Goal: Task Accomplishment & Management: Use online tool/utility

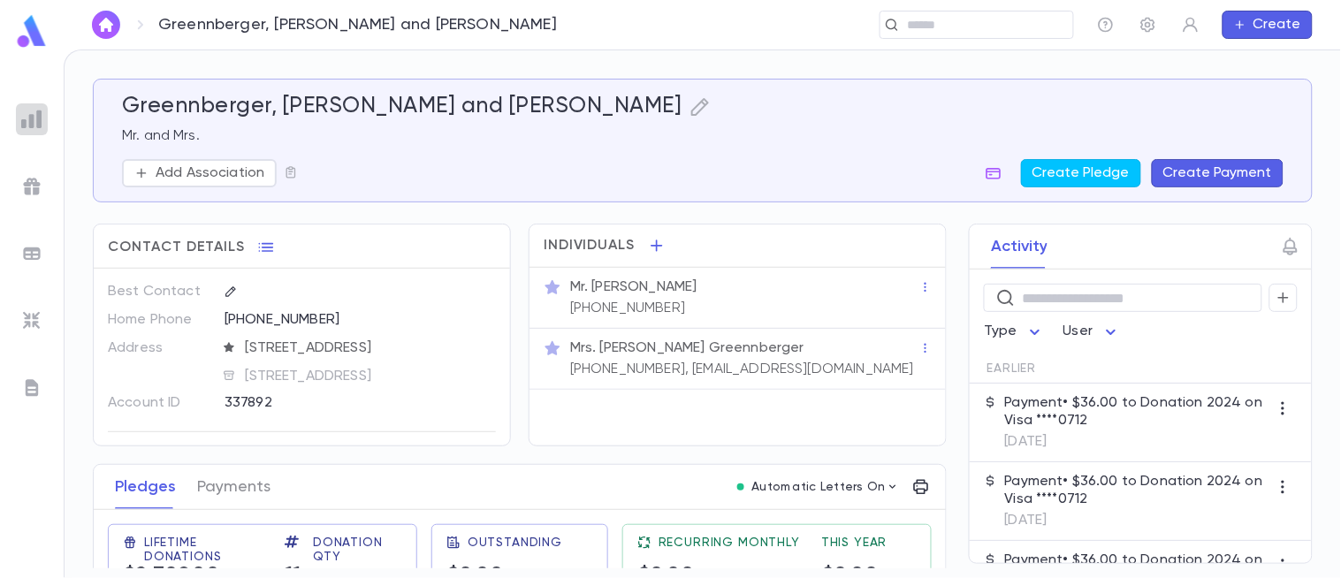
click at [27, 110] on img at bounding box center [31, 119] width 21 height 21
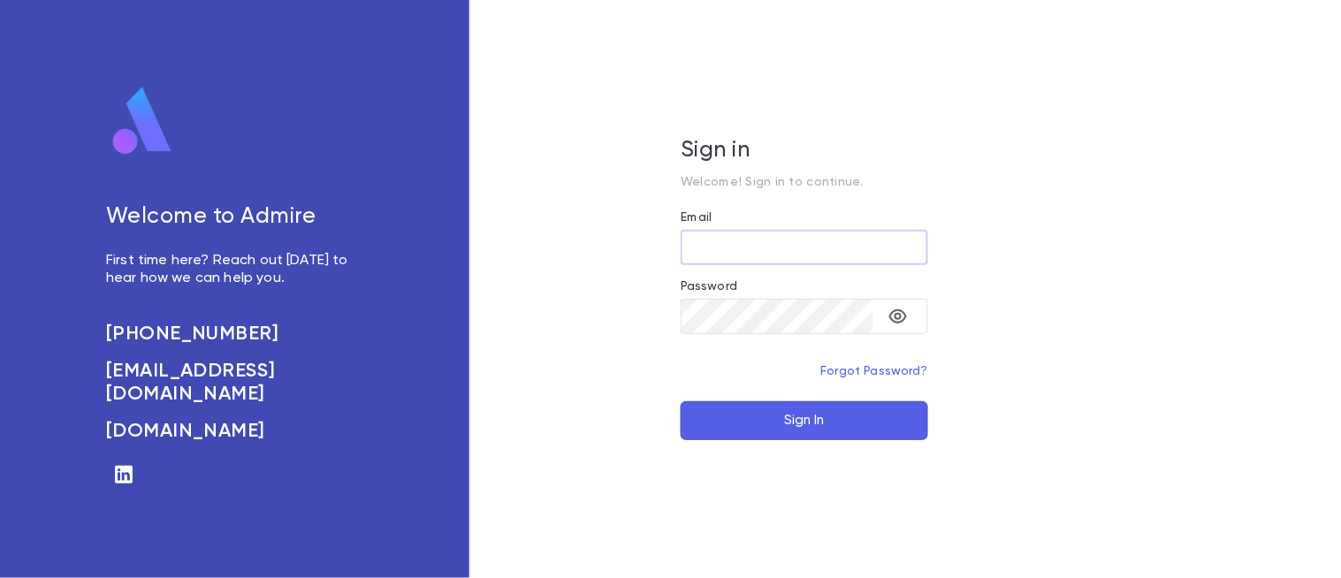
type input "**********"
click at [833, 430] on button "Sign In" at bounding box center [804, 420] width 247 height 39
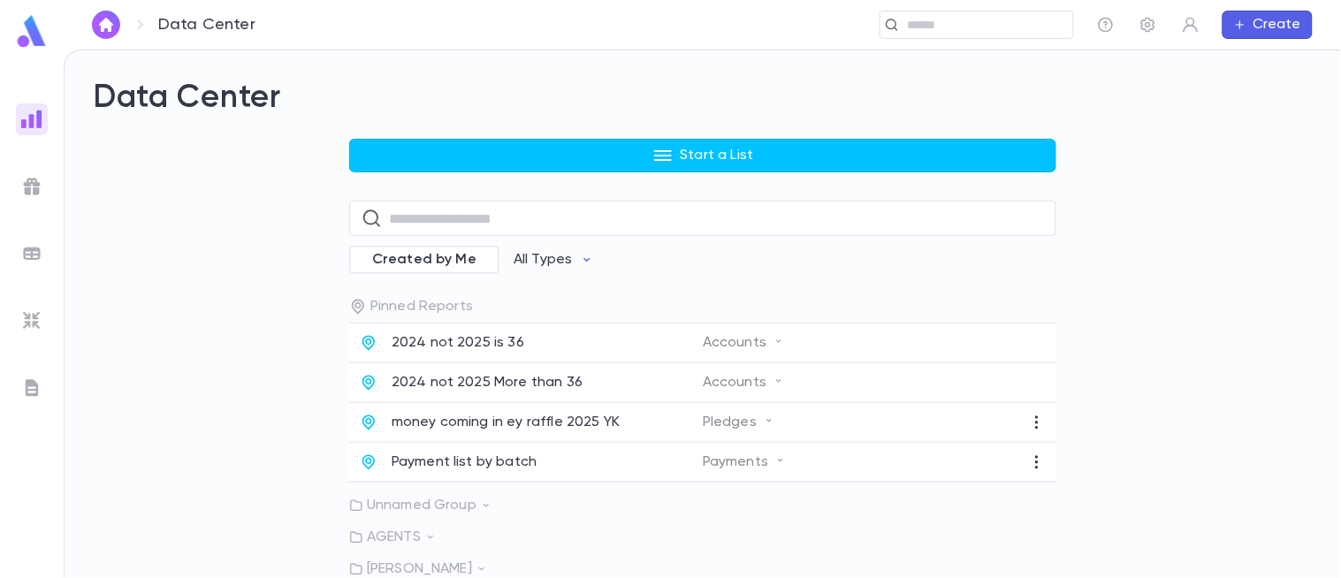
scroll to position [98, 0]
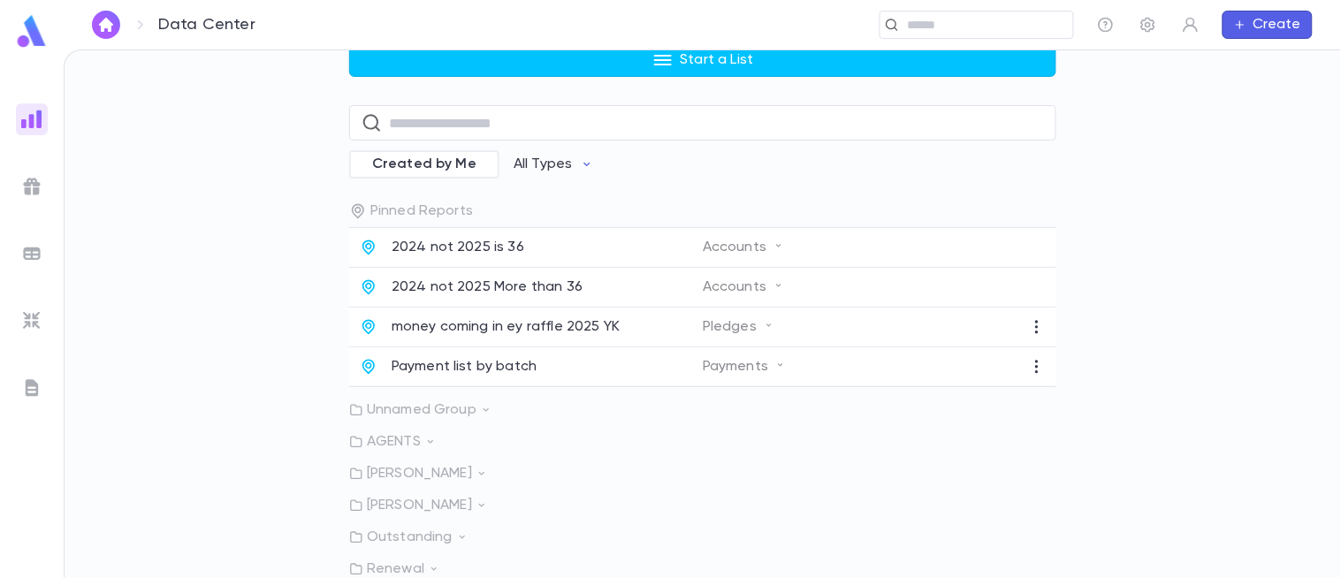
click at [480, 409] on icon at bounding box center [486, 410] width 12 height 12
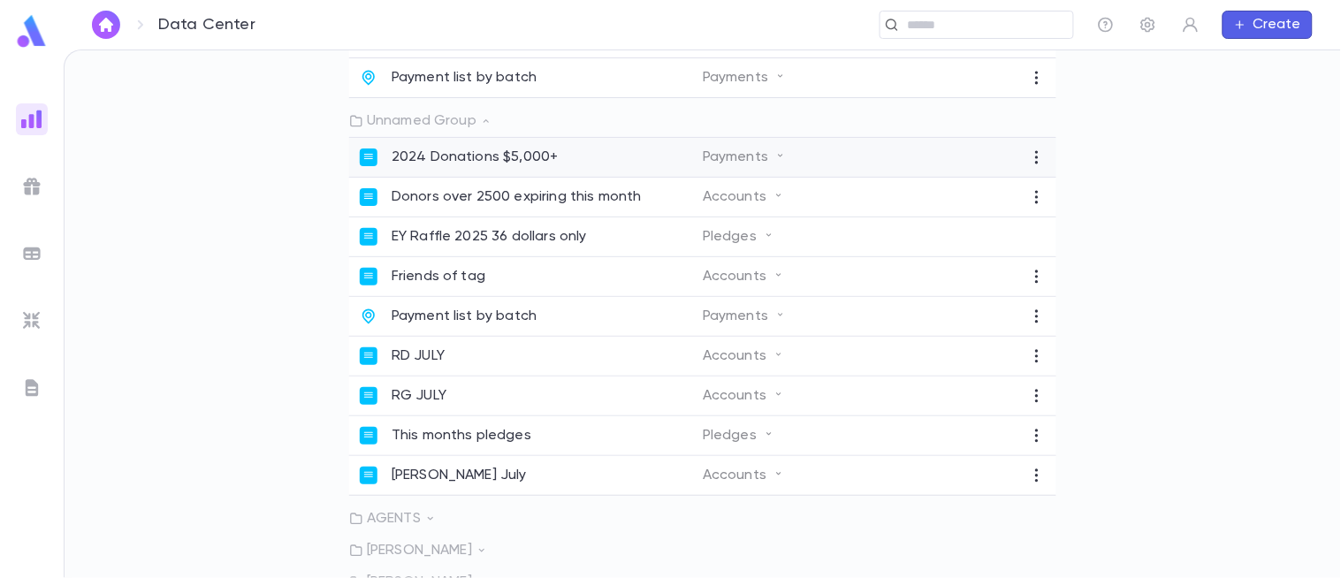
scroll to position [390, 0]
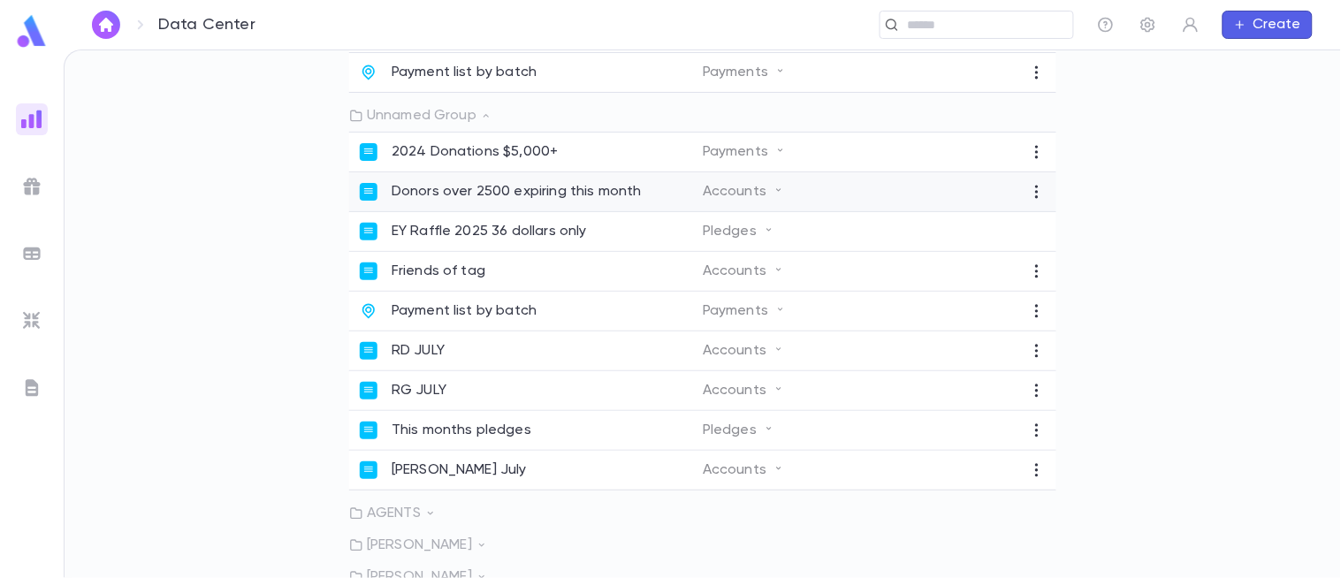
click at [606, 201] on p "Donors over 2500 expiring this month" at bounding box center [517, 192] width 250 height 18
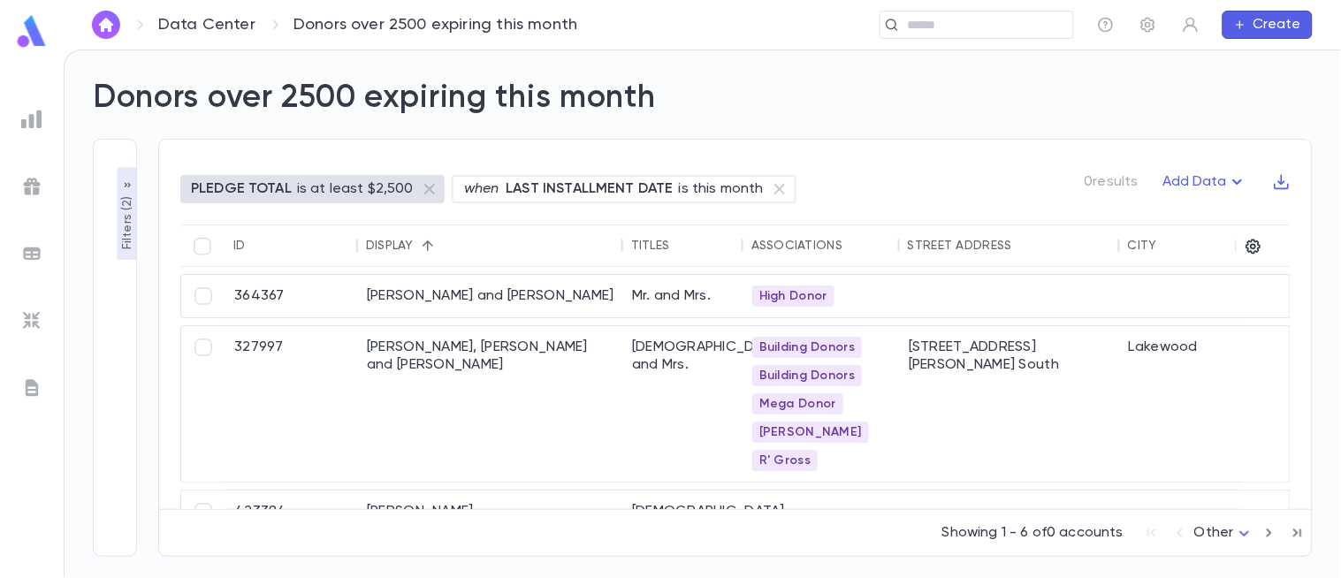
click at [49, 50] on link at bounding box center [31, 34] width 35 height 40
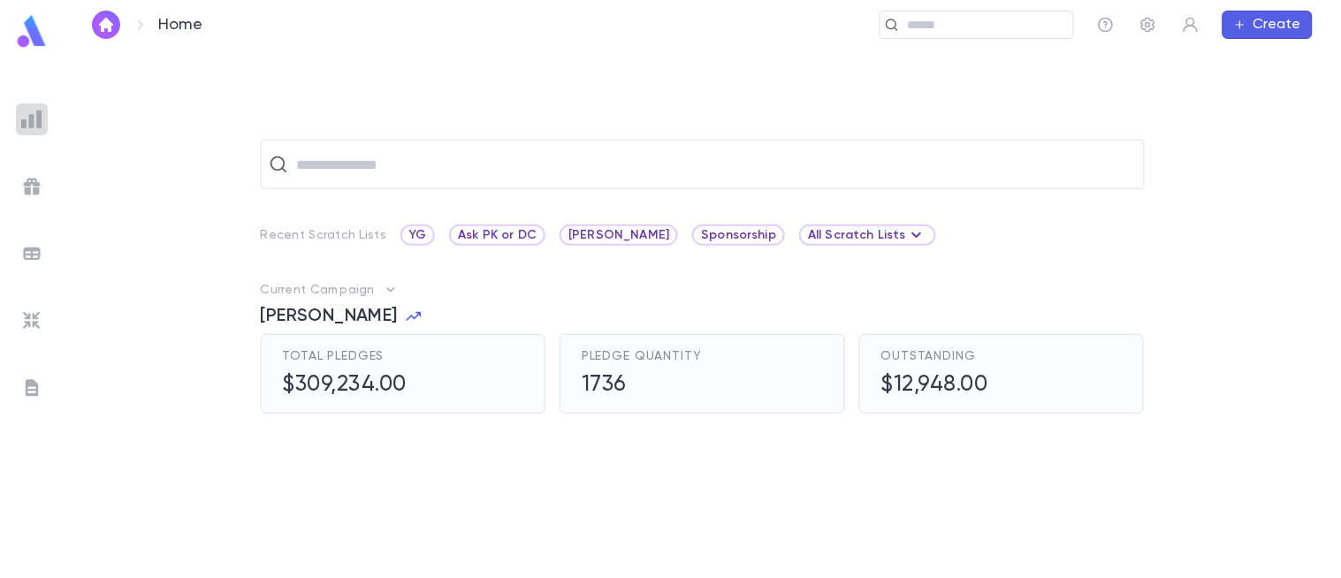
click at [35, 120] on img at bounding box center [31, 119] width 21 height 21
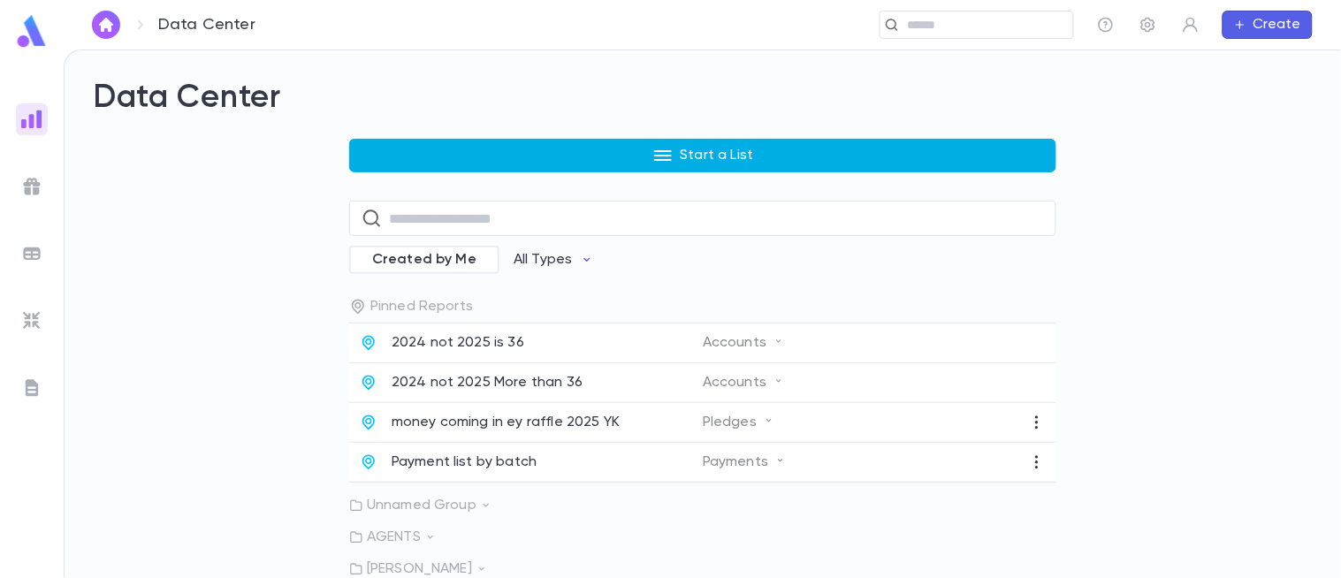
click at [583, 160] on button "Start a List" at bounding box center [702, 156] width 707 height 34
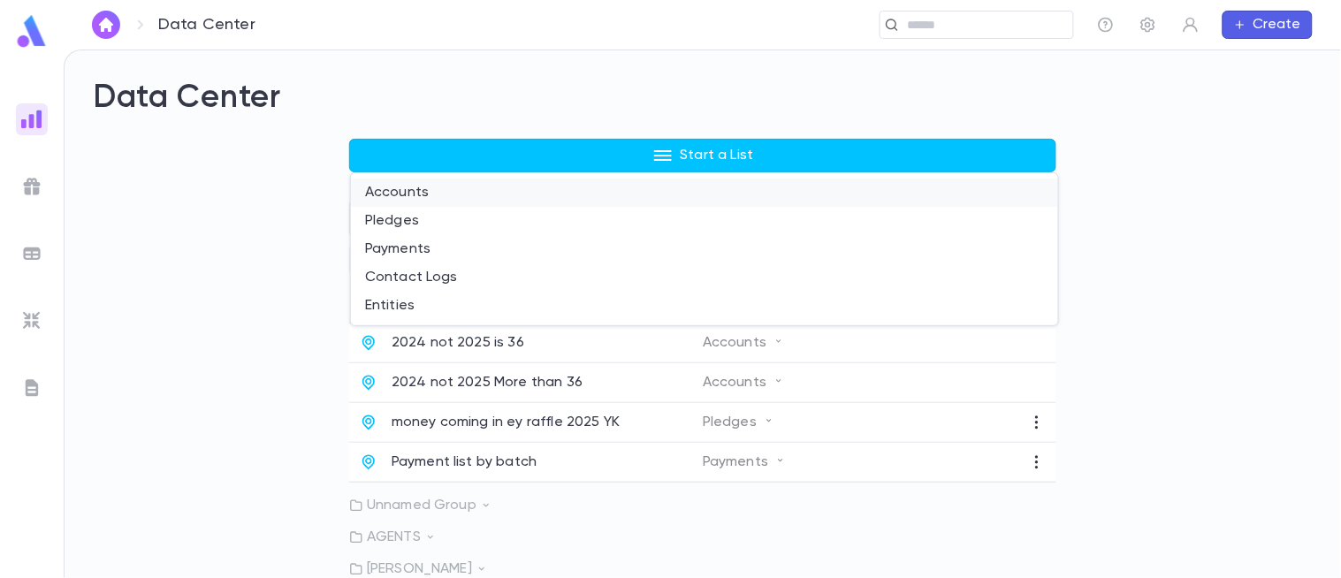
click at [528, 196] on li "Accounts" at bounding box center [704, 193] width 707 height 28
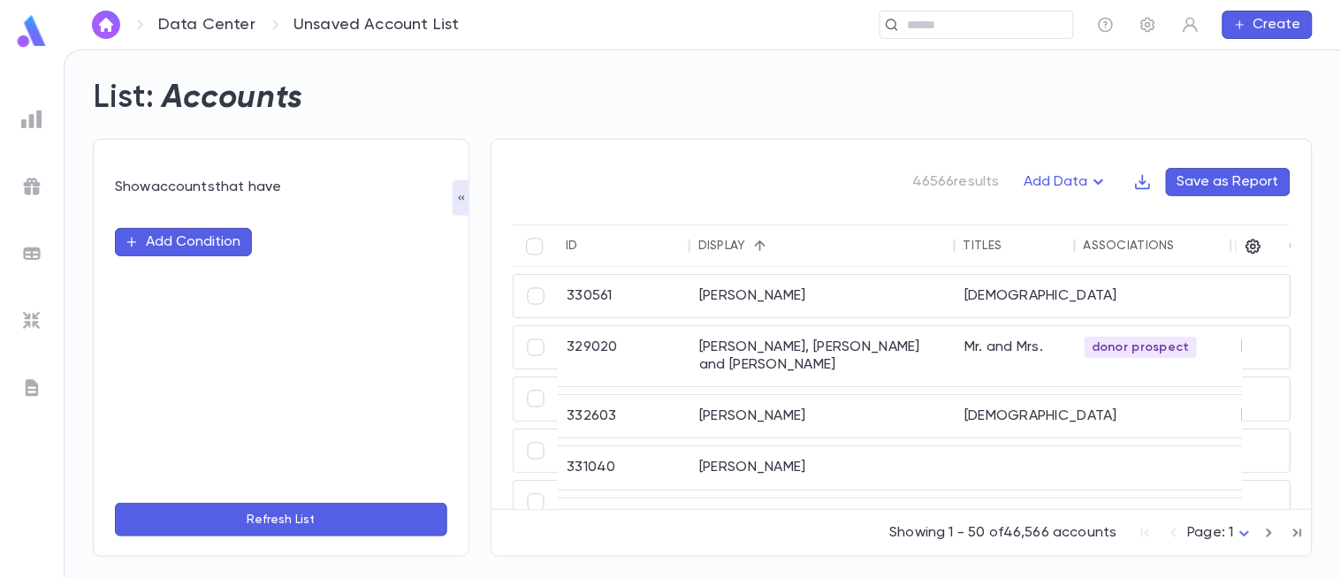
click at [163, 240] on button "Add Condition" at bounding box center [183, 242] width 137 height 28
click at [163, 240] on input "text" at bounding box center [273, 242] width 278 height 25
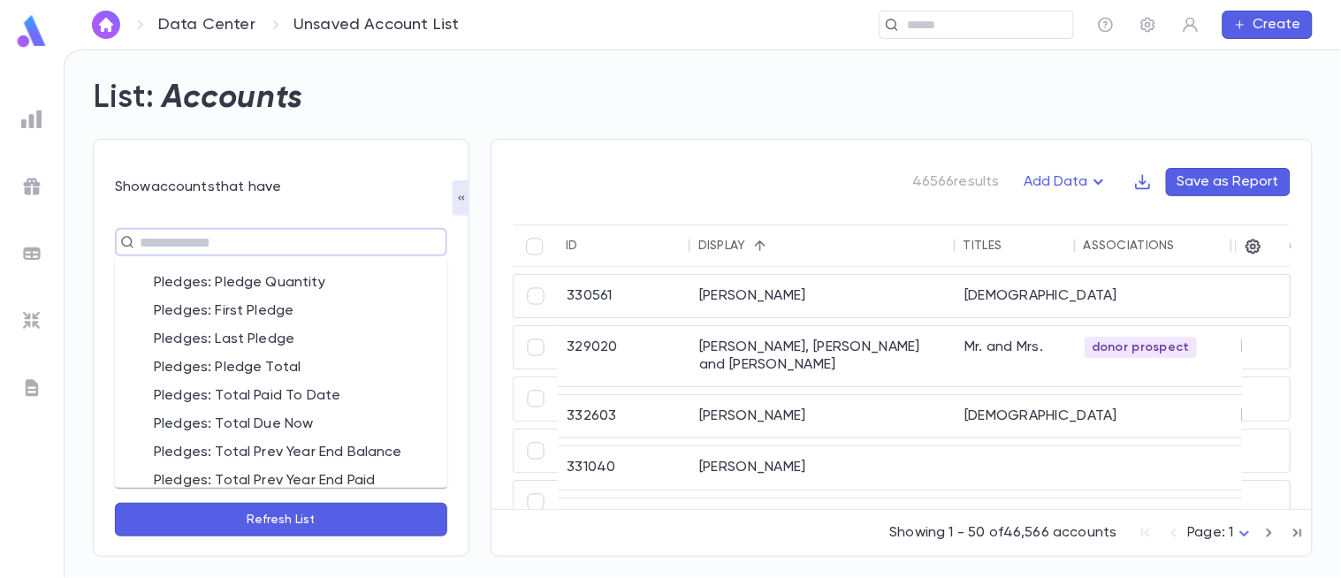
scroll to position [953, 0]
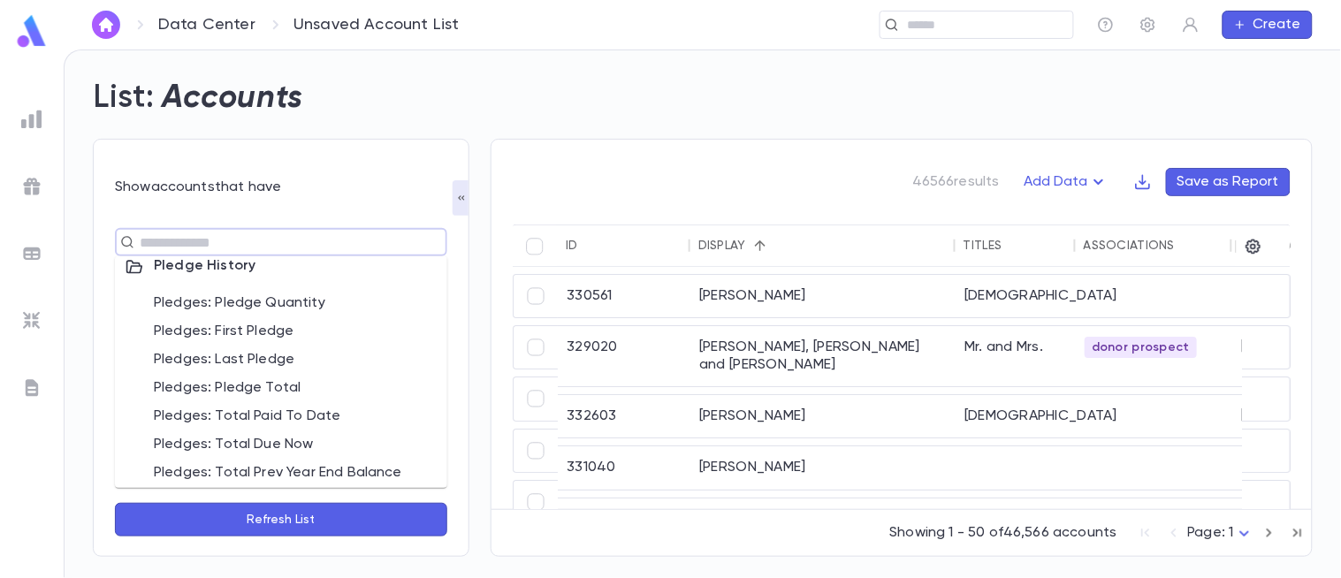
click at [251, 394] on li "Pledges: Pledge Total" at bounding box center [281, 389] width 332 height 28
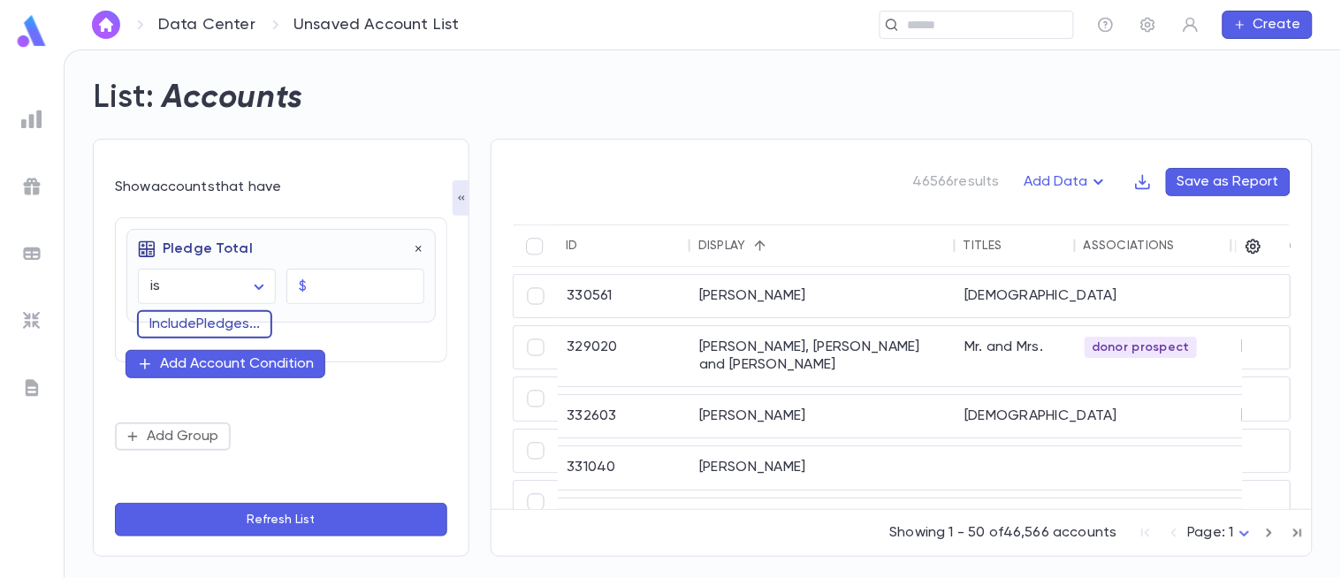
click at [242, 329] on button "Include Pledges ..." at bounding box center [204, 324] width 135 height 28
click at [331, 292] on input "text" at bounding box center [369, 287] width 110 height 34
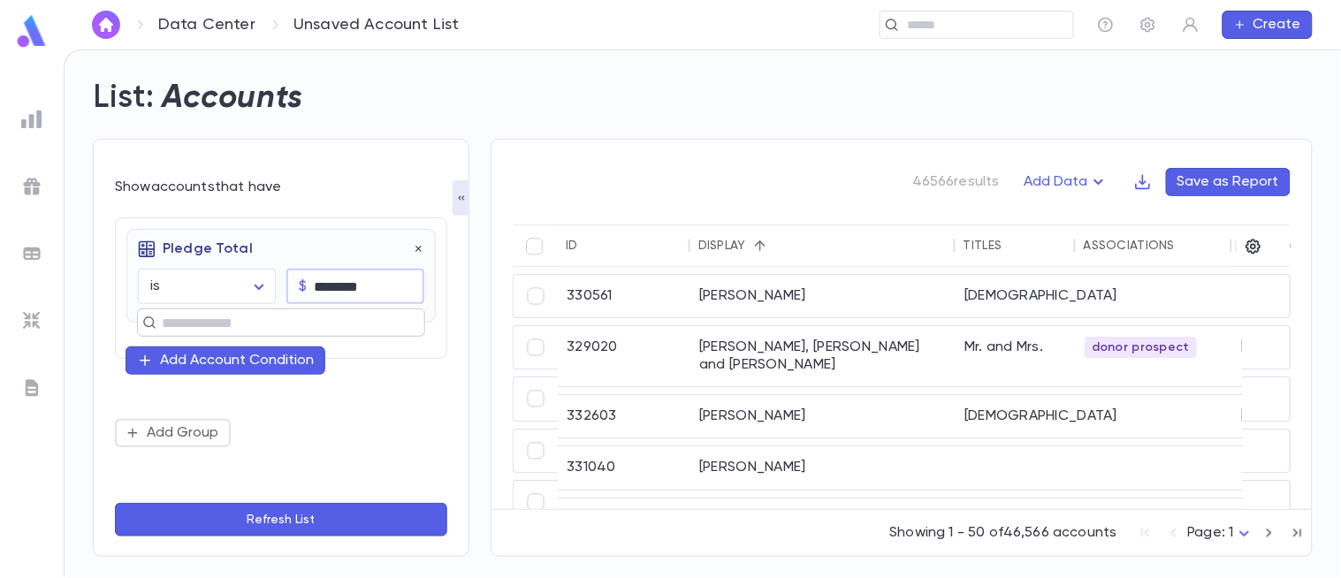
type input "********"
click at [310, 313] on input "text" at bounding box center [273, 322] width 234 height 25
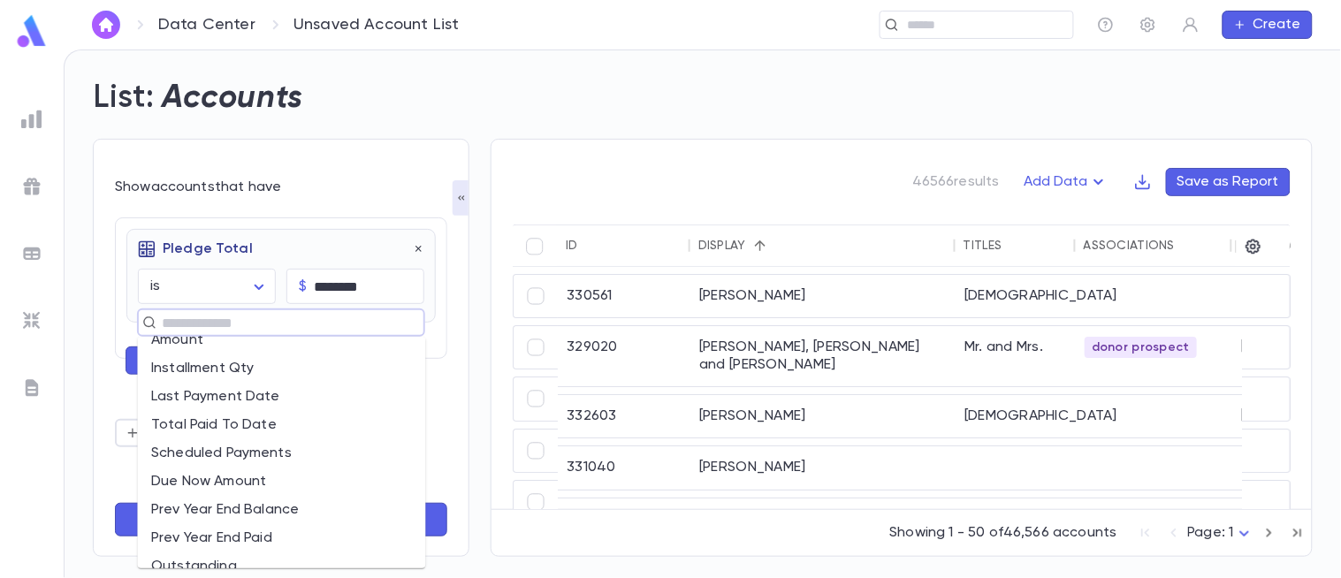
scroll to position [0, 0]
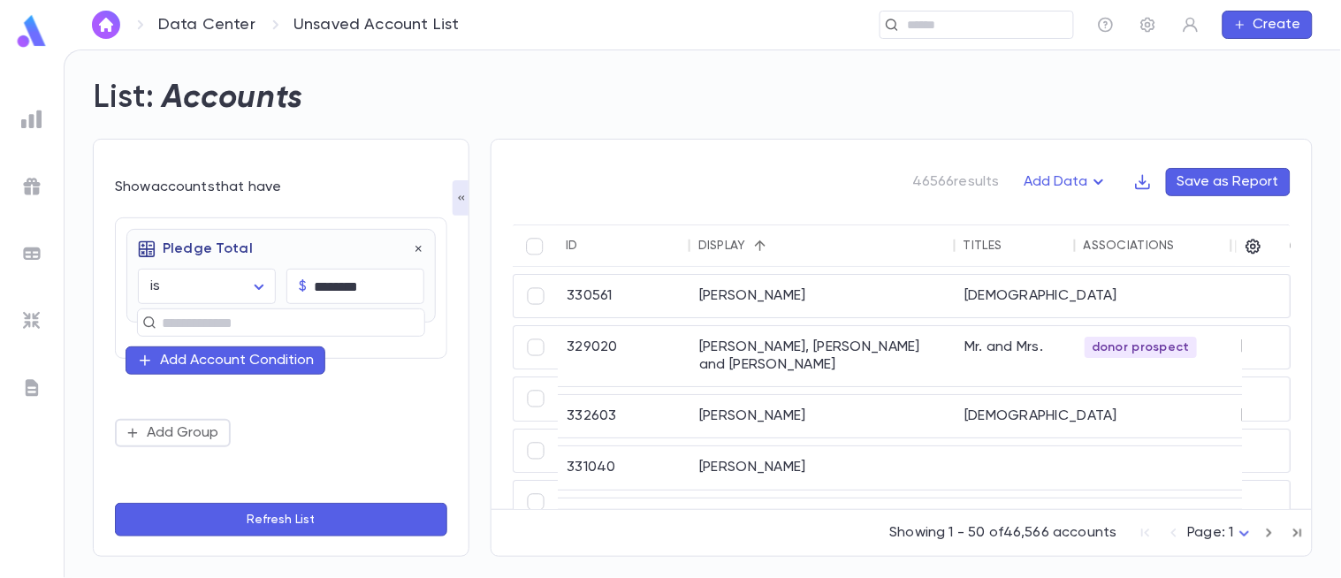
click at [338, 253] on div "Pledge Total" at bounding box center [275, 244] width 297 height 28
click at [421, 252] on icon "button" at bounding box center [419, 249] width 12 height 12
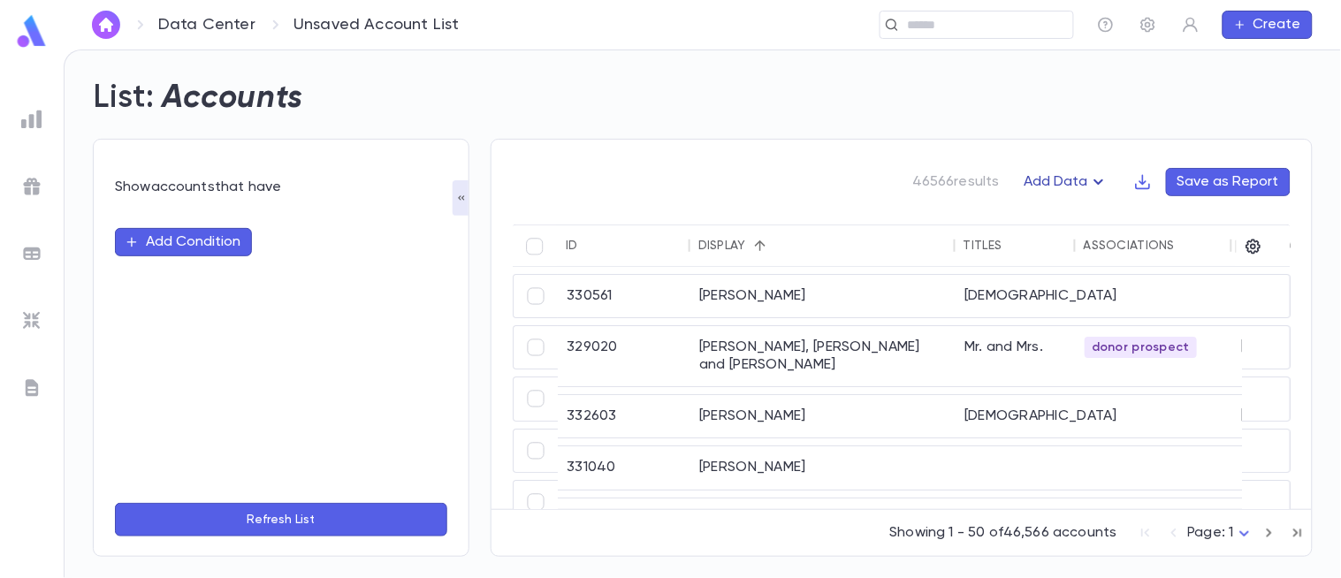
click at [1059, 178] on button "Add Data" at bounding box center [1067, 182] width 106 height 28
click at [1073, 212] on li "Lapsed Donors" at bounding box center [1086, 216] width 129 height 28
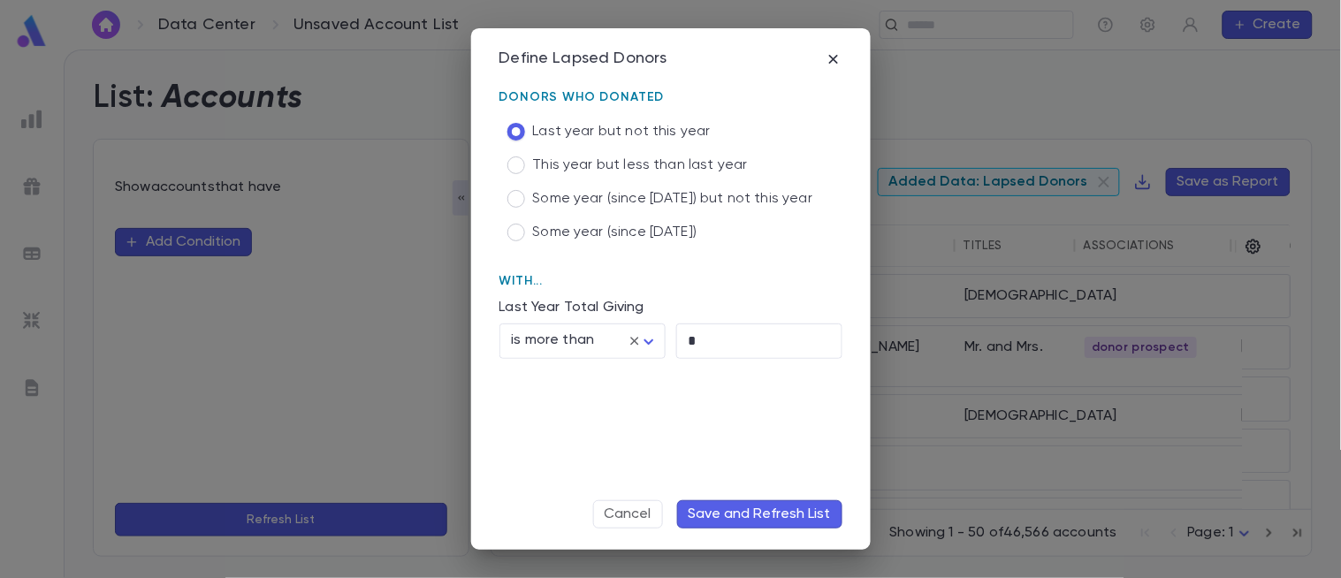
click at [643, 199] on span "Some year (since 2021) but not this year" at bounding box center [673, 199] width 280 height 18
click at [631, 232] on span "Some year (since 2021)" at bounding box center [615, 233] width 164 height 18
click at [639, 193] on span "Some year (since 2021) but not this year" at bounding box center [673, 199] width 280 height 18
click at [665, 123] on span "Last year but not this year" at bounding box center [622, 132] width 178 height 18
click at [649, 347] on body "**********" at bounding box center [670, 313] width 1341 height 528
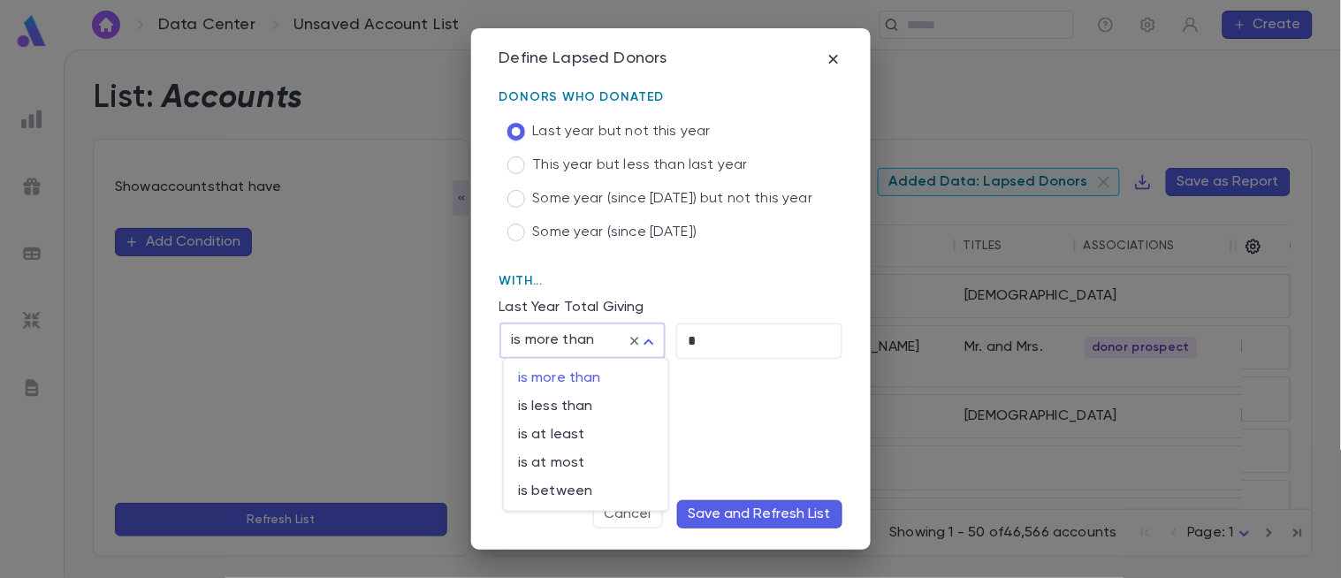
click at [649, 347] on div at bounding box center [670, 289] width 1341 height 578
click at [832, 62] on icon "button" at bounding box center [834, 59] width 18 height 18
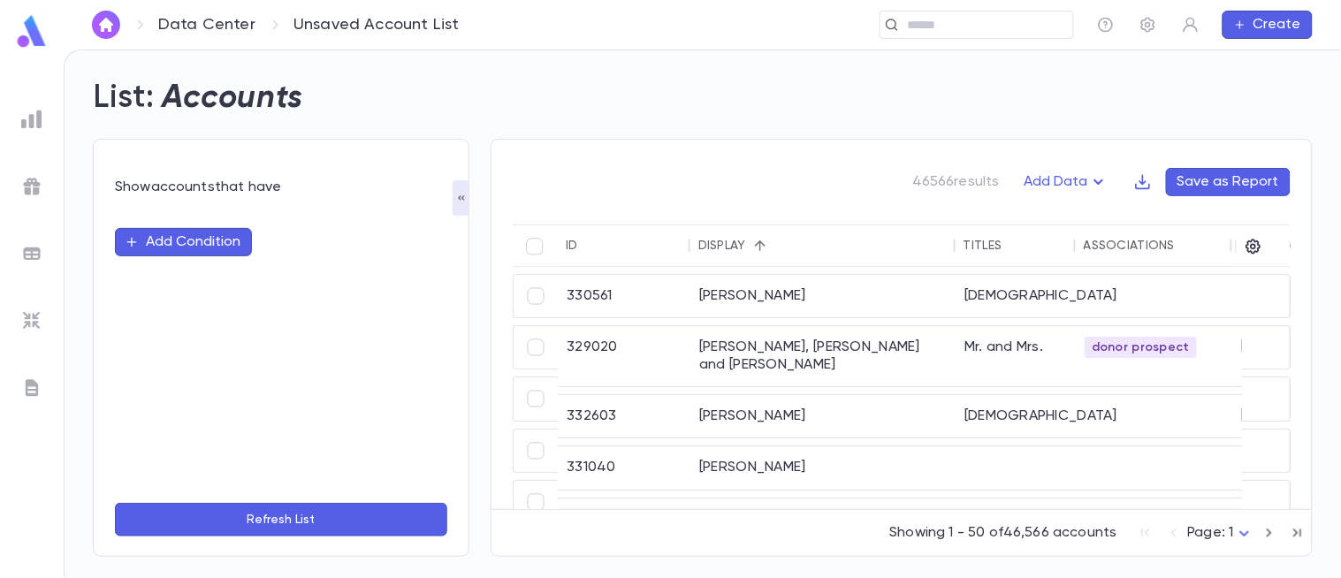
click at [221, 244] on button "Add Condition" at bounding box center [183, 242] width 137 height 28
click at [221, 244] on input "text" at bounding box center [273, 242] width 278 height 25
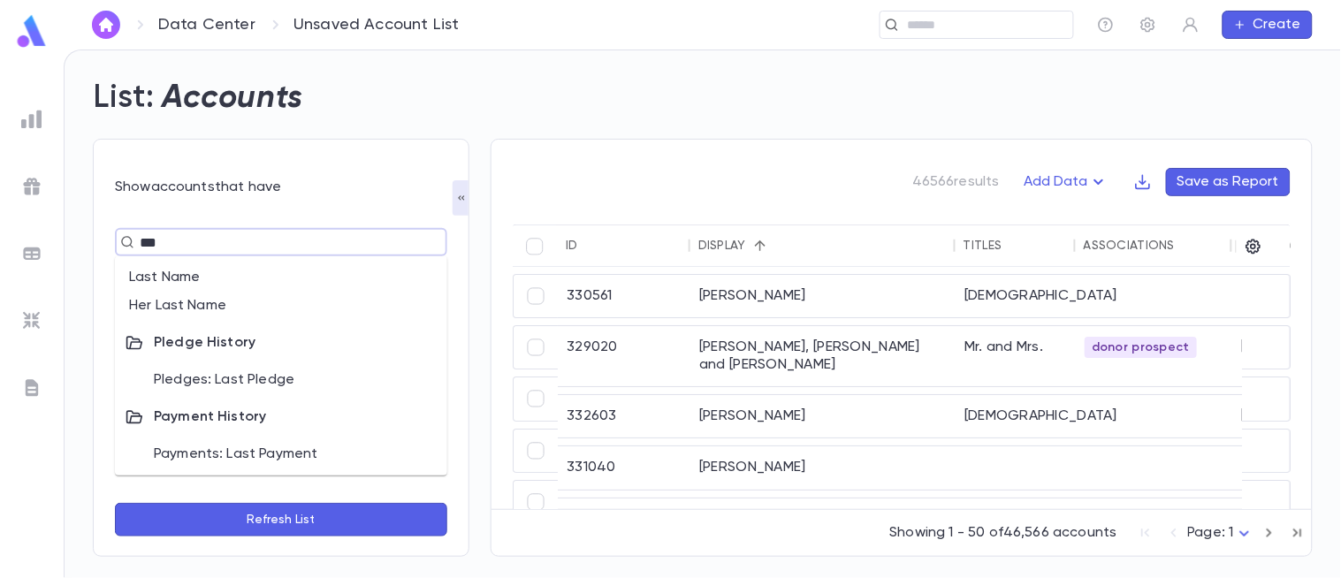
type input "****"
click at [261, 451] on li "Payments: Last Payment" at bounding box center [281, 454] width 332 height 28
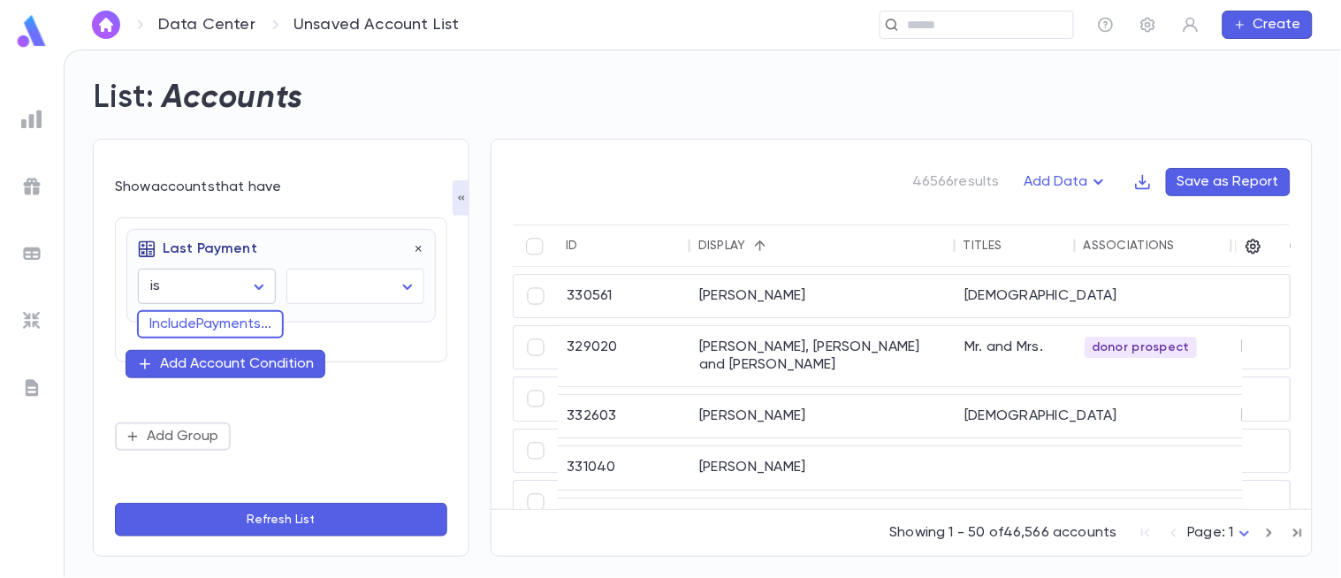
click at [243, 284] on body "Data Center Unsaved Account List ​ Create List: Accounts Show accounts that hav…" at bounding box center [670, 313] width 1341 height 528
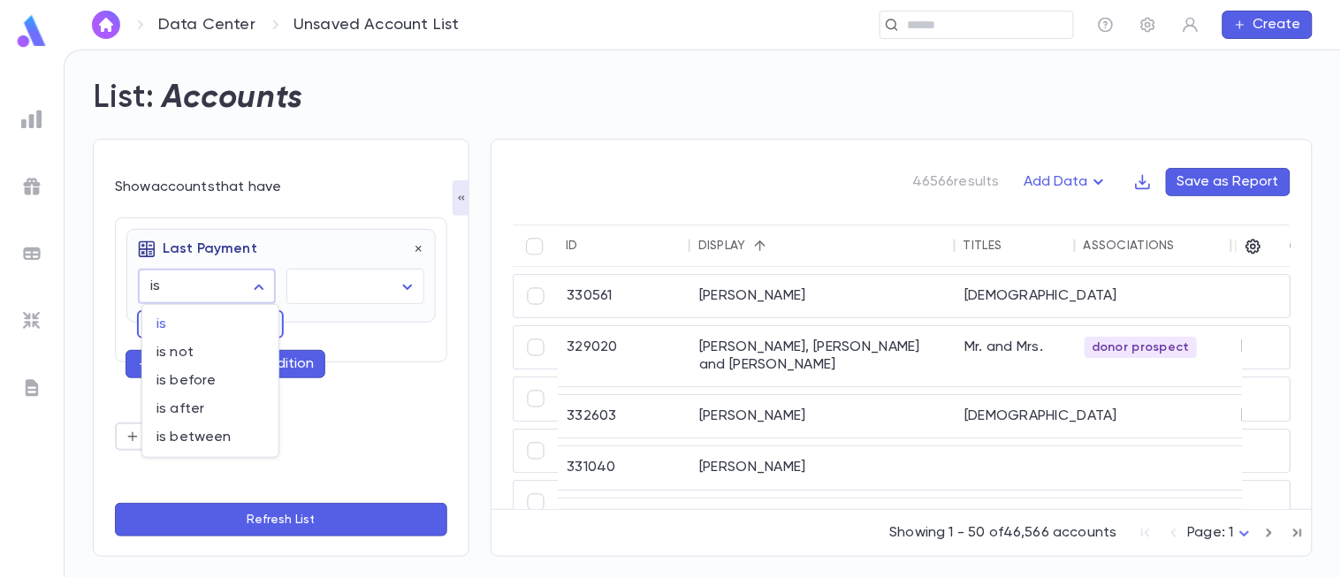
click at [322, 284] on div at bounding box center [670, 289] width 1341 height 578
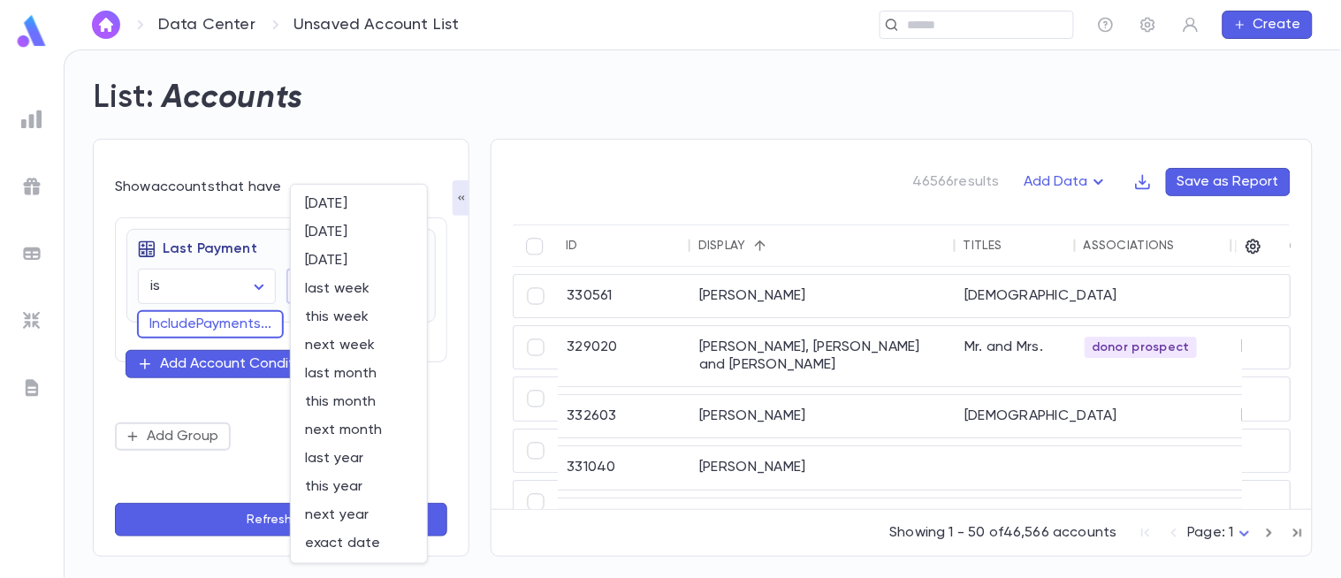
click at [322, 284] on body "Data Center Unsaved Account List ​ Create List: Accounts Show accounts that hav…" at bounding box center [670, 313] width 1341 height 528
click at [358, 460] on span "last year" at bounding box center [359, 459] width 108 height 18
type input "********"
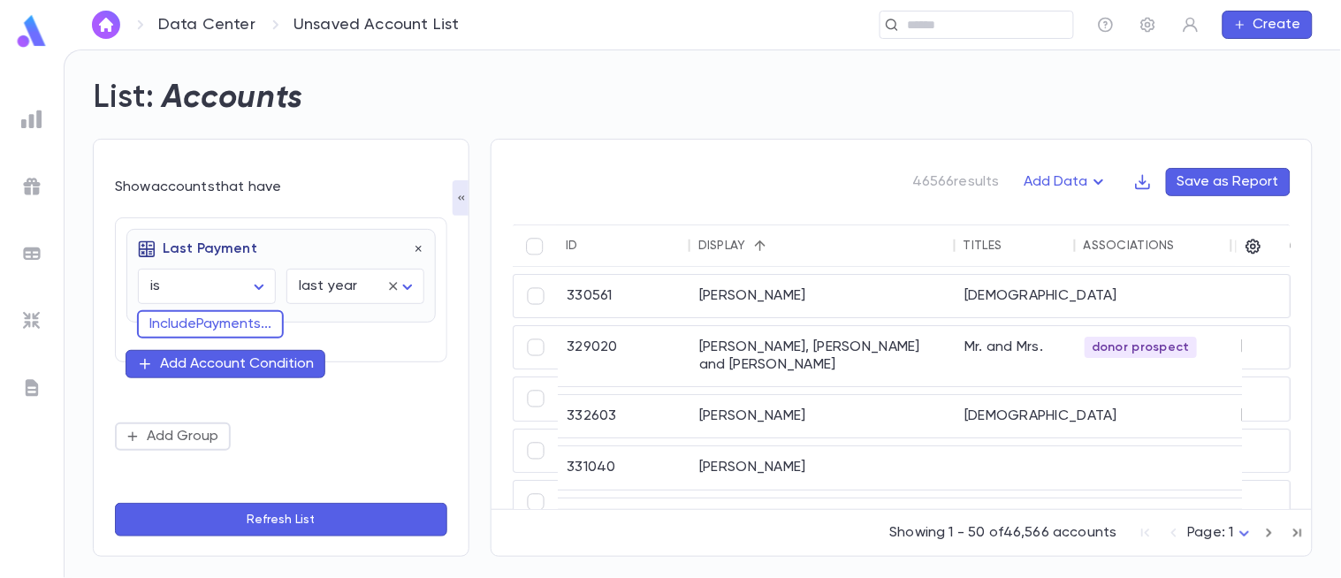
click at [240, 367] on div "Add Account Condition" at bounding box center [237, 364] width 154 height 18
click at [293, 365] on input "text" at bounding box center [273, 362] width 257 height 25
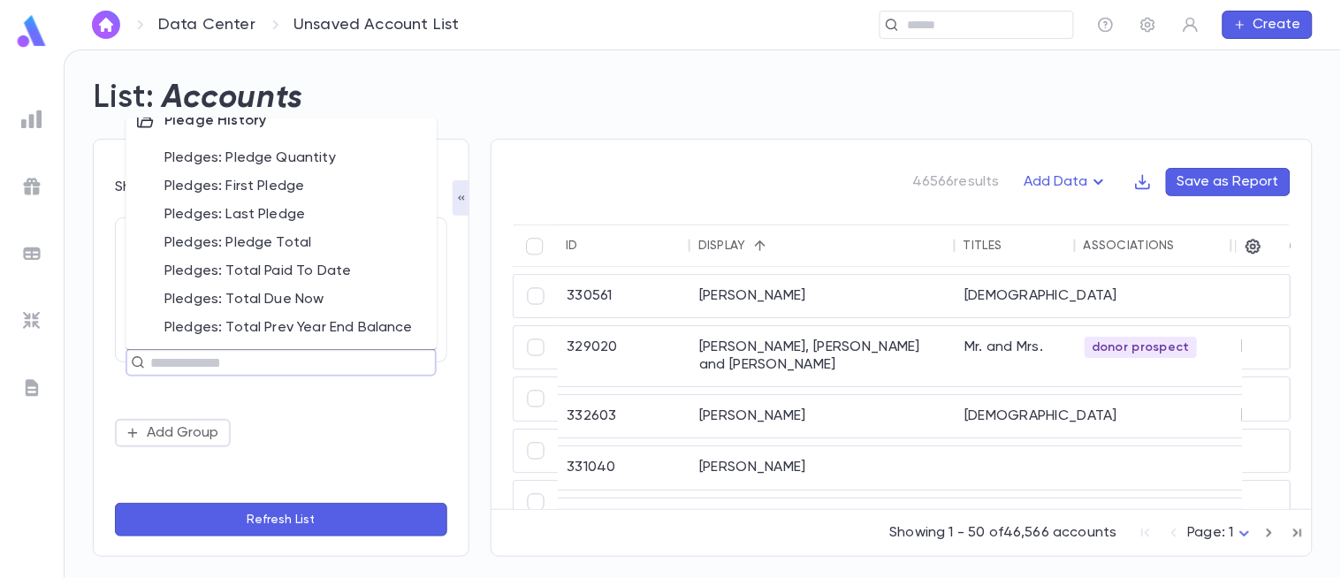
scroll to position [956, 0]
click at [285, 248] on li "Pledges: Pledge Total" at bounding box center [280, 247] width 311 height 28
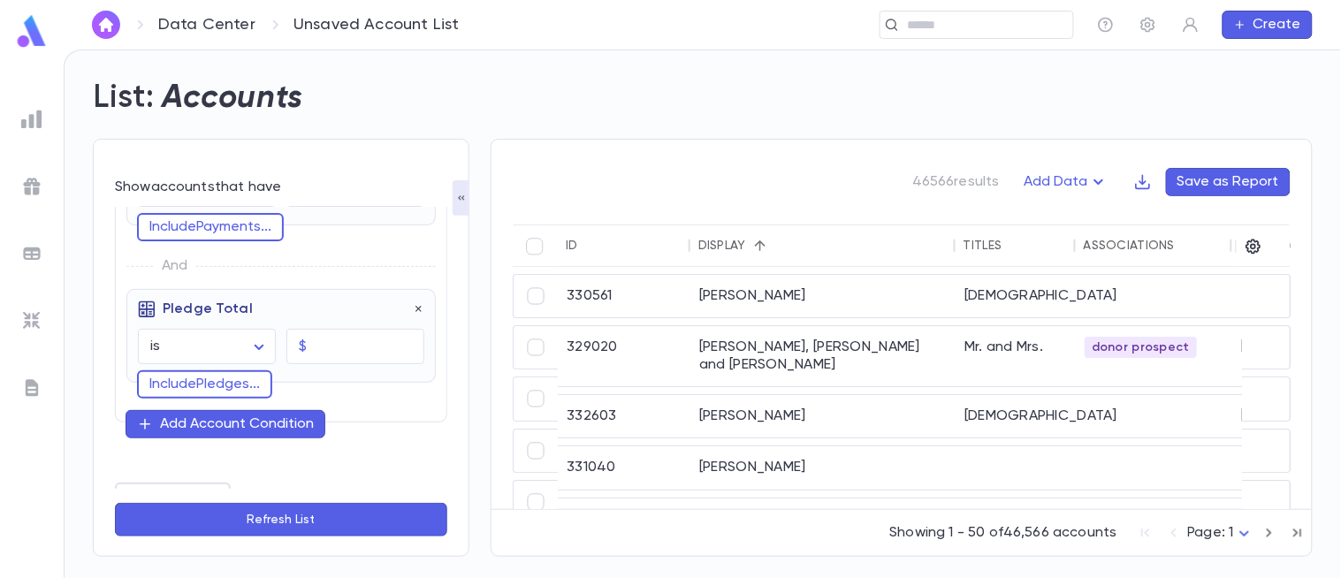
scroll to position [119, 0]
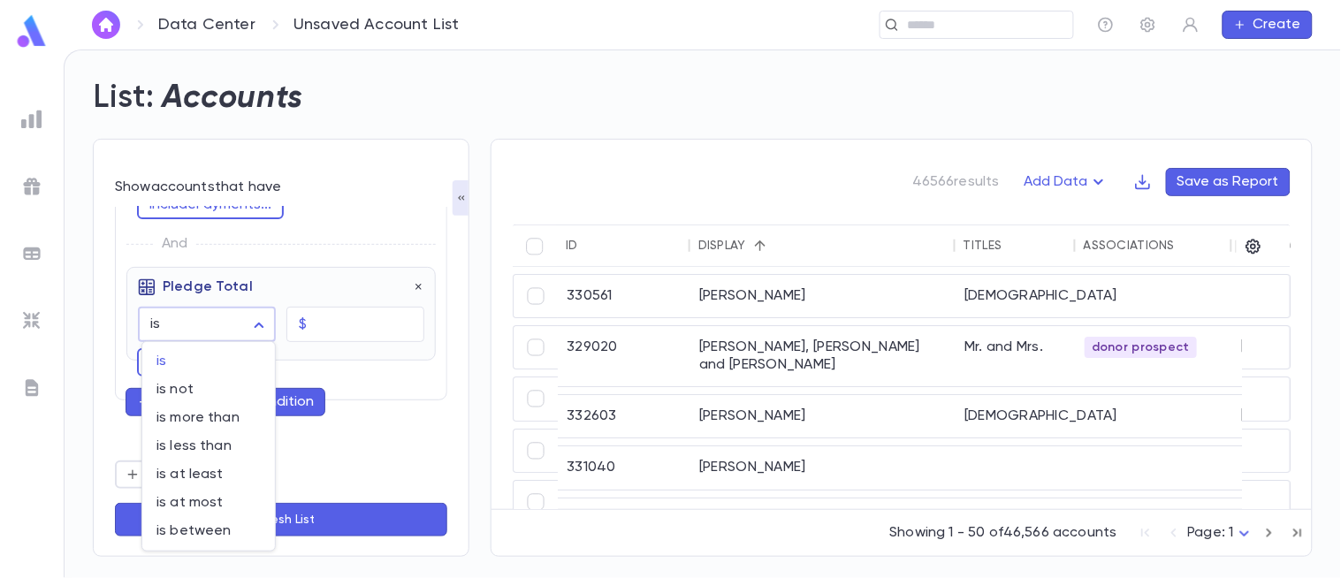
click at [256, 338] on body "Data Center Unsaved Account List ​ Create List: Accounts Show accounts that hav…" at bounding box center [670, 313] width 1341 height 528
click at [224, 414] on span "is more than" at bounding box center [208, 418] width 104 height 18
type input "**********"
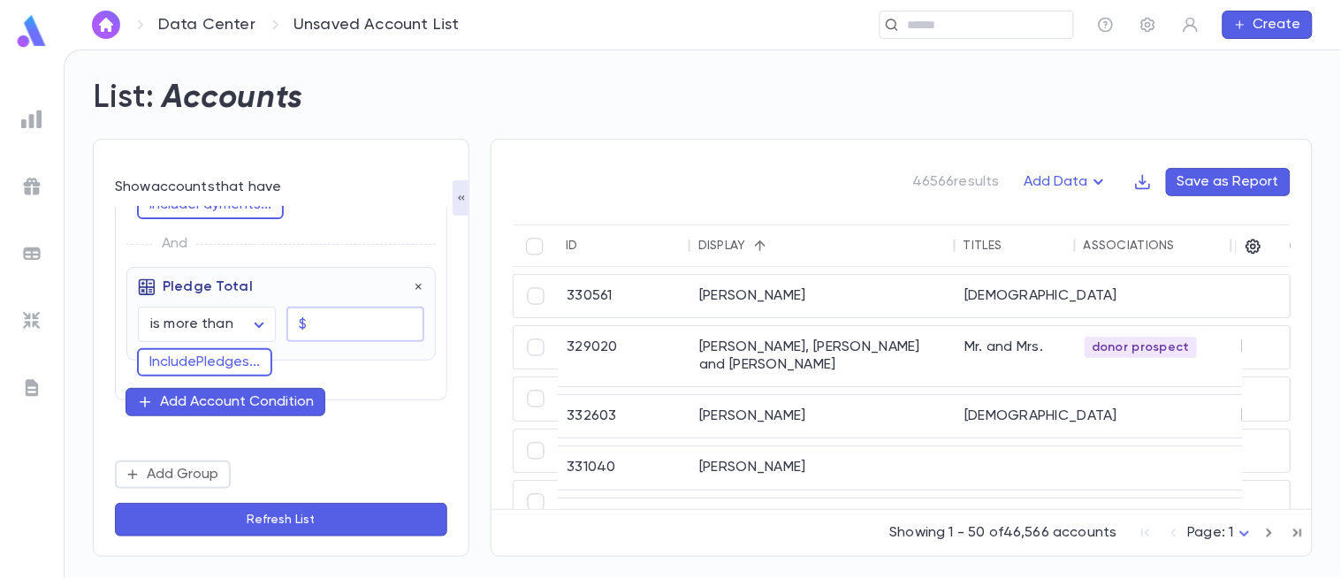
click at [328, 327] on input "text" at bounding box center [369, 325] width 110 height 34
type input "********"
click at [346, 505] on button "Refresh List" at bounding box center [281, 520] width 332 height 34
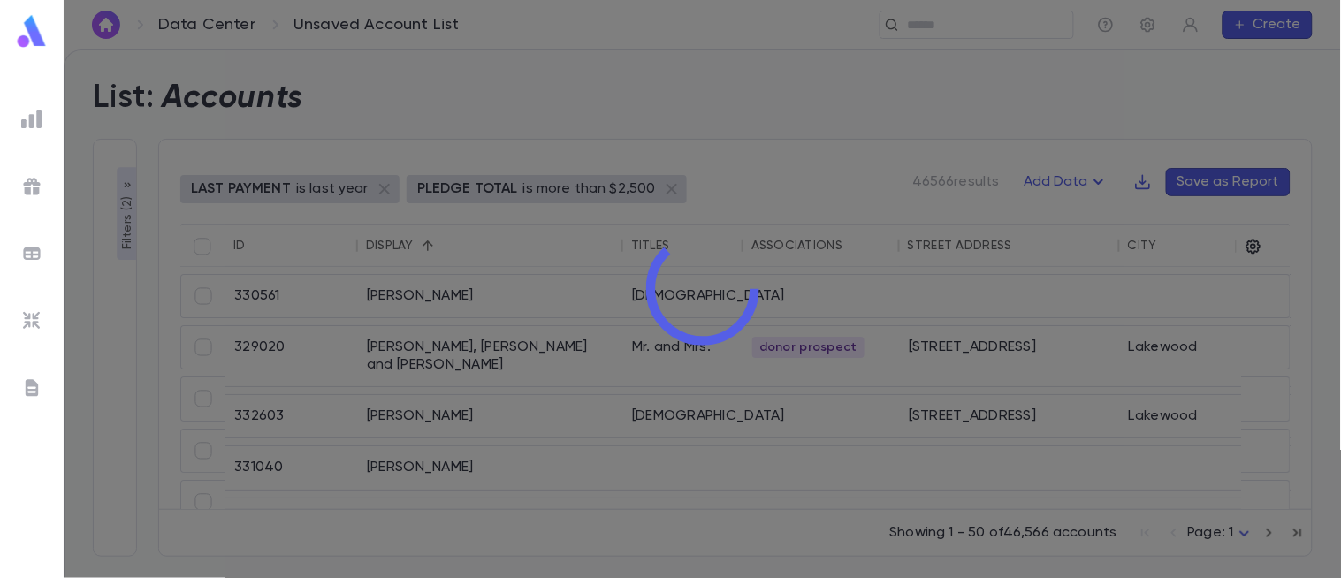
scroll to position [174, 0]
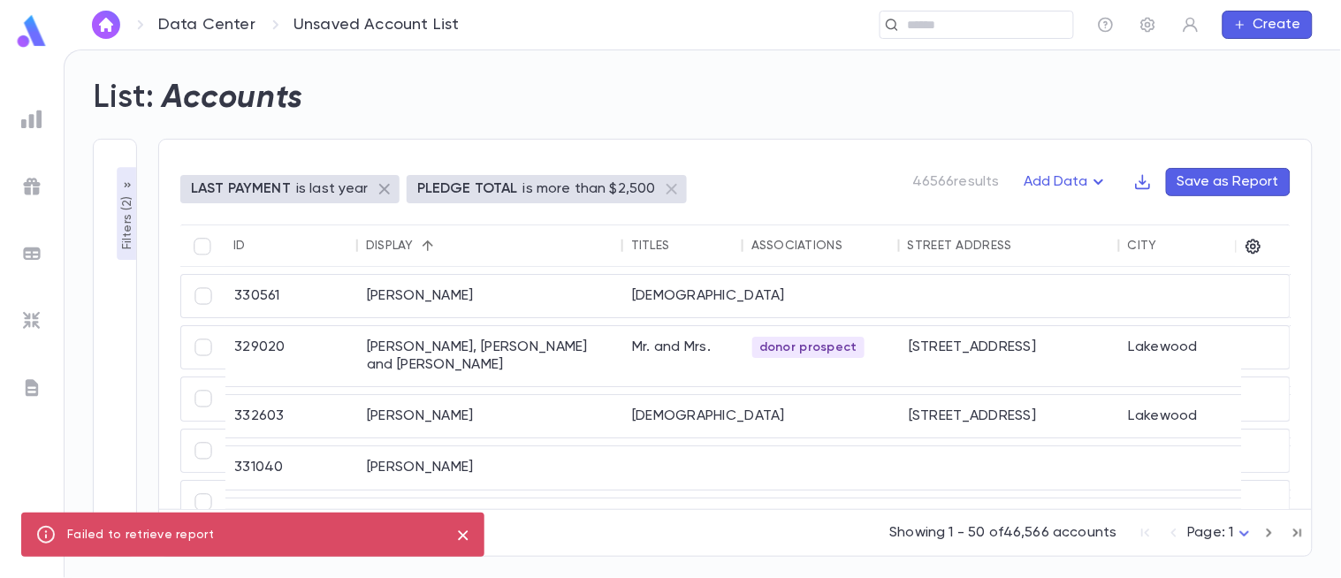
click at [375, 189] on icon at bounding box center [384, 189] width 21 height 21
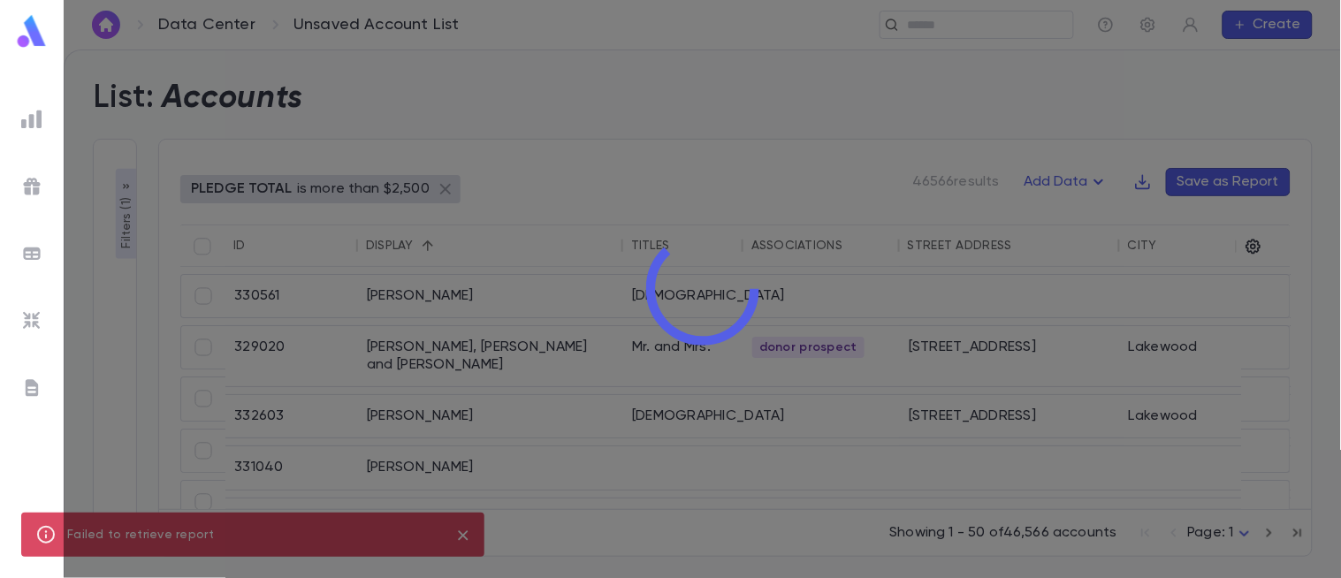
scroll to position [36, 0]
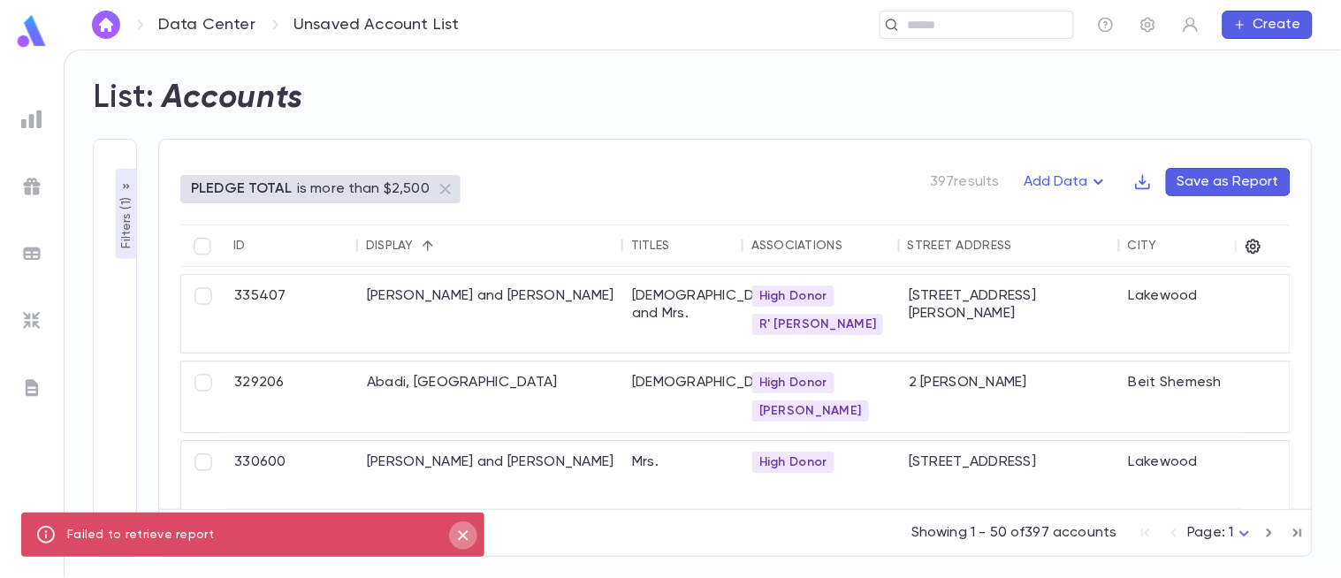
click at [462, 536] on icon "close" at bounding box center [463, 535] width 10 height 10
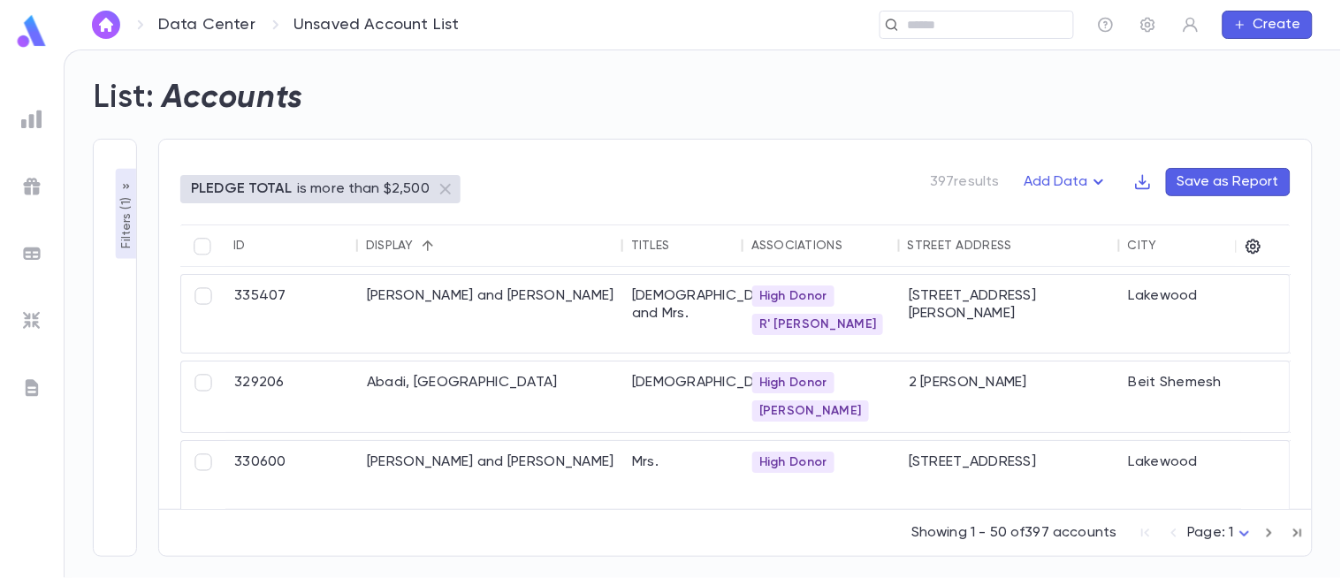
click at [122, 248] on button "Filters ( 1 )" at bounding box center [126, 214] width 21 height 90
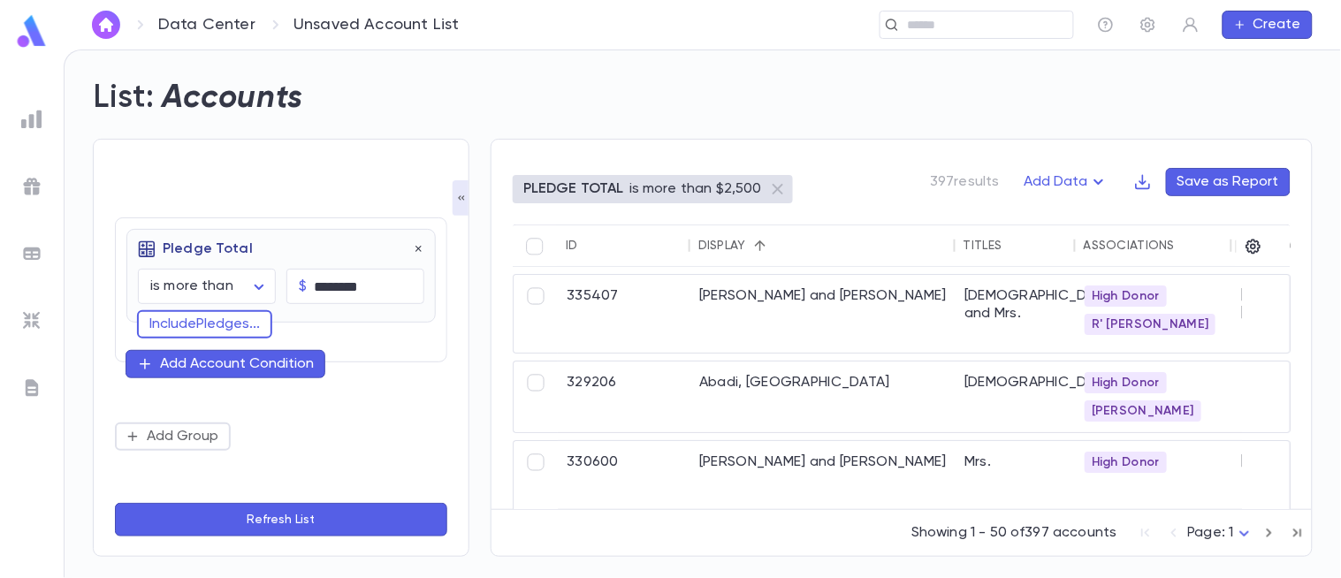
scroll to position [0, 0]
click at [396, 514] on button "Refresh List" at bounding box center [281, 520] width 332 height 34
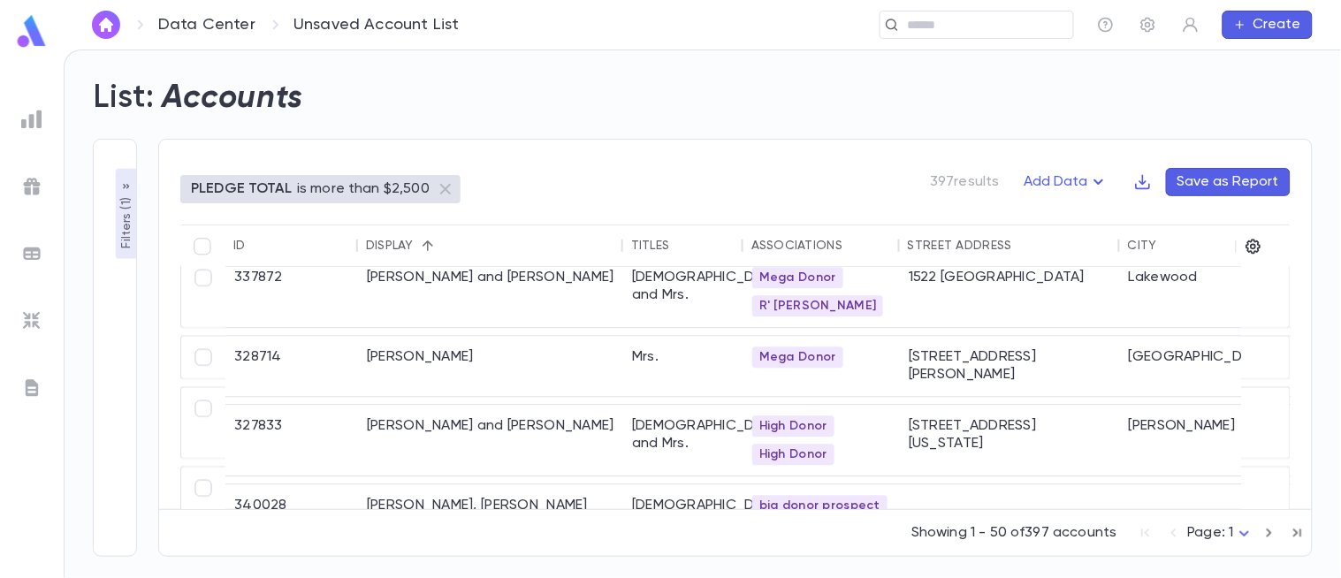
scroll to position [3050, 0]
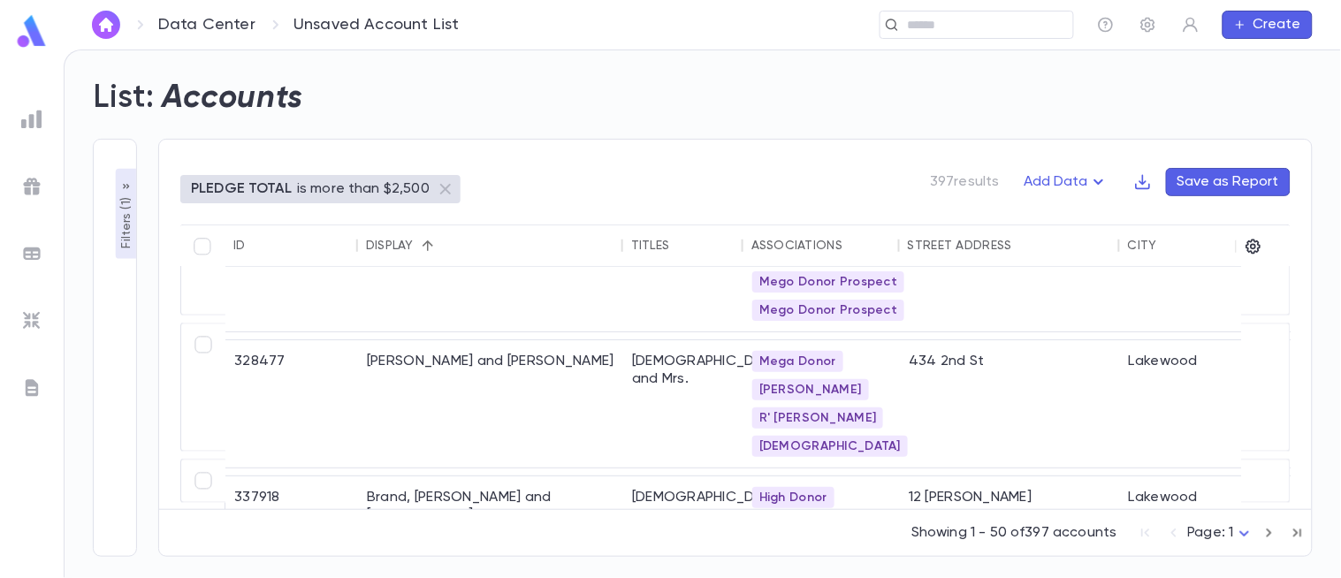
click at [125, 224] on p "Filters ( 1 )" at bounding box center [127, 221] width 18 height 55
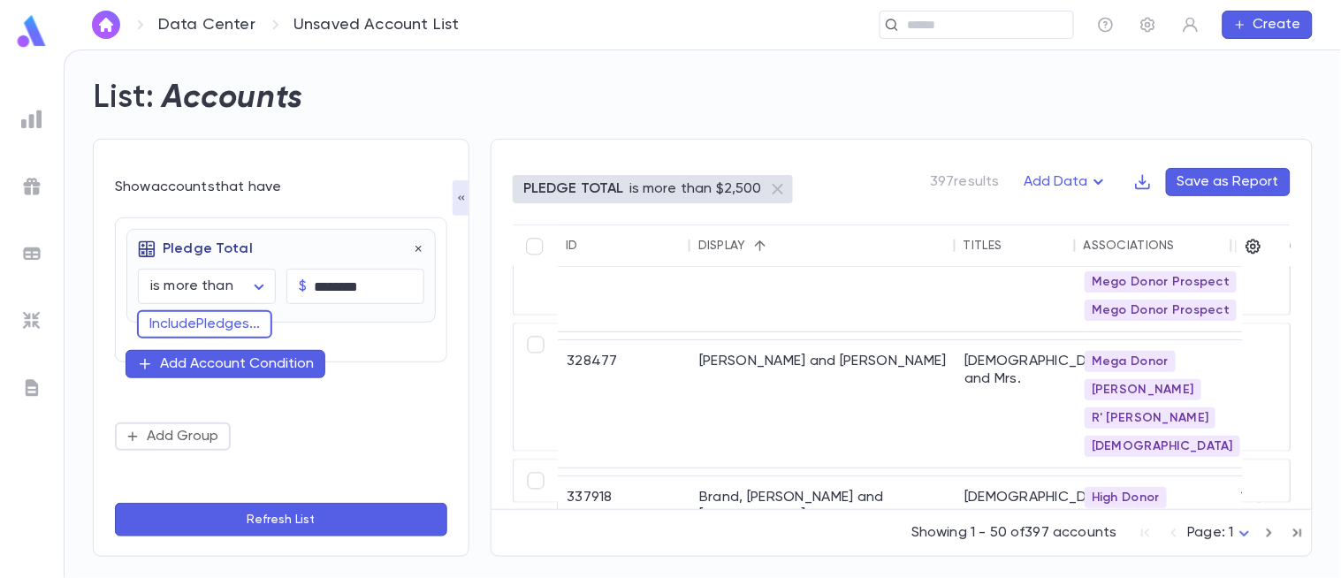
click at [293, 371] on div "Add Account Condition" at bounding box center [237, 364] width 154 height 18
click at [293, 371] on input "text" at bounding box center [273, 362] width 257 height 25
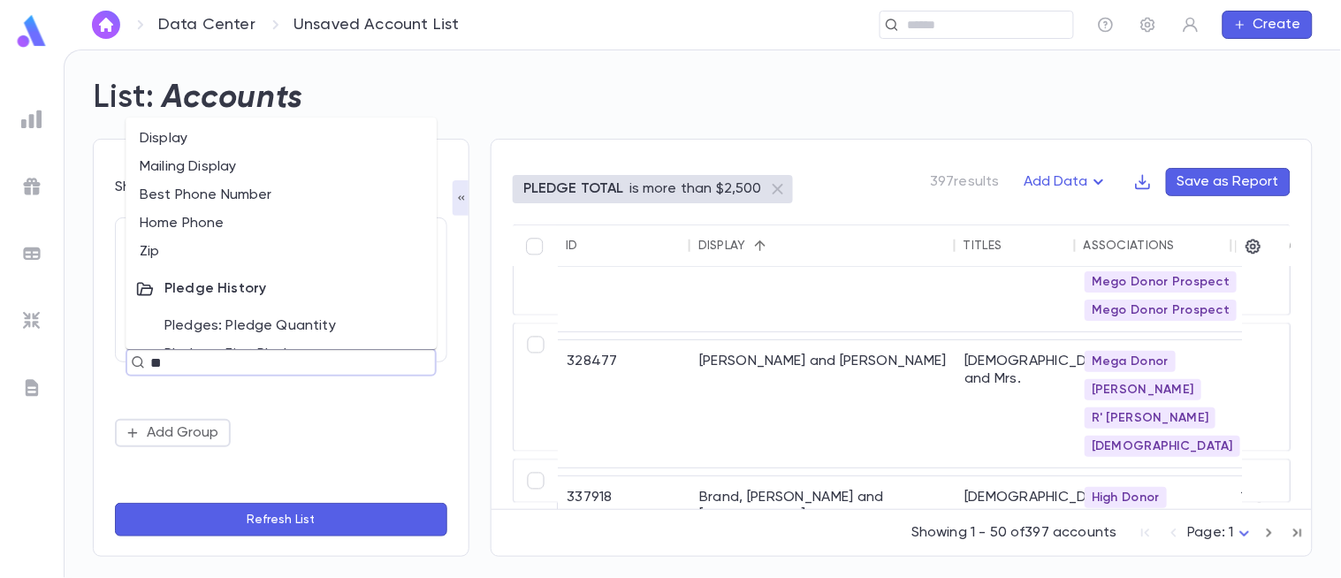
type input "***"
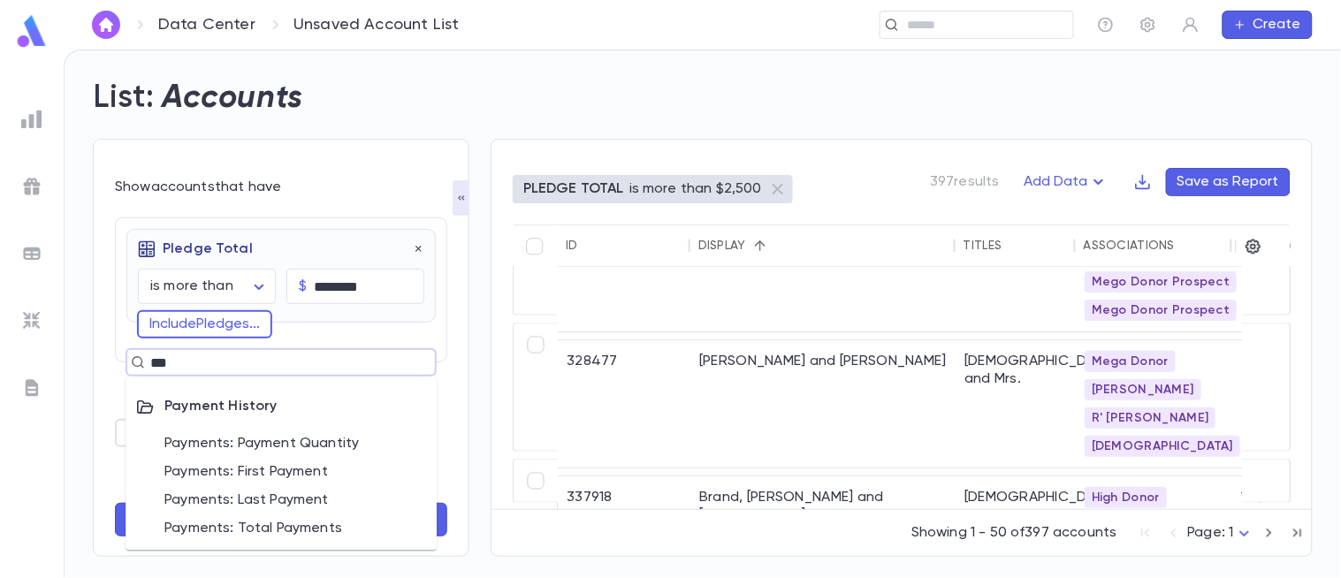
click at [341, 531] on li "Payments: Total Payments" at bounding box center [280, 529] width 311 height 28
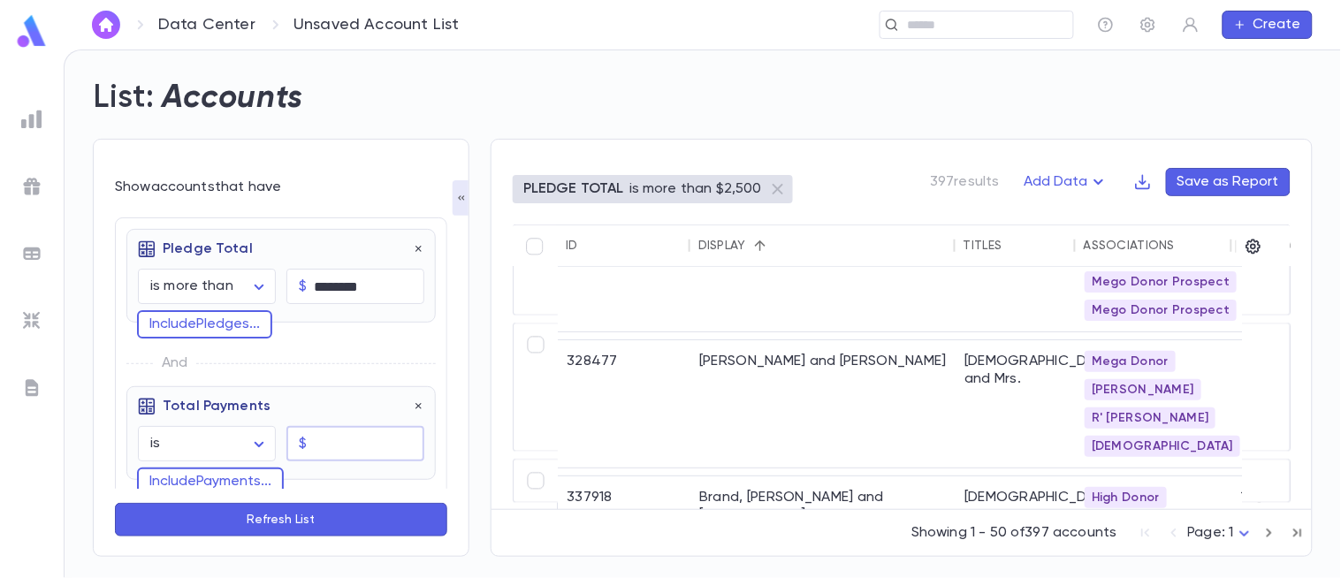
click at [355, 442] on input "text" at bounding box center [369, 444] width 110 height 34
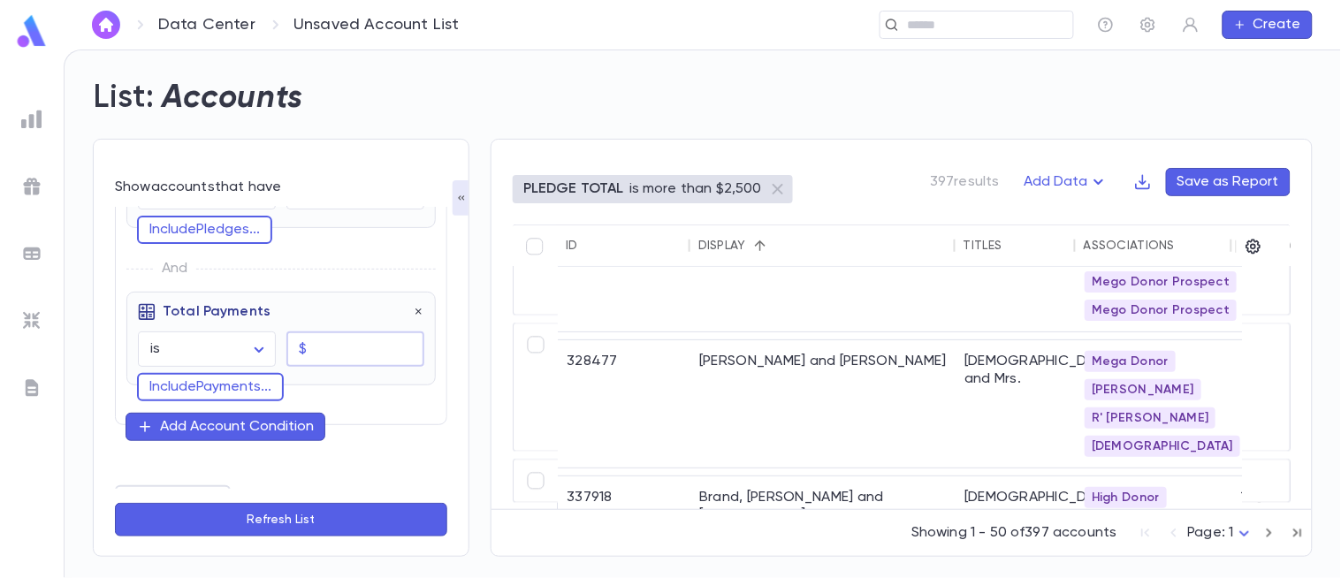
scroll to position [118, 0]
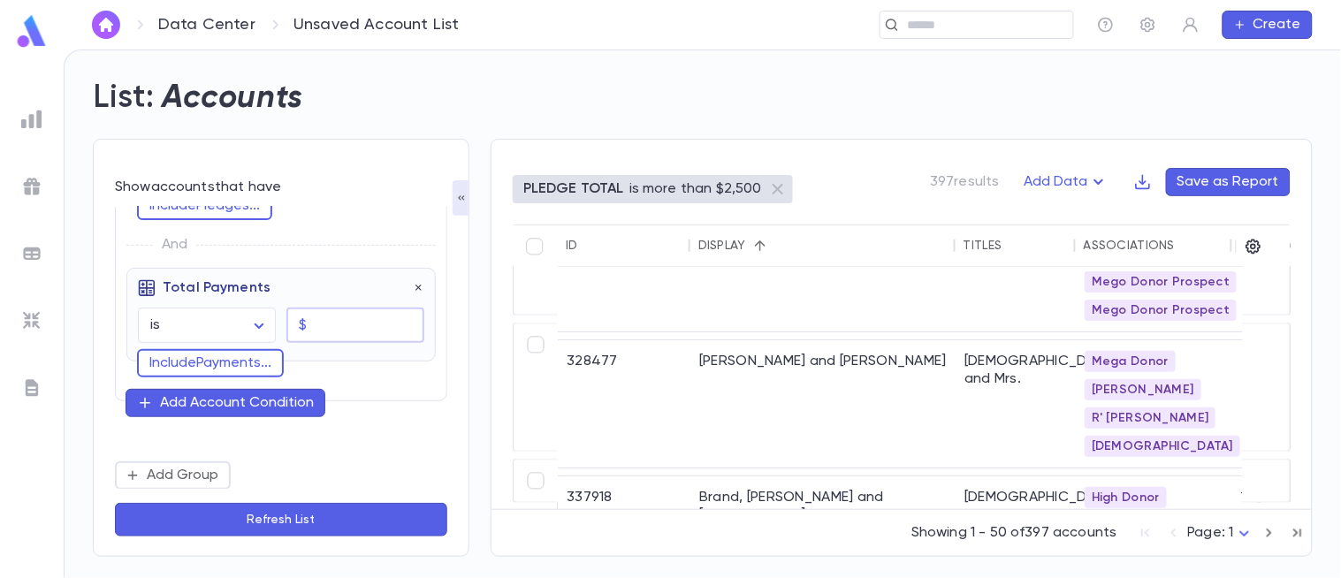
type input "****"
click at [217, 361] on button "Include Payments ..." at bounding box center [210, 363] width 147 height 28
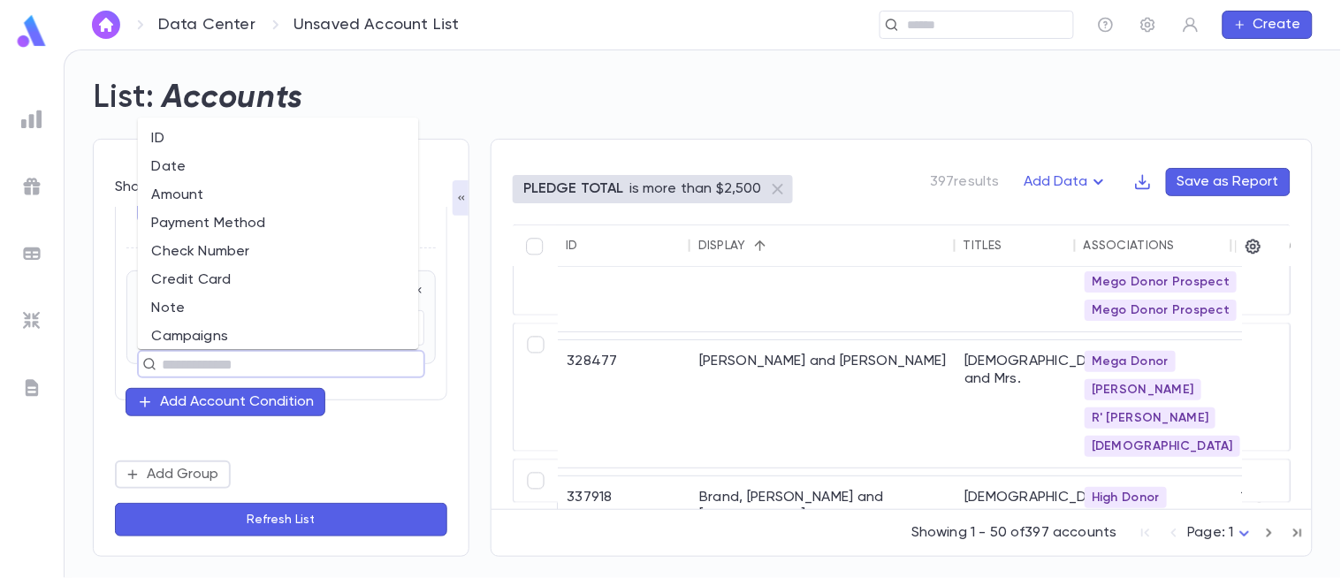
click at [217, 361] on input "text" at bounding box center [273, 364] width 234 height 25
click at [239, 165] on li "Date" at bounding box center [278, 168] width 281 height 28
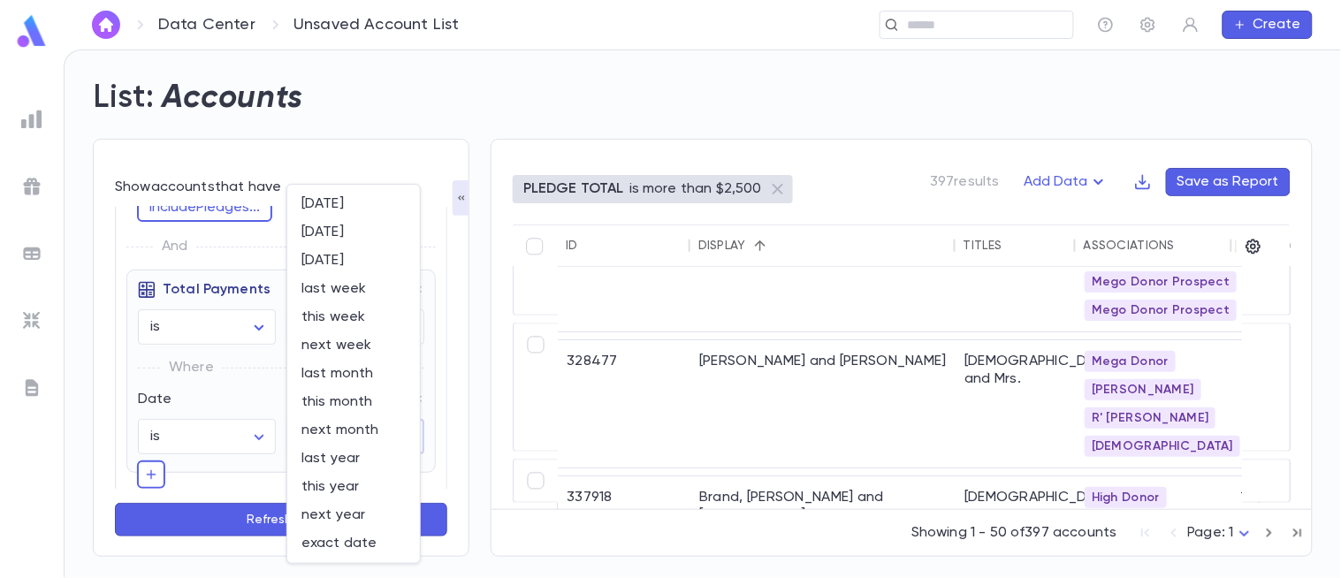
click at [330, 445] on body "**********" at bounding box center [670, 313] width 1341 height 528
click at [361, 491] on span "this year" at bounding box center [353, 487] width 104 height 18
type input "********"
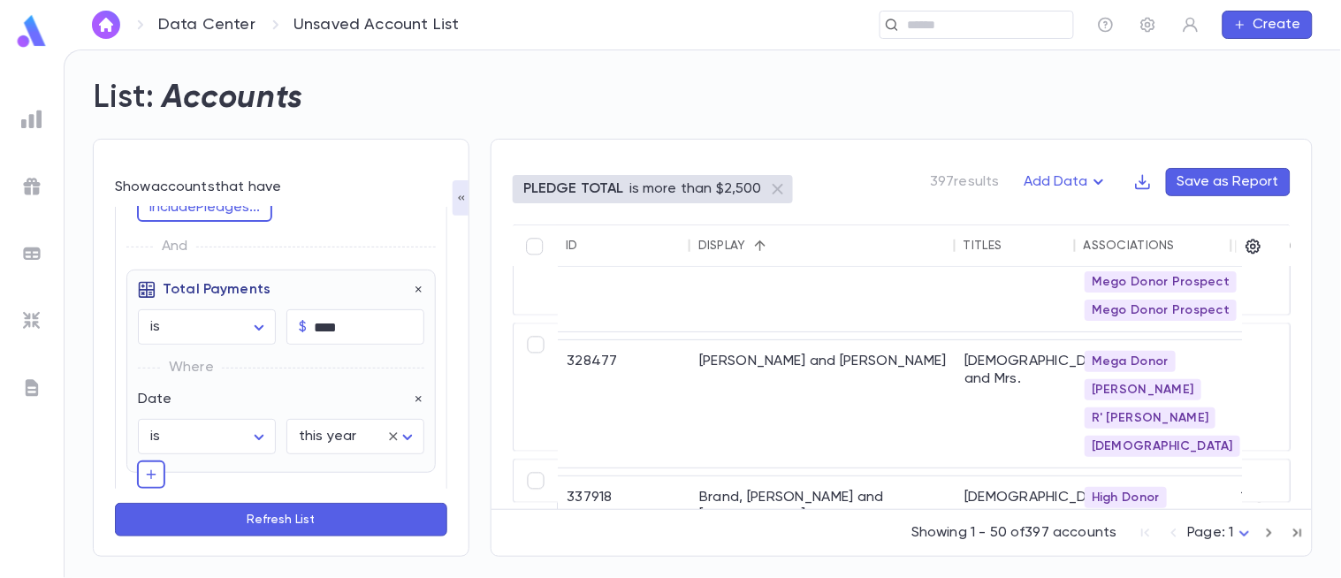
click at [338, 522] on button "Refresh List" at bounding box center [281, 520] width 332 height 34
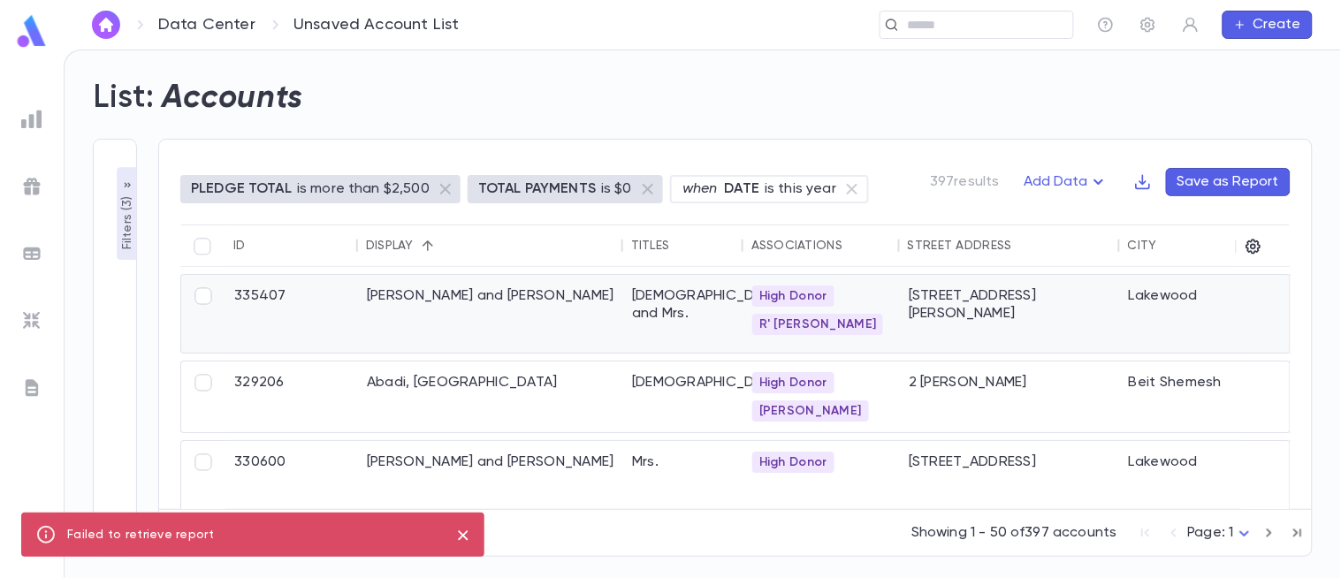
click at [515, 320] on div "Abadi, Michael and Mary" at bounding box center [490, 314] width 265 height 78
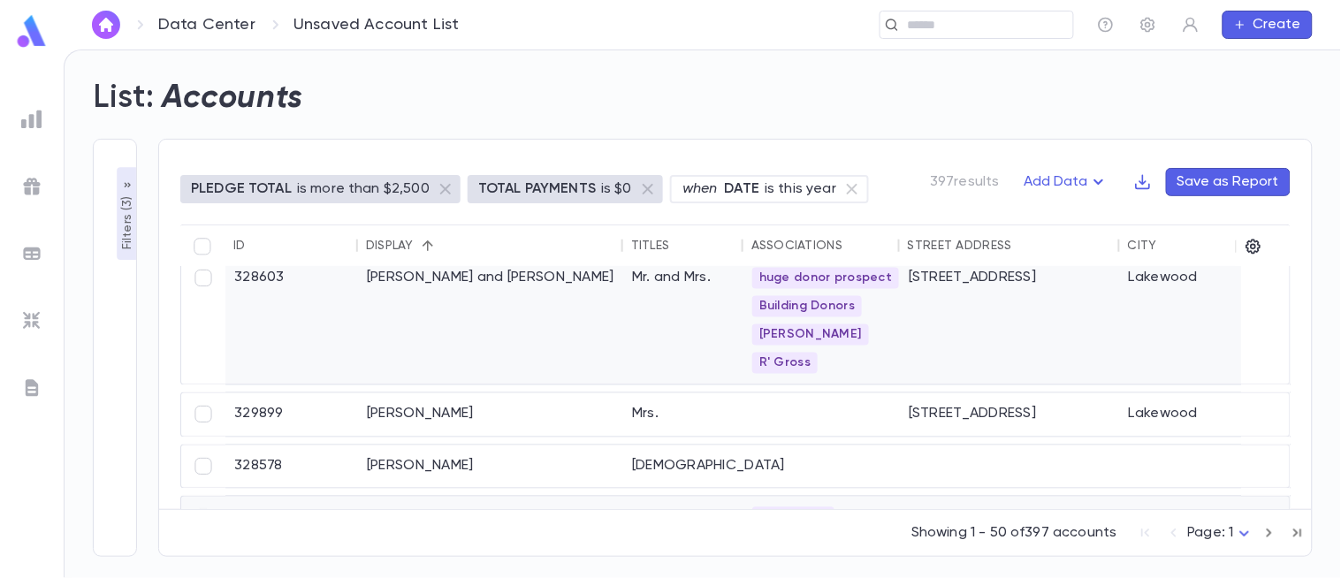
scroll to position [454, 0]
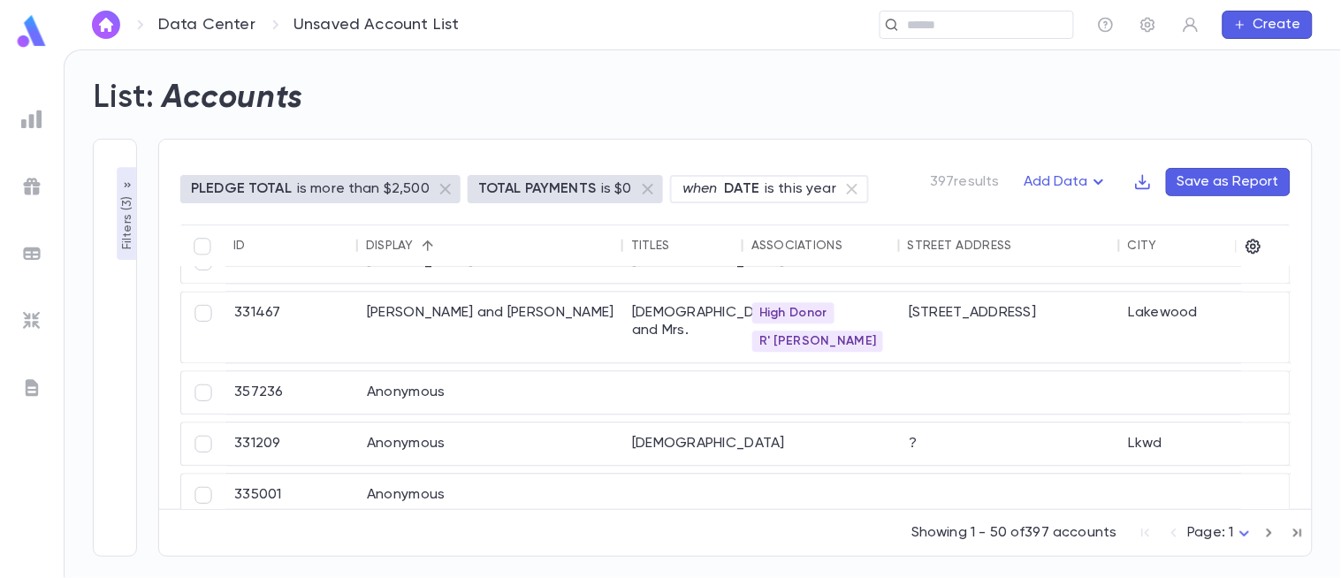
click at [121, 239] on p "Filters ( 3 )" at bounding box center [127, 221] width 18 height 57
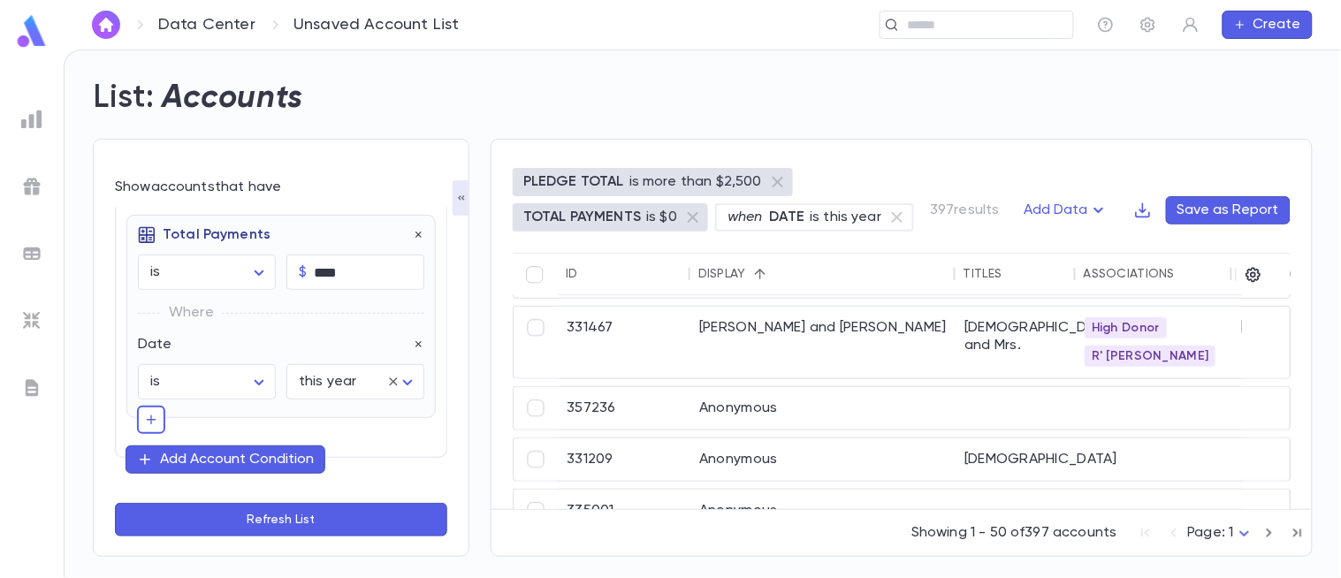
click at [135, 417] on div "**********" at bounding box center [280, 246] width 309 height 378
click at [153, 422] on icon "button" at bounding box center [151, 420] width 14 height 18
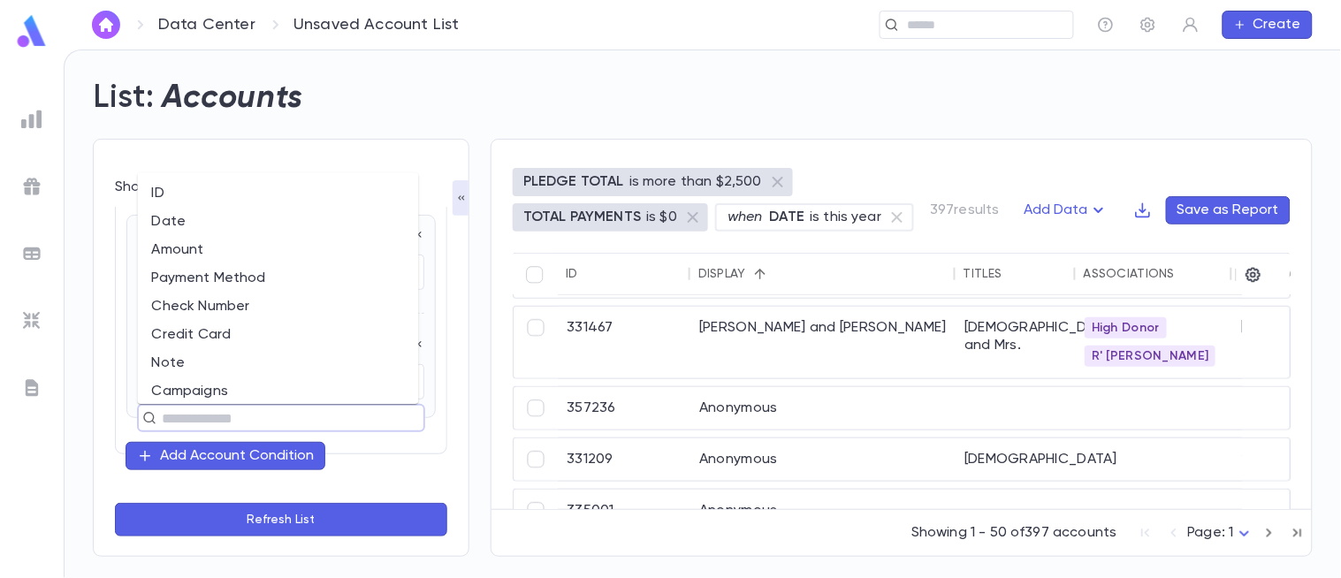
click at [239, 420] on input "text" at bounding box center [273, 418] width 234 height 25
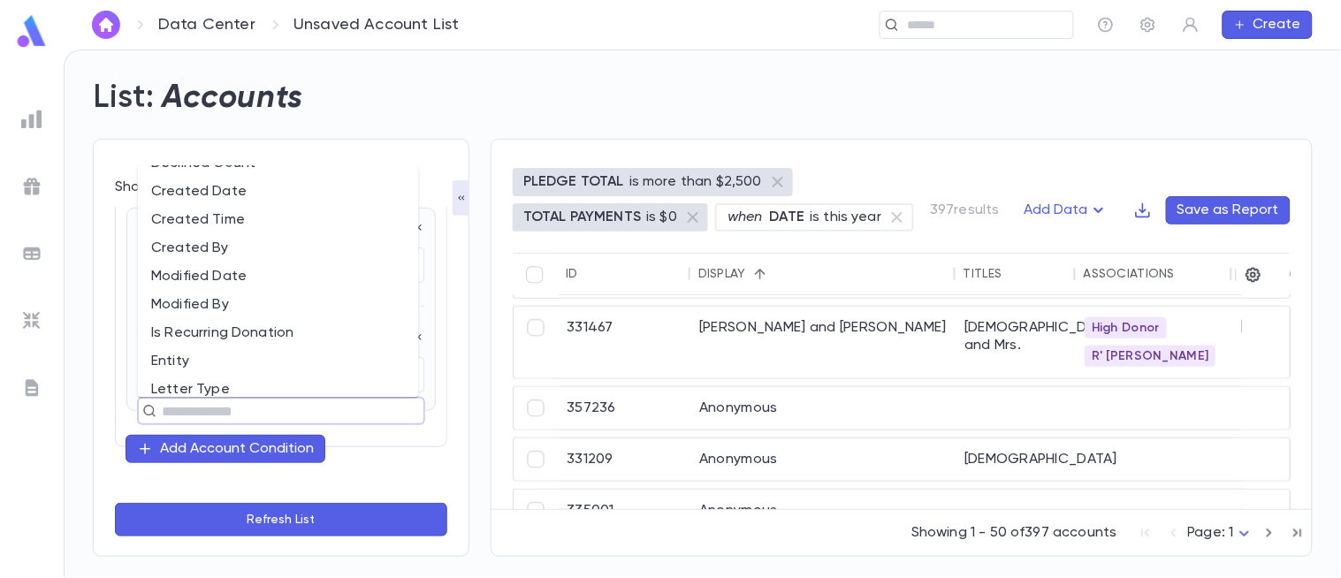
scroll to position [602, 0]
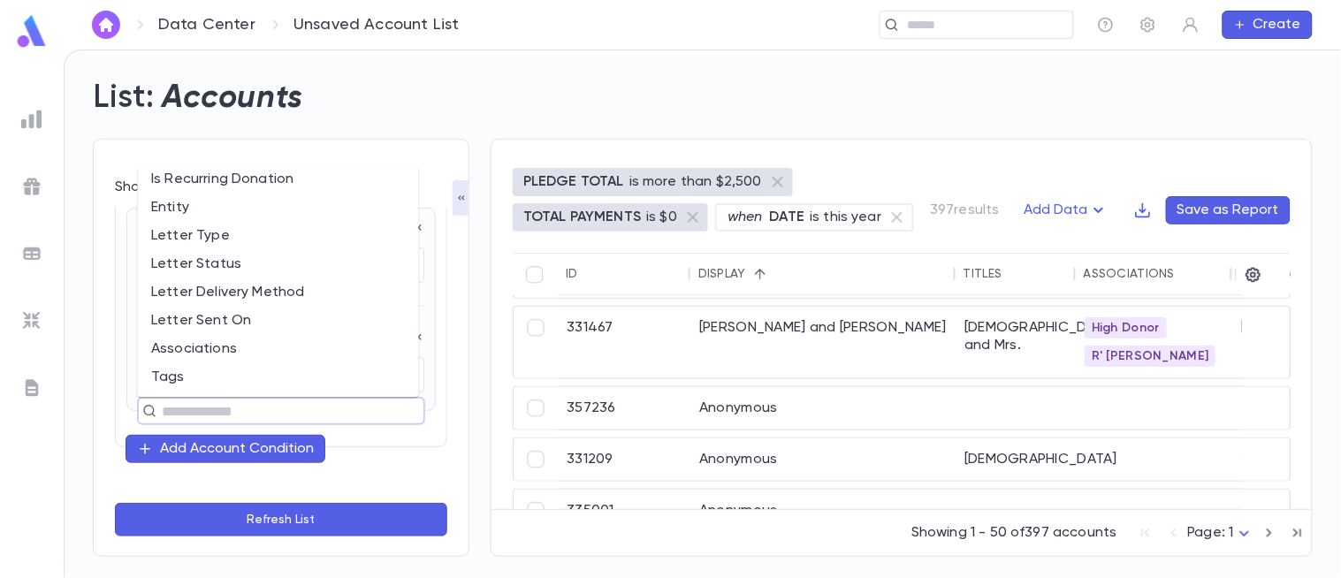
click at [352, 481] on div "**********" at bounding box center [281, 287] width 332 height 497
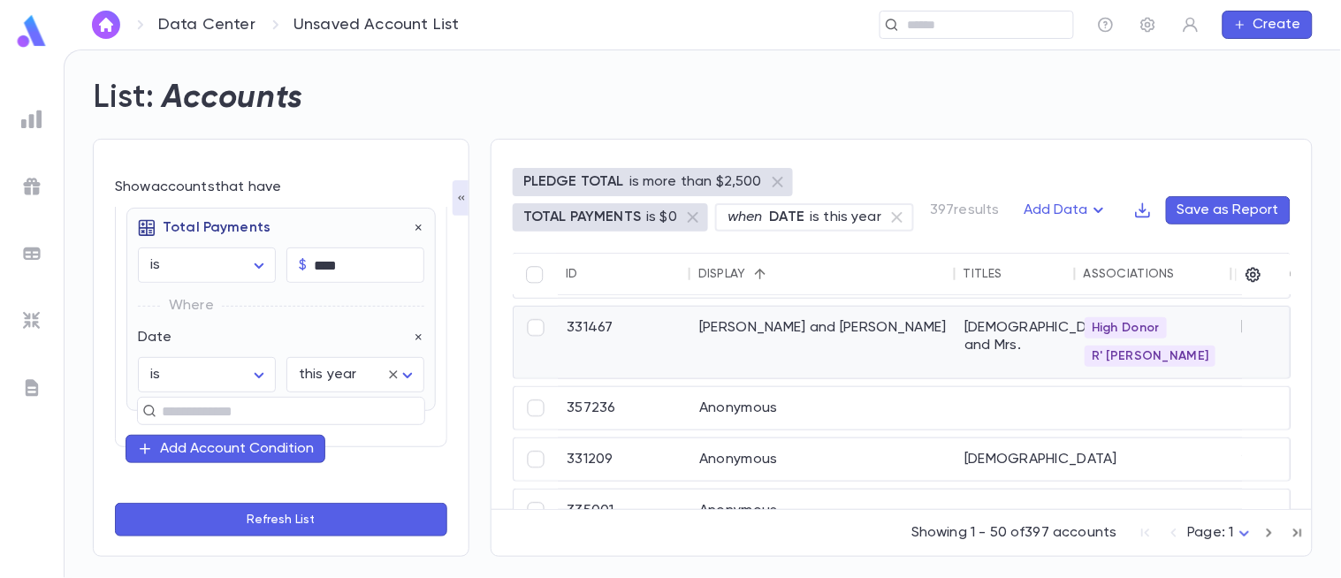
scroll to position [0, 0]
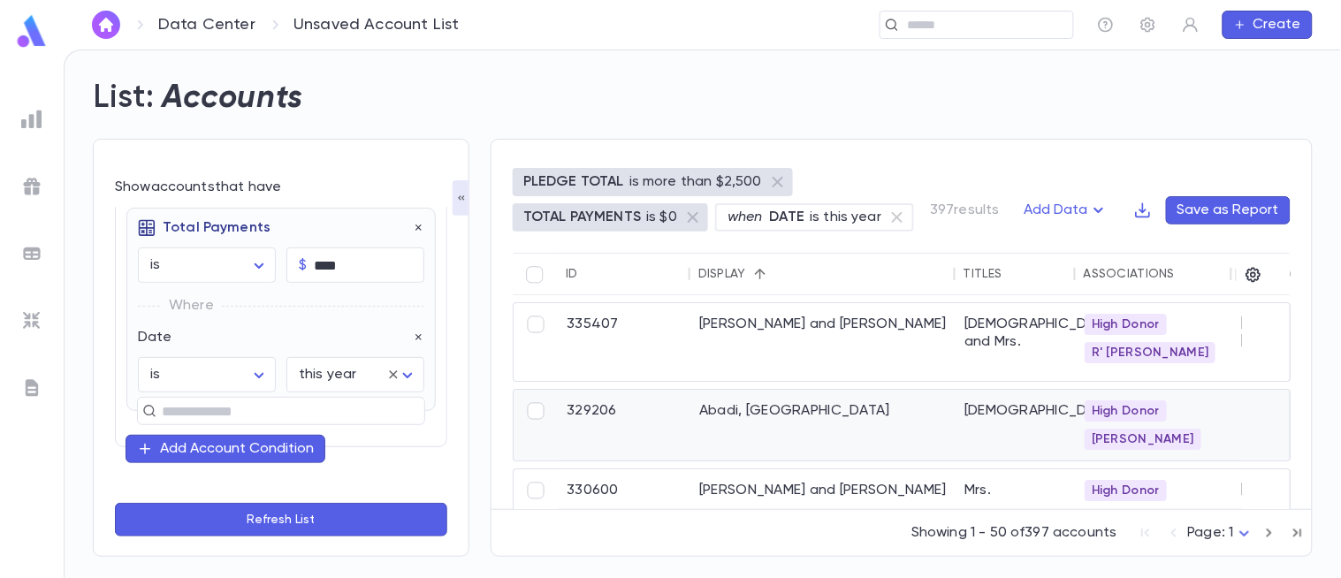
click at [805, 416] on div "Abadi, Sion" at bounding box center [822, 425] width 265 height 71
click at [1078, 207] on button "Add Data" at bounding box center [1067, 210] width 106 height 28
click at [1076, 244] on li "Lapsed Donors" at bounding box center [1086, 245] width 129 height 28
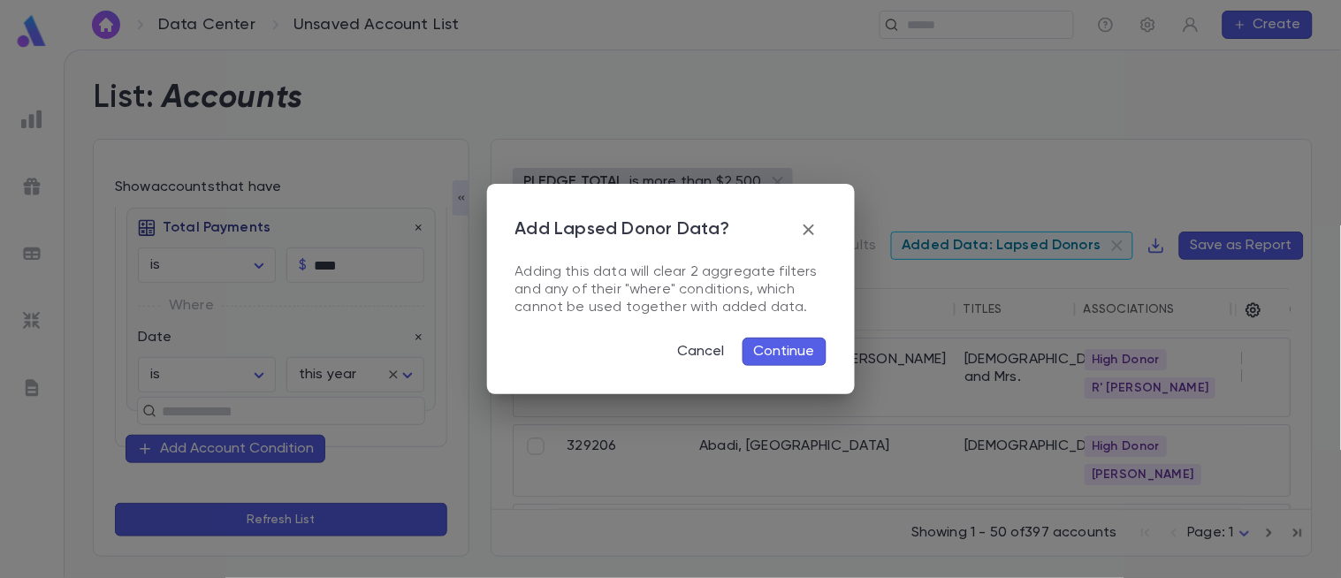
click at [771, 354] on button "Continue" at bounding box center [784, 352] width 84 height 28
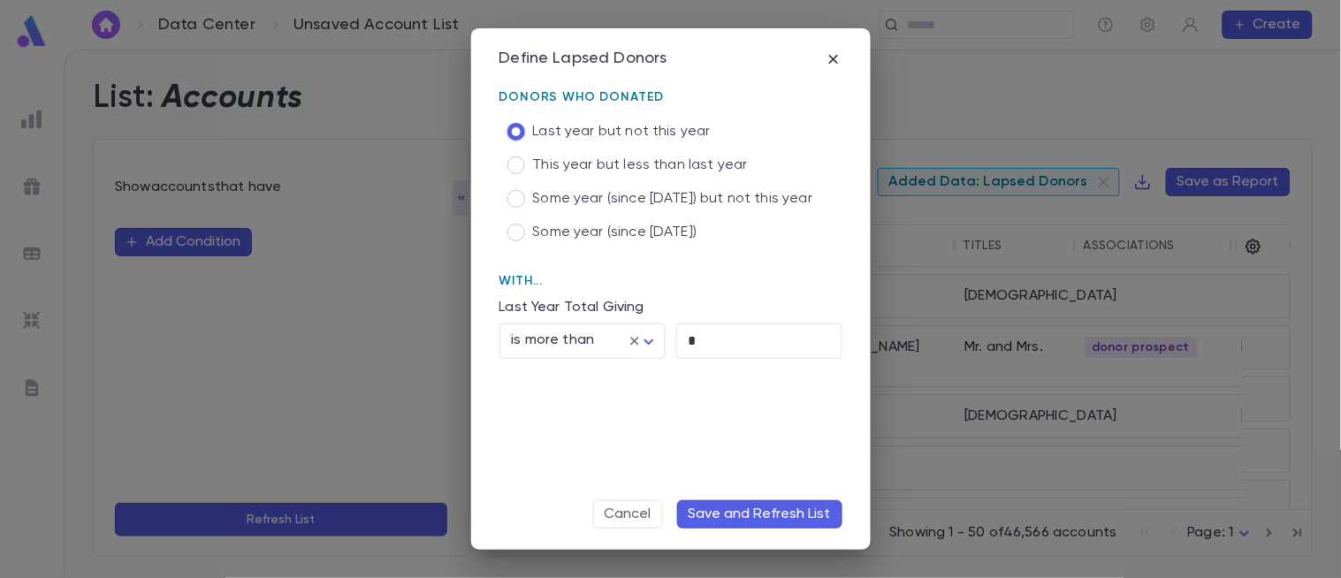
click at [758, 508] on button "Save and Refresh List" at bounding box center [759, 514] width 165 height 28
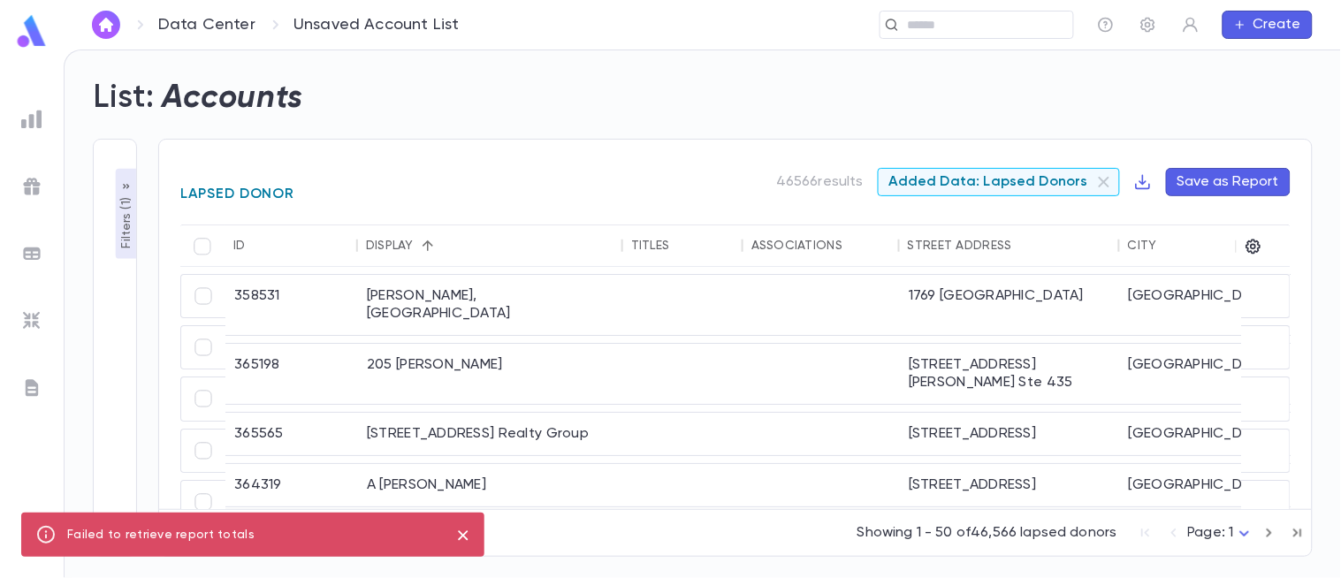
click at [1083, 187] on span "Added Data: Lapsed Donors" at bounding box center [988, 182] width 220 height 18
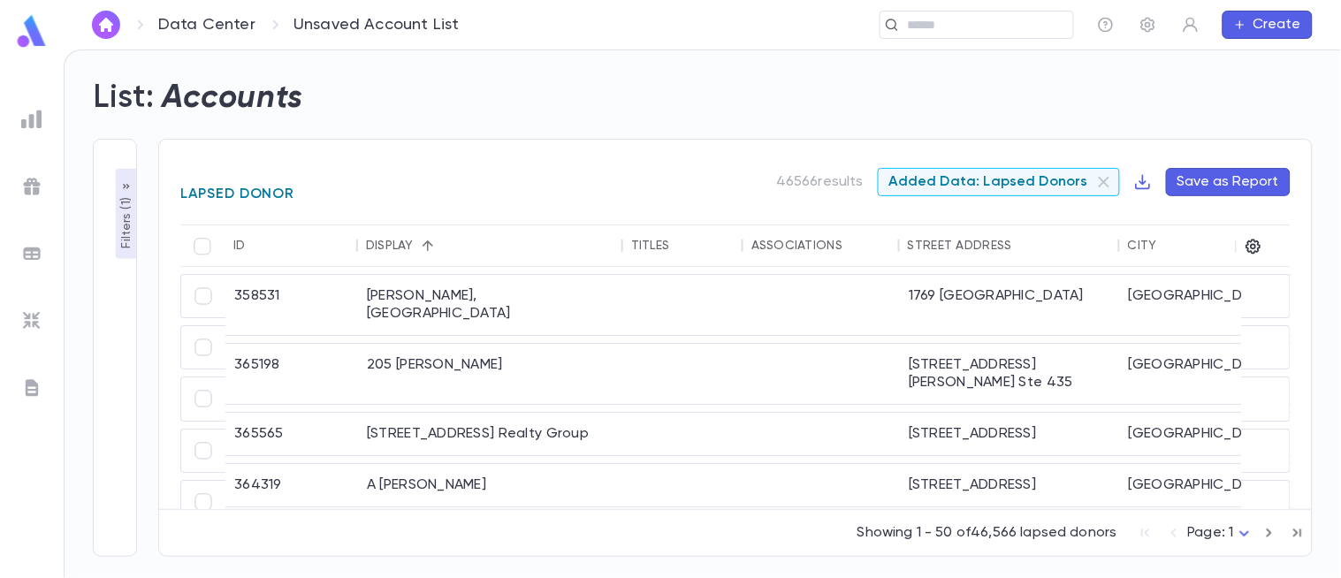
click at [985, 183] on span "Added Data: Lapsed Donors" at bounding box center [988, 182] width 220 height 18
click at [126, 217] on p "Filters ( 1 )" at bounding box center [127, 221] width 18 height 55
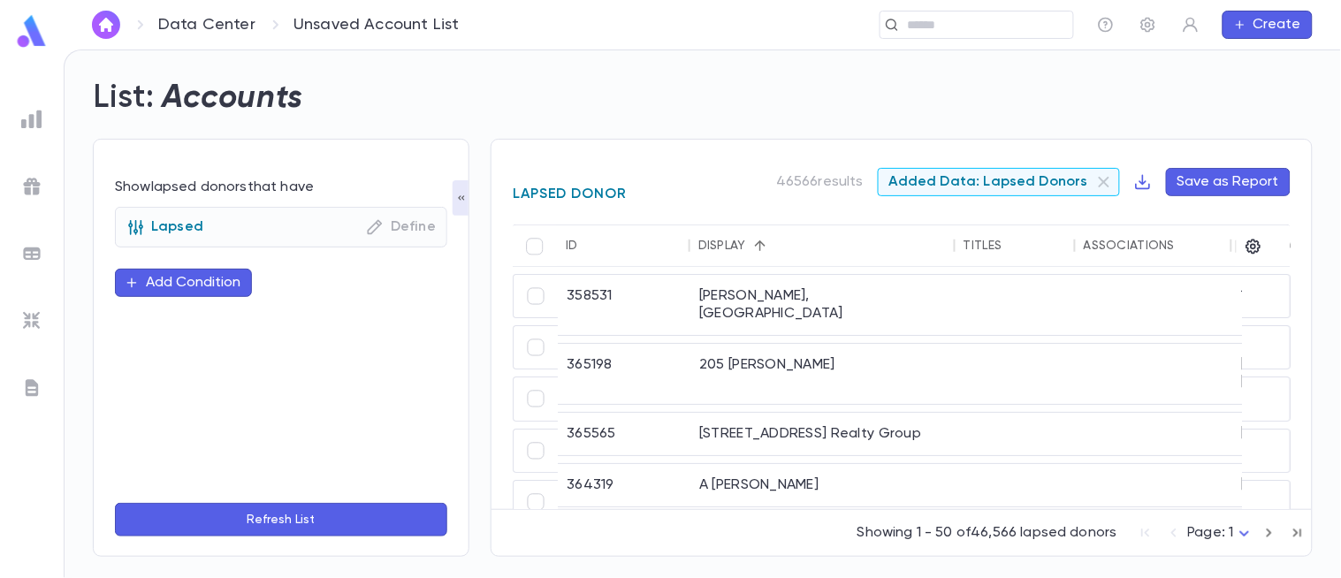
click at [191, 233] on p "Lapsed" at bounding box center [164, 227] width 77 height 18
click at [409, 222] on p "Define" at bounding box center [401, 227] width 70 height 18
click at [375, 226] on icon "button" at bounding box center [375, 227] width 18 height 18
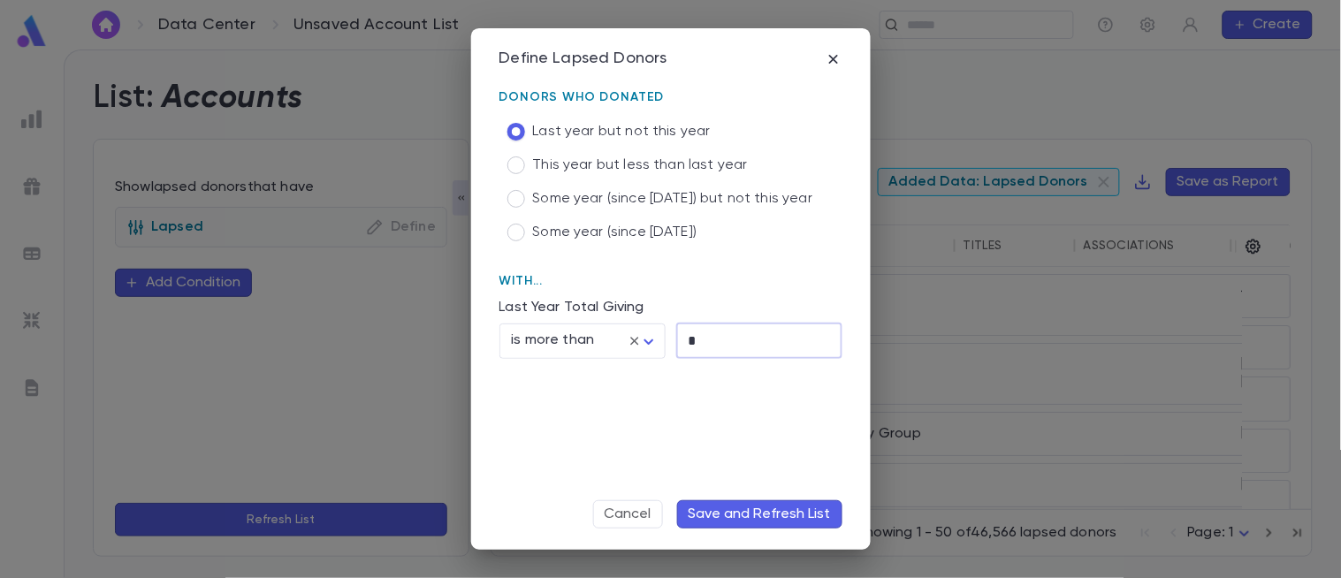
click at [726, 342] on input "*" at bounding box center [759, 340] width 166 height 34
click at [597, 198] on span "Some year (since 2021) but not this year" at bounding box center [673, 199] width 280 height 18
click at [597, 233] on span "Some year (since 2021)" at bounding box center [615, 233] width 164 height 18
click at [589, 199] on span "Some year (since 2021) but not this year" at bounding box center [673, 199] width 280 height 18
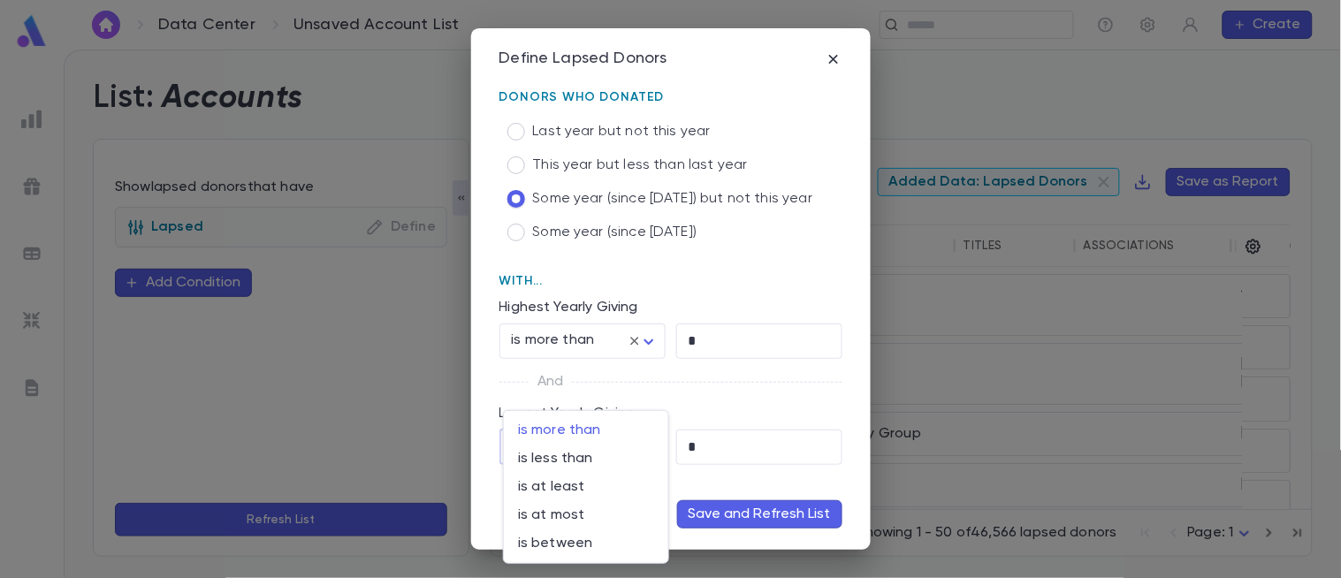
click at [645, 449] on body "Data Center Unsaved Account List ​ Create List: Accounts Show lapsed donors tha…" at bounding box center [670, 313] width 1341 height 528
click at [582, 492] on span "is at least" at bounding box center [586, 487] width 136 height 18
type input "**********"
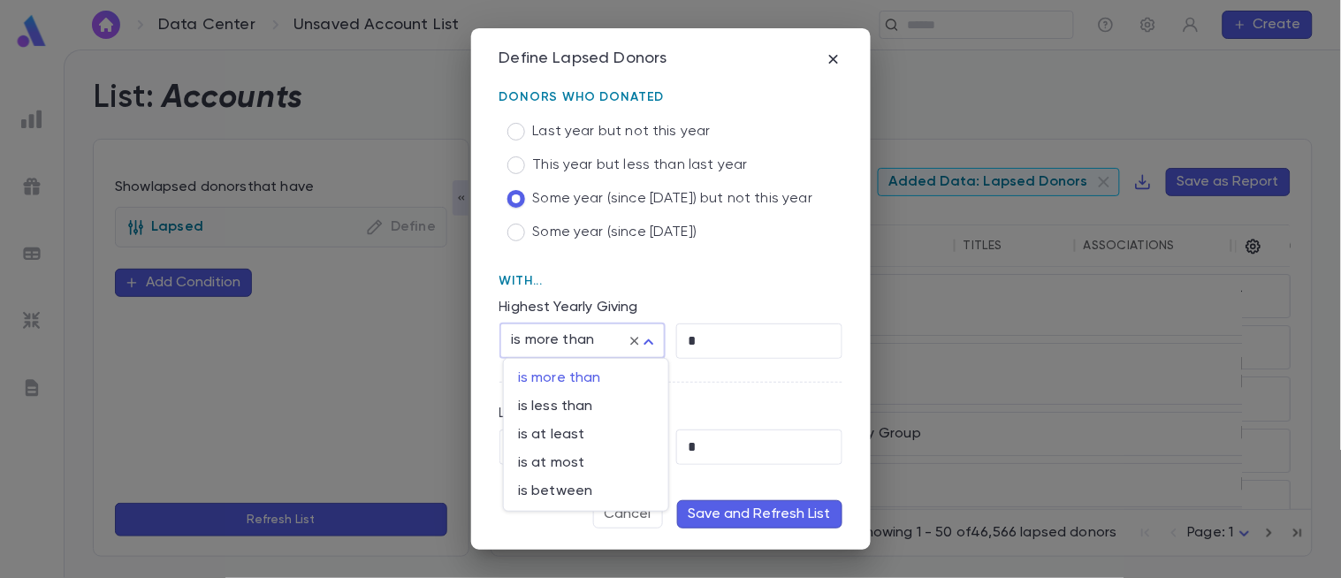
click at [649, 341] on body "Data Center Unsaved Account List ​ Create List: Accounts Show lapsed donors tha…" at bounding box center [670, 313] width 1341 height 528
click at [563, 438] on span "is at least" at bounding box center [586, 435] width 136 height 18
type input "**********"
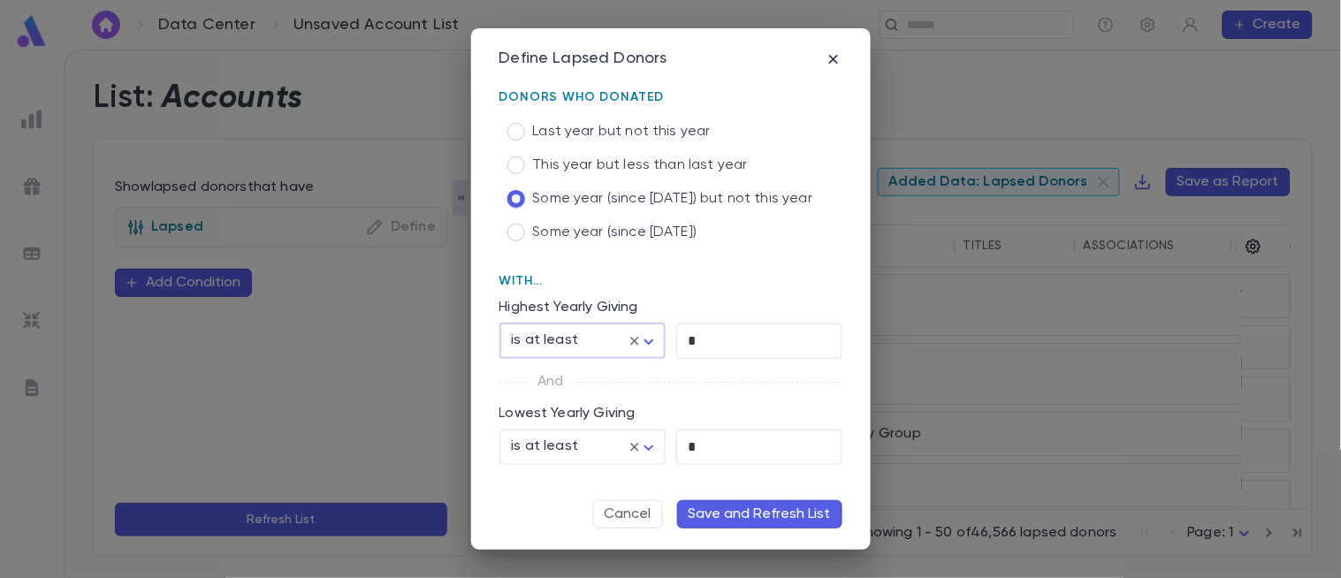
click at [726, 510] on button "Save and Refresh List" at bounding box center [759, 514] width 165 height 28
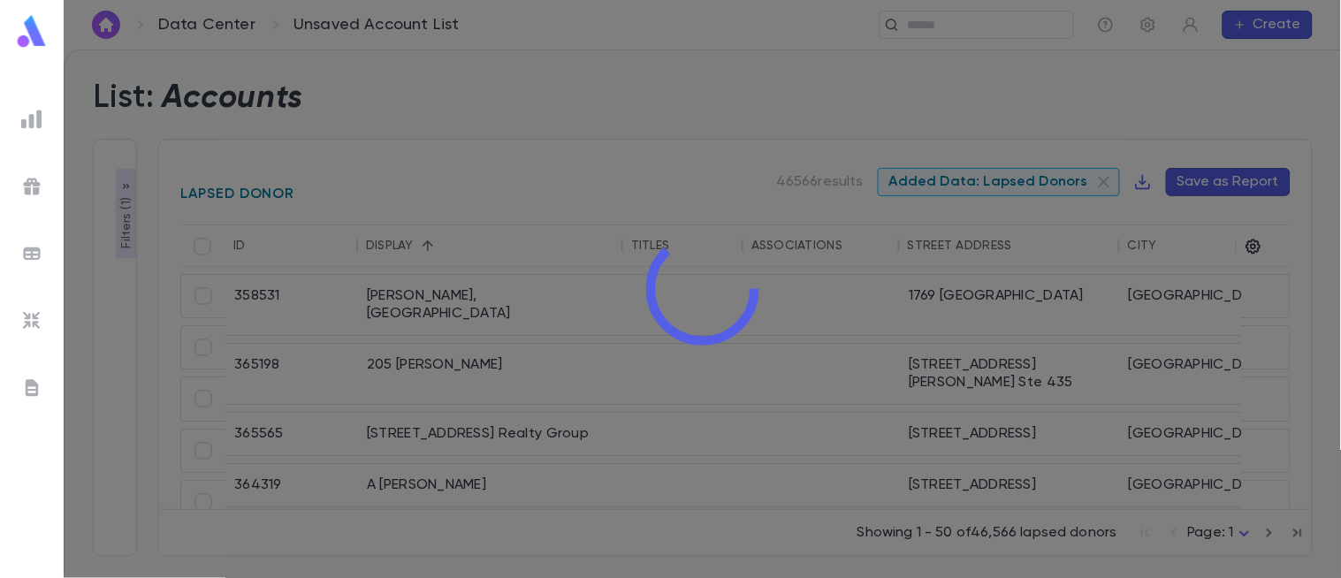
scroll to position [0, 11]
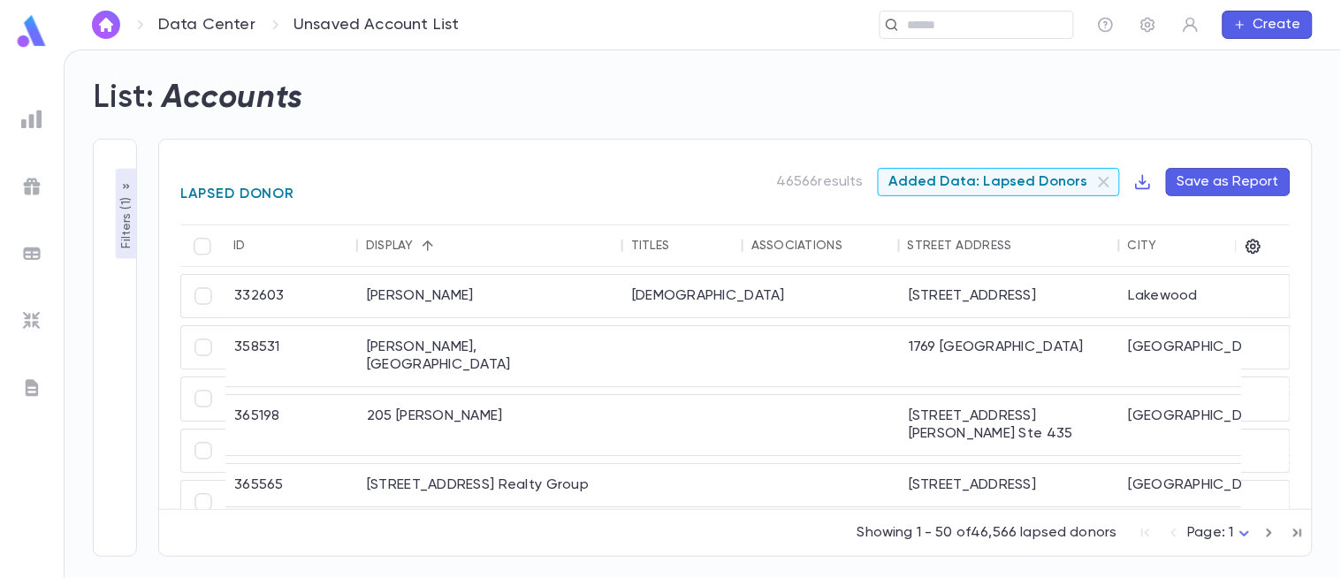
click at [120, 219] on p "Filters ( 1 )" at bounding box center [127, 221] width 18 height 55
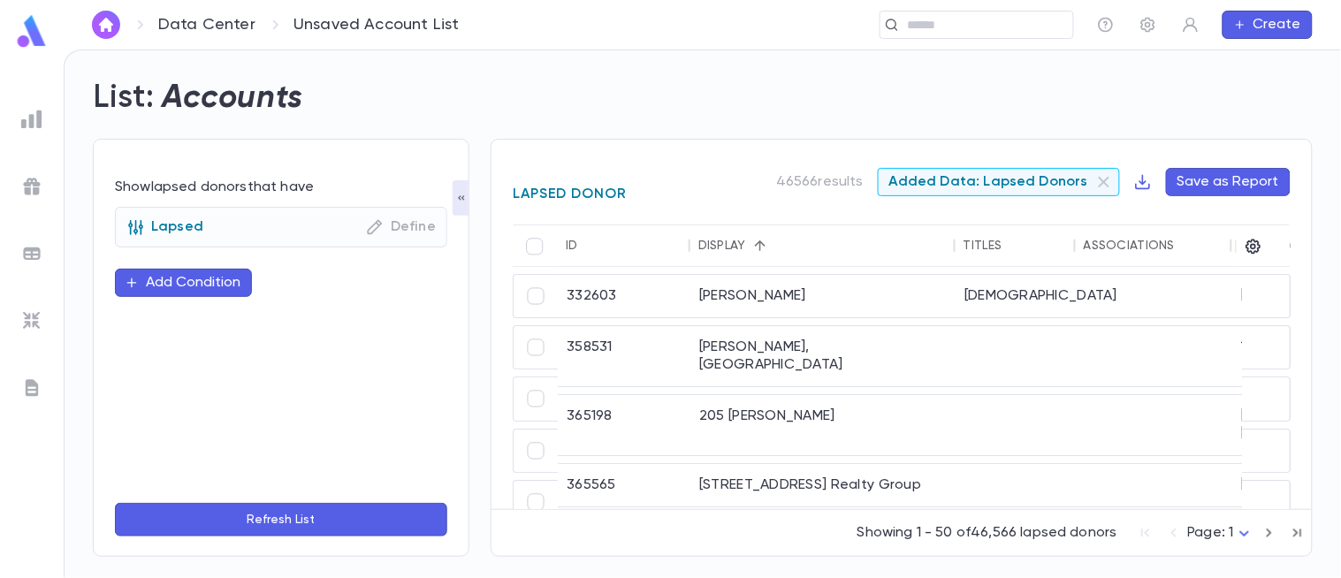
click at [153, 278] on button "Add Condition" at bounding box center [183, 283] width 137 height 28
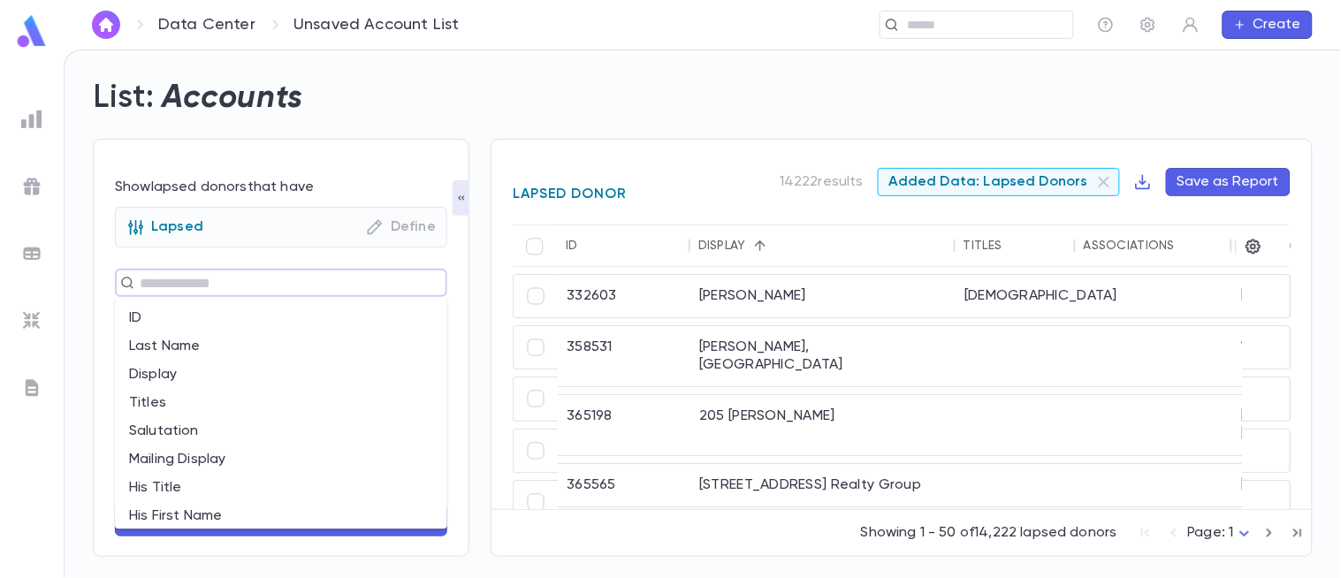
click at [153, 278] on input "text" at bounding box center [273, 282] width 278 height 25
click at [408, 237] on div "Lapsed Define" at bounding box center [281, 227] width 332 height 41
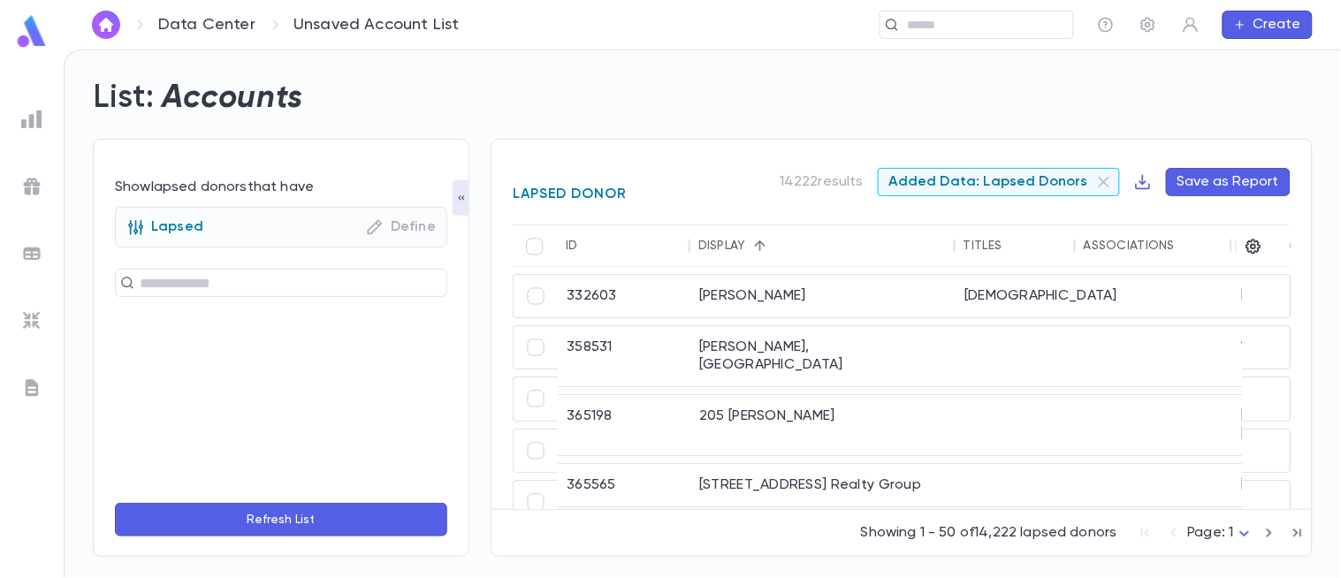
click at [368, 231] on icon "button" at bounding box center [375, 227] width 18 height 18
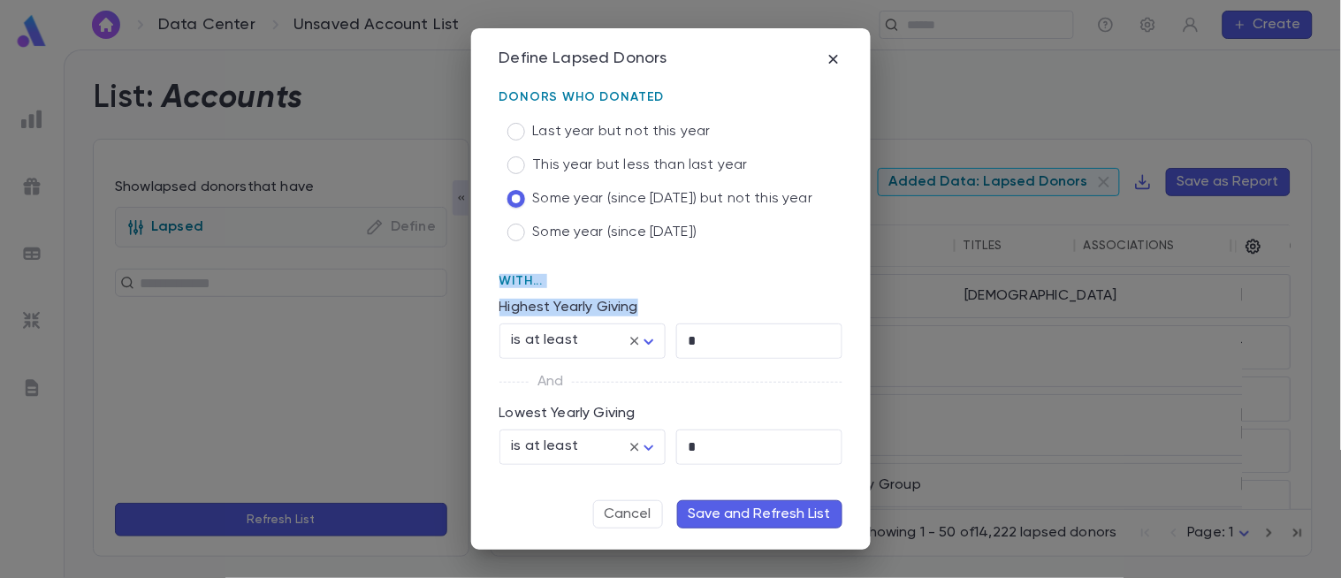
drag, startPoint x: 850, startPoint y: 293, endPoint x: 599, endPoint y: 221, distance: 261.0
click at [599, 221] on div "**********" at bounding box center [670, 288] width 399 height 521
click at [599, 221] on label "Some year (since 2021)" at bounding box center [656, 233] width 314 height 34
click at [595, 200] on span "Some year (since 2021) but not this year" at bounding box center [673, 199] width 280 height 18
click at [825, 244] on div "Last year but not this year This year but less than last year Some year (since …" at bounding box center [670, 182] width 343 height 134
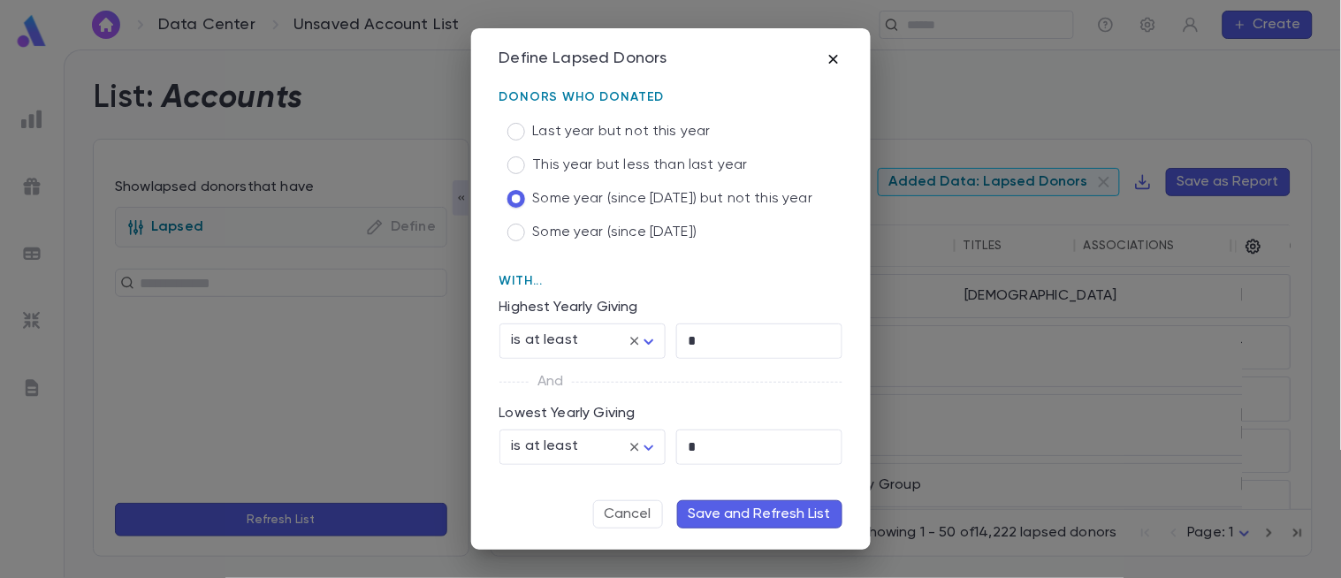
click at [835, 62] on icon "button" at bounding box center [832, 59] width 9 height 9
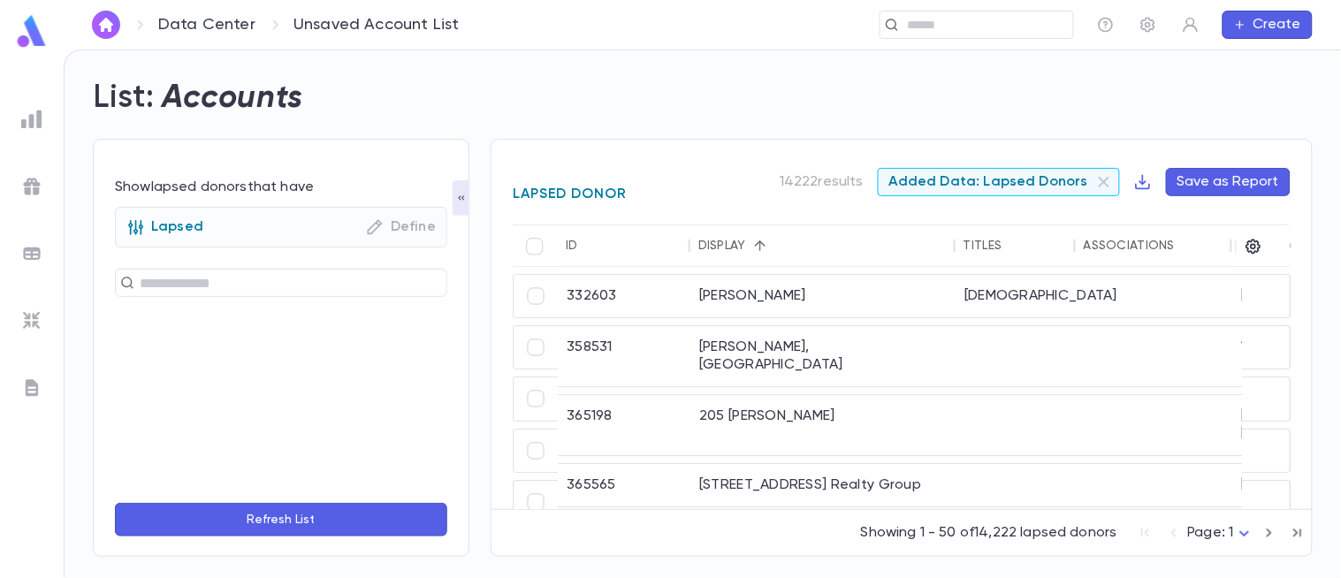
click at [371, 230] on icon "button" at bounding box center [375, 227] width 15 height 15
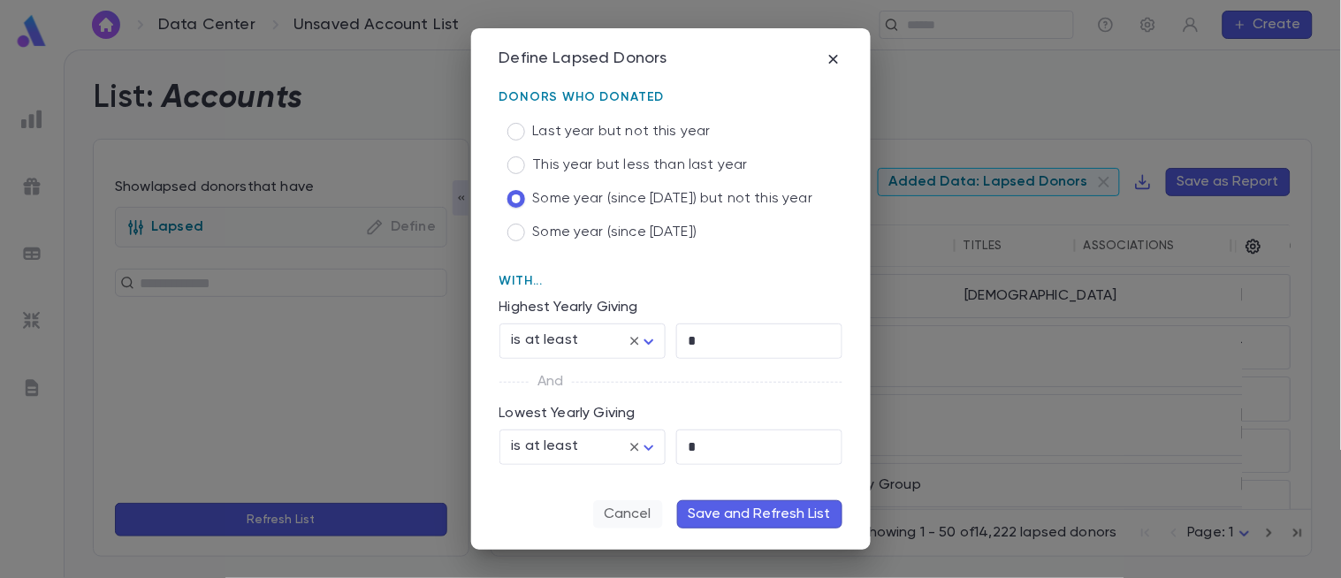
click at [636, 509] on button "Cancel" at bounding box center [628, 514] width 70 height 28
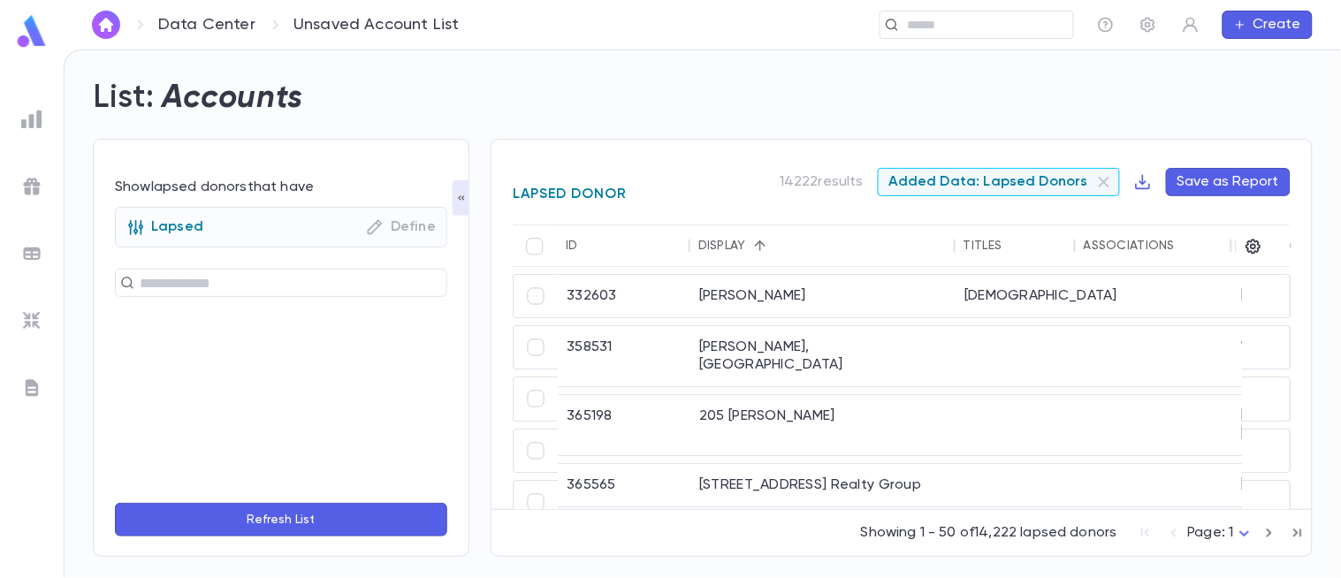
click at [283, 243] on div "Lapsed Define" at bounding box center [281, 227] width 332 height 41
click at [206, 225] on div "Lapsed Define" at bounding box center [280, 227] width 309 height 18
click at [1049, 180] on span "Added Data: Lapsed Donors" at bounding box center [988, 182] width 220 height 18
click at [1120, 180] on div "Added Data: Lapsed Donors" at bounding box center [999, 182] width 242 height 28
click at [1106, 180] on icon at bounding box center [1103, 181] width 21 height 21
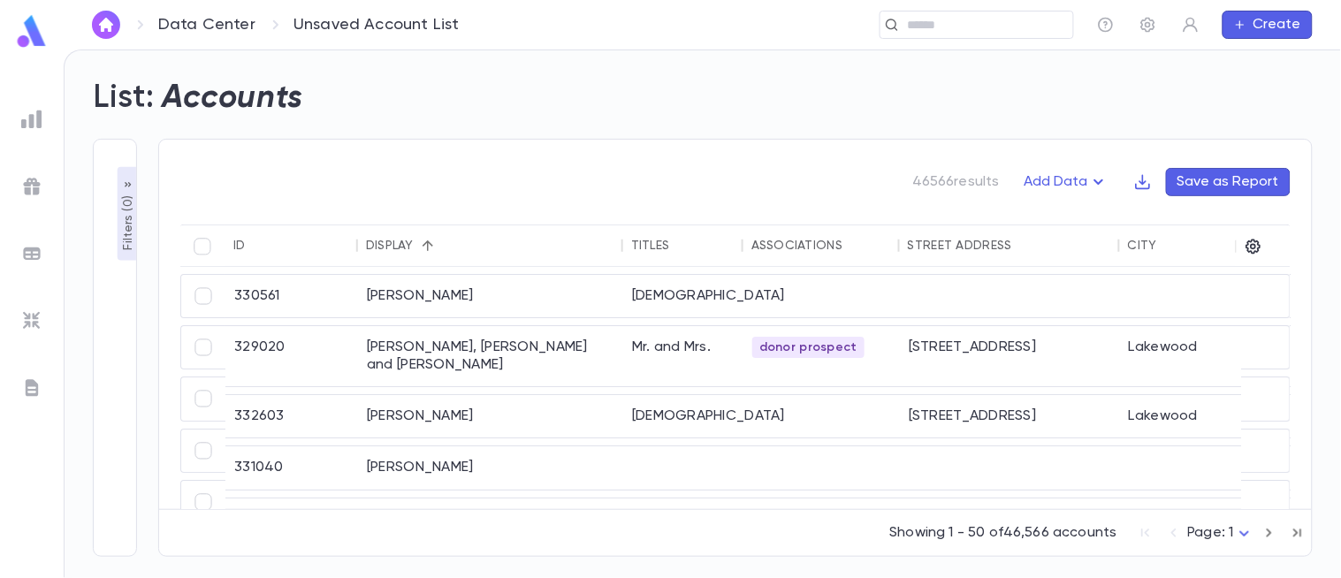
click at [133, 196] on p "Filters ( 0 )" at bounding box center [128, 221] width 18 height 58
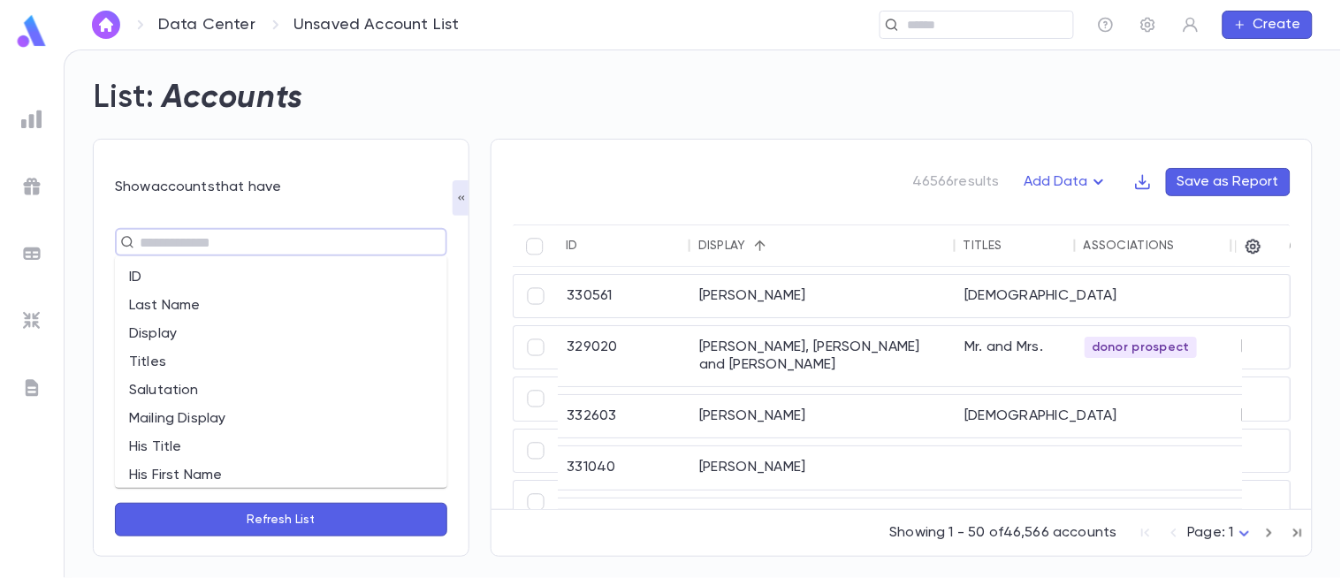
click at [175, 232] on input "text" at bounding box center [273, 242] width 278 height 25
type input "**"
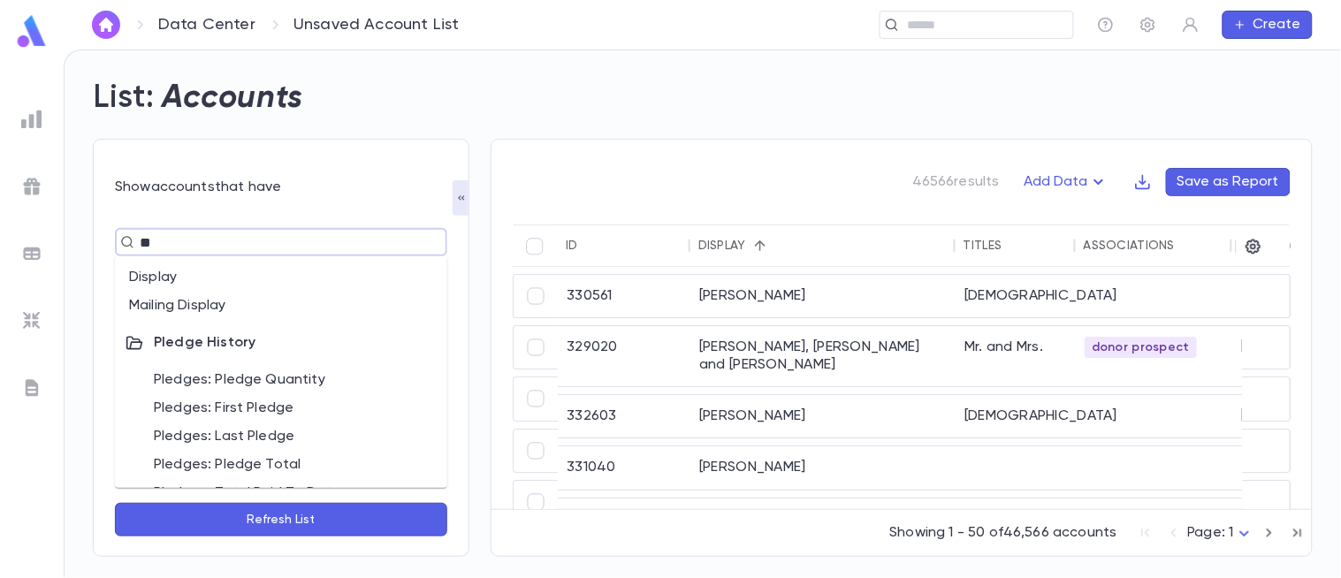
scroll to position [139, 0]
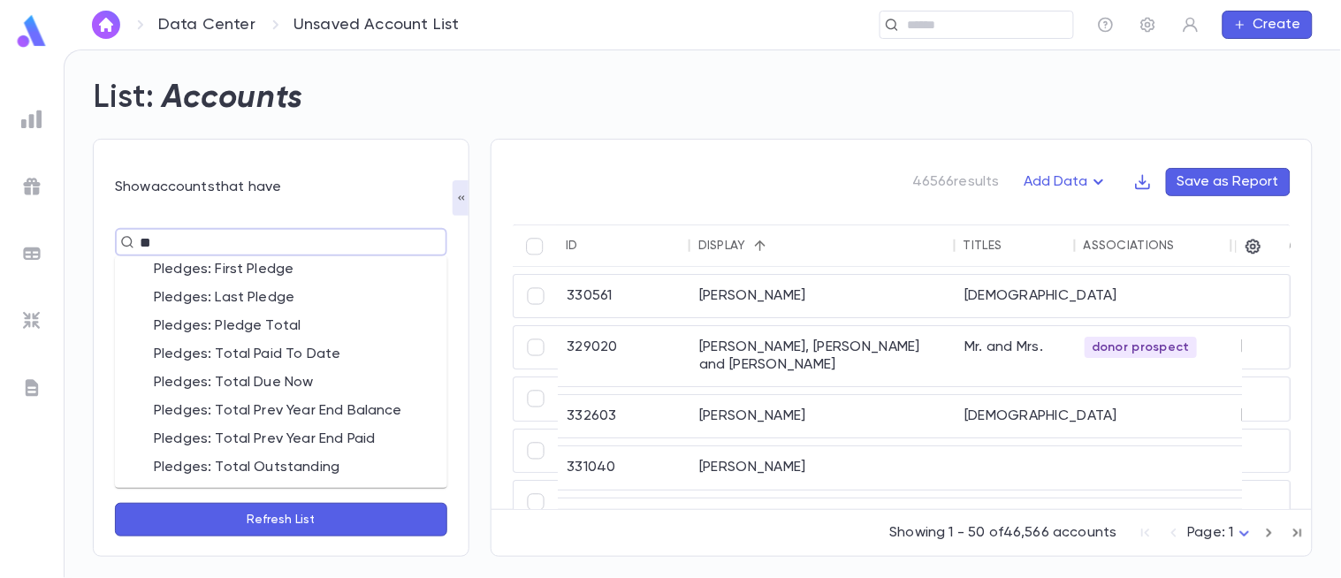
click at [257, 315] on li "Pledges: Pledge Total" at bounding box center [281, 326] width 332 height 28
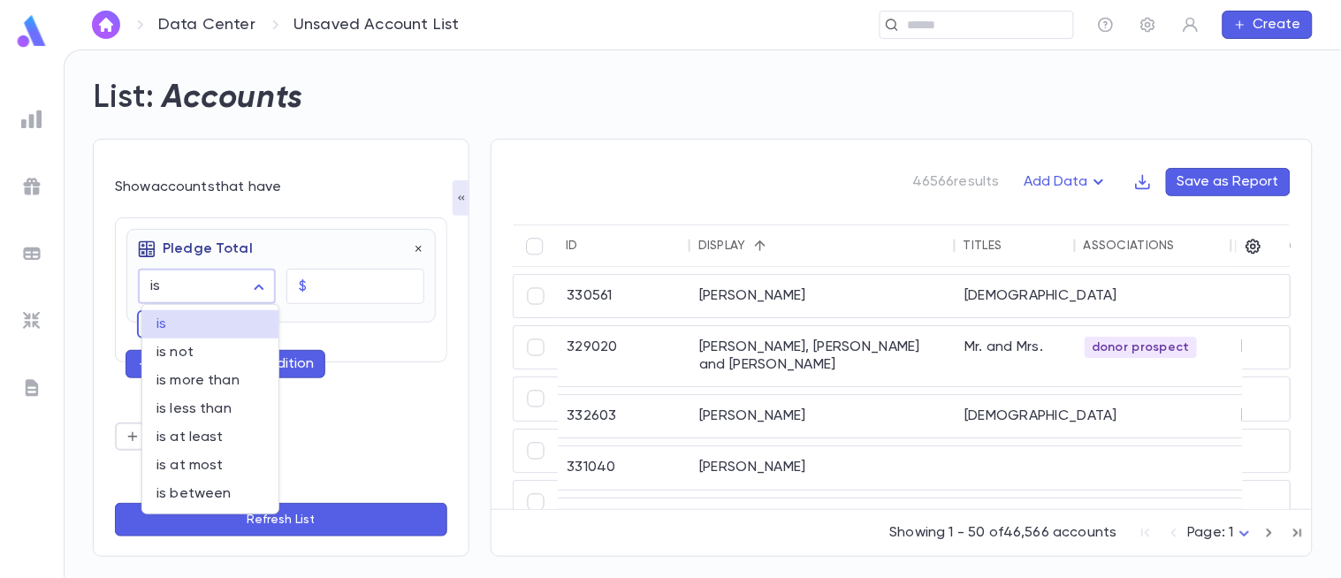
click at [249, 293] on body "Data Center Unsaved Account List ​ Create List: Accounts Show accounts that hav…" at bounding box center [670, 313] width 1341 height 528
click at [221, 437] on span "is at least" at bounding box center [210, 438] width 108 height 18
type input "**********"
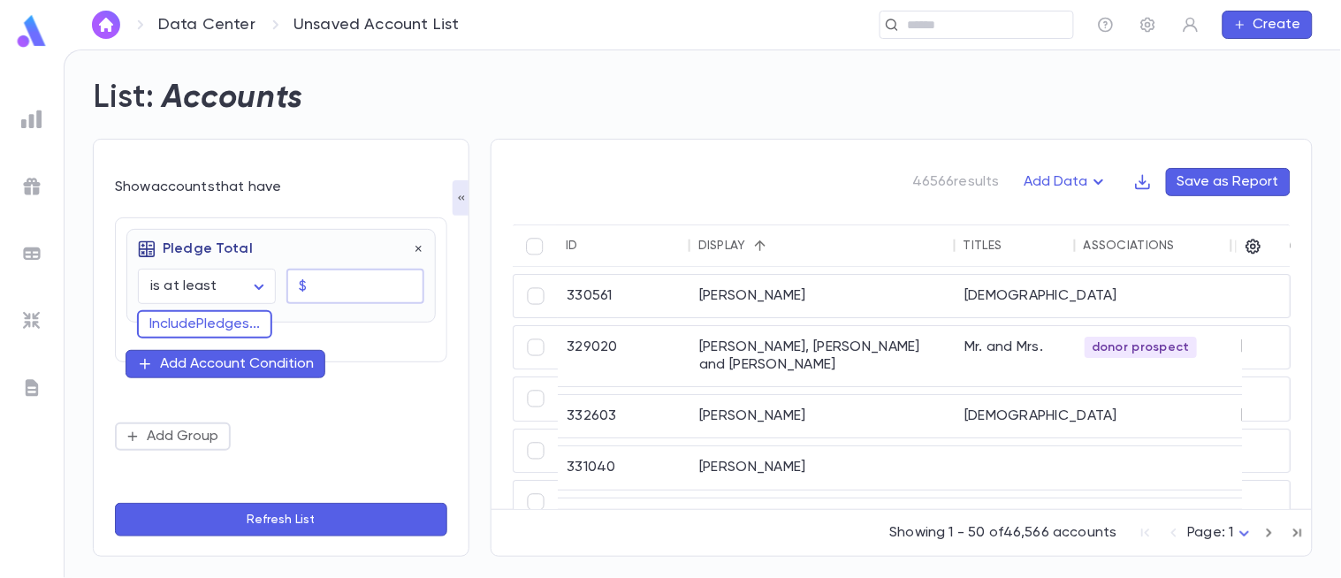
click at [354, 286] on input "text" at bounding box center [369, 287] width 110 height 34
type input "********"
click at [266, 369] on div "Add Account Condition" at bounding box center [237, 364] width 154 height 18
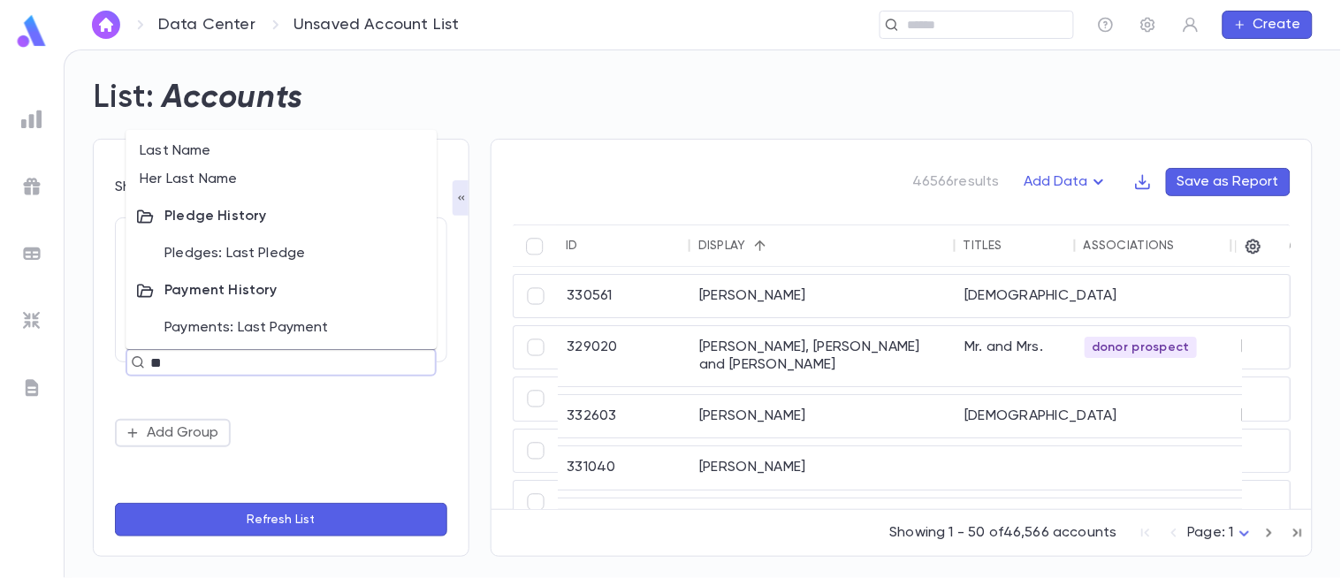
type input "*"
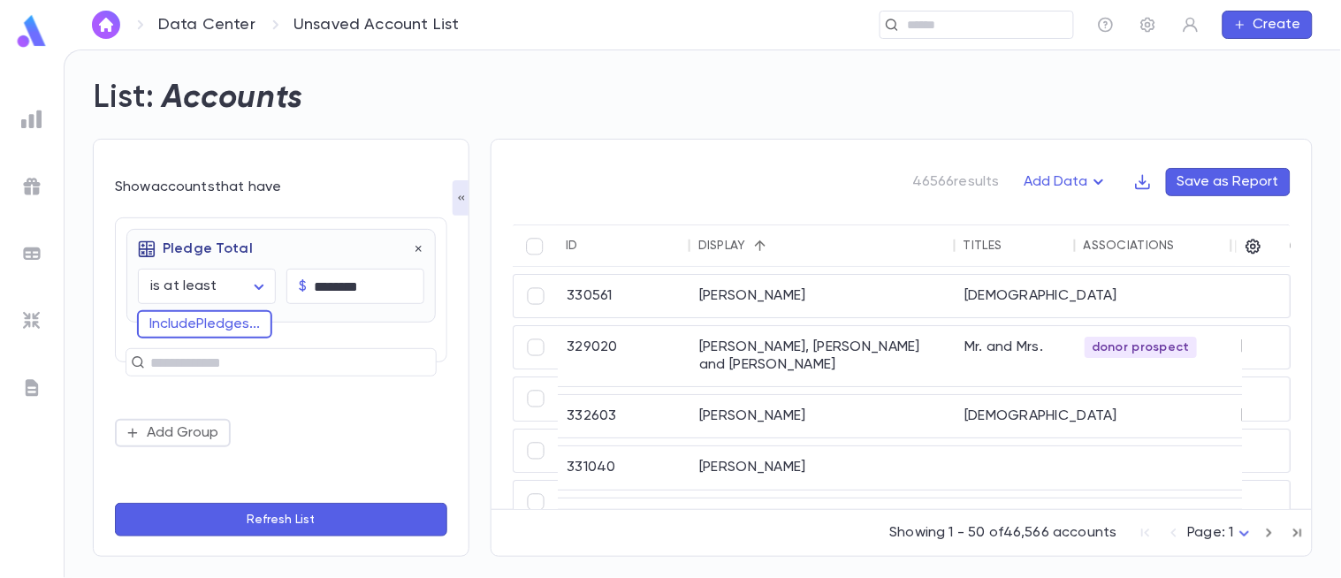
click at [362, 427] on div "Add Group" at bounding box center [281, 433] width 332 height 28
click at [234, 321] on button "Include Pledges ..." at bounding box center [204, 324] width 135 height 28
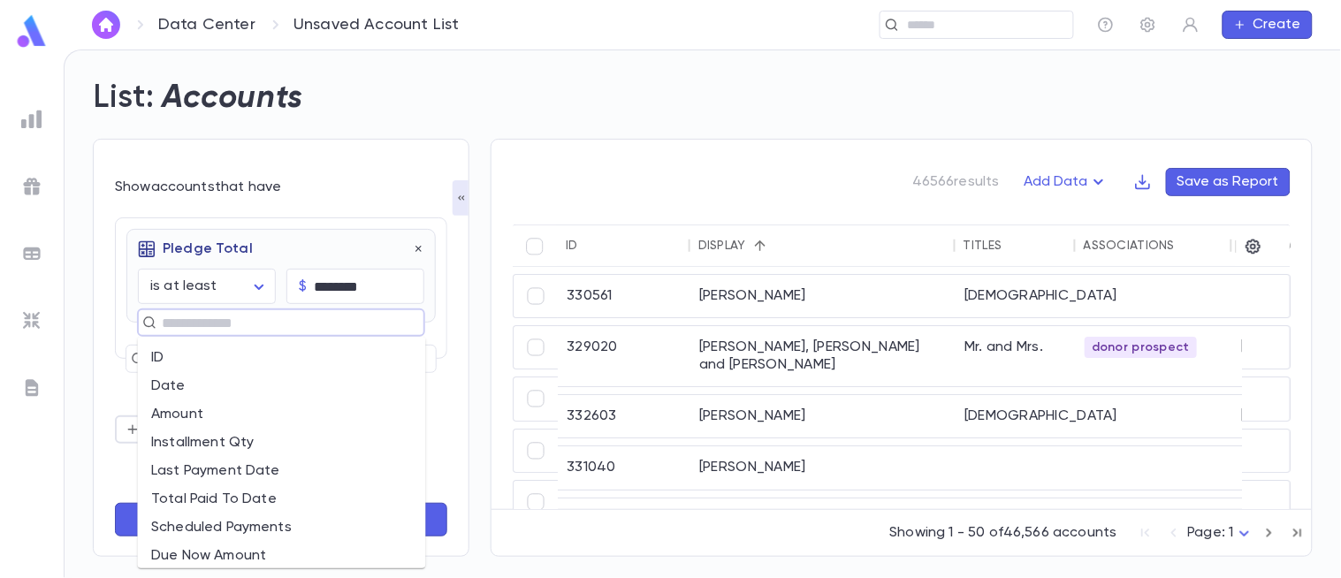
click at [234, 321] on input "text" at bounding box center [273, 322] width 234 height 25
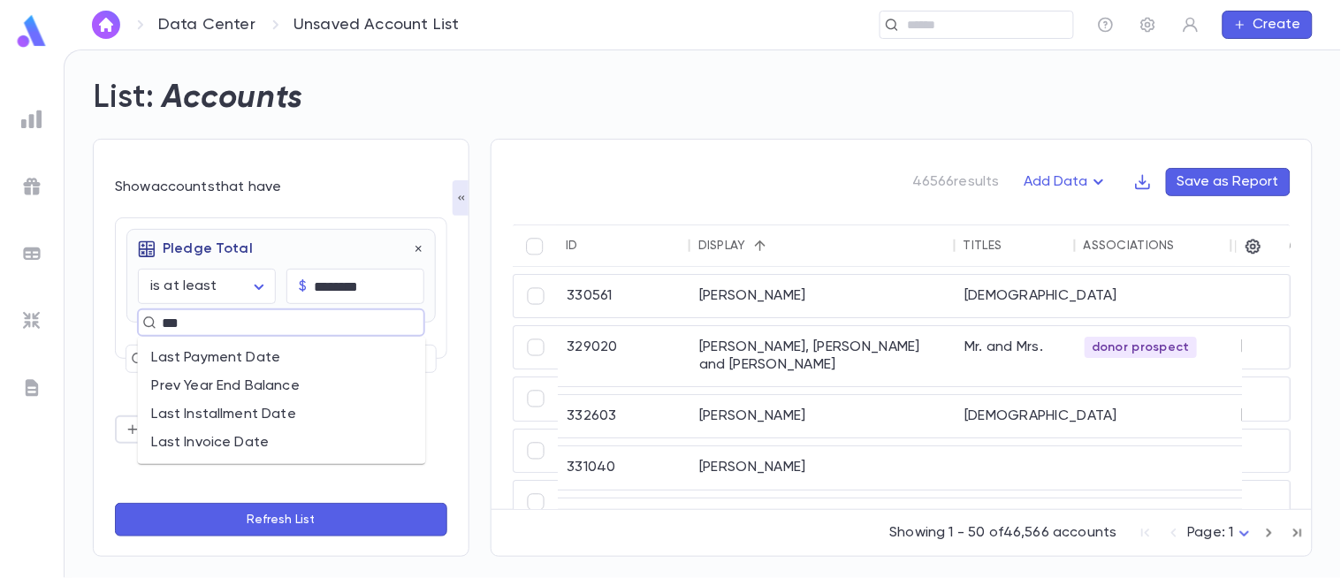
type input "****"
click at [244, 392] on li "Last Installment Date" at bounding box center [282, 386] width 288 height 28
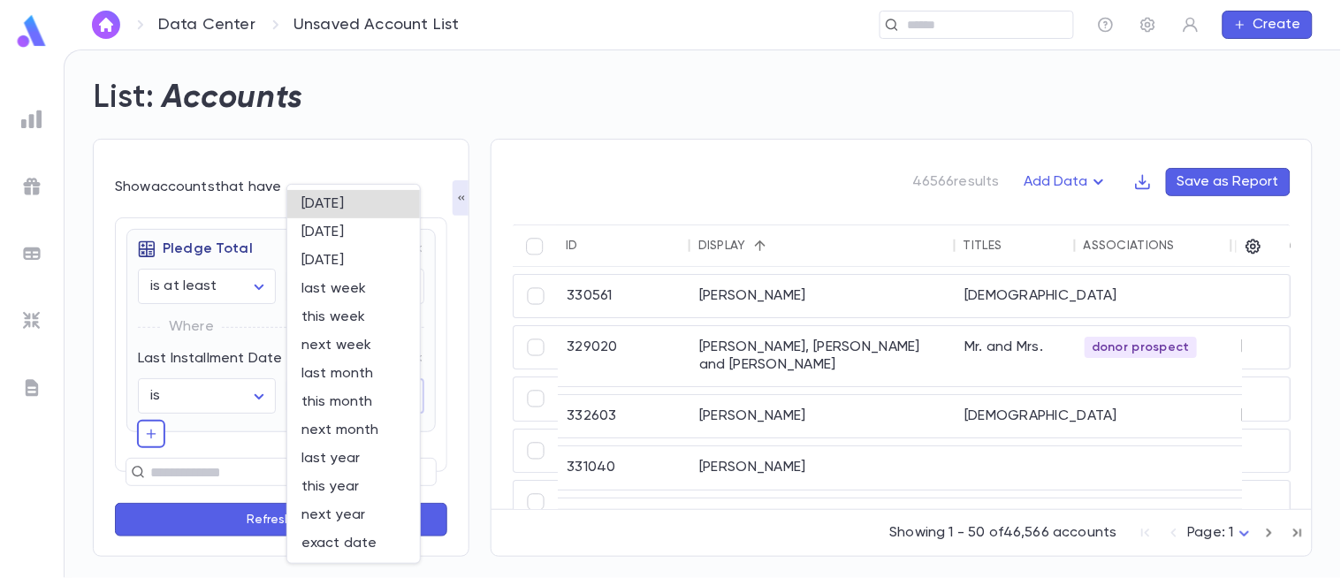
click at [321, 401] on body "**********" at bounding box center [670, 313] width 1341 height 528
click at [341, 453] on span "last year" at bounding box center [353, 459] width 104 height 18
type input "********"
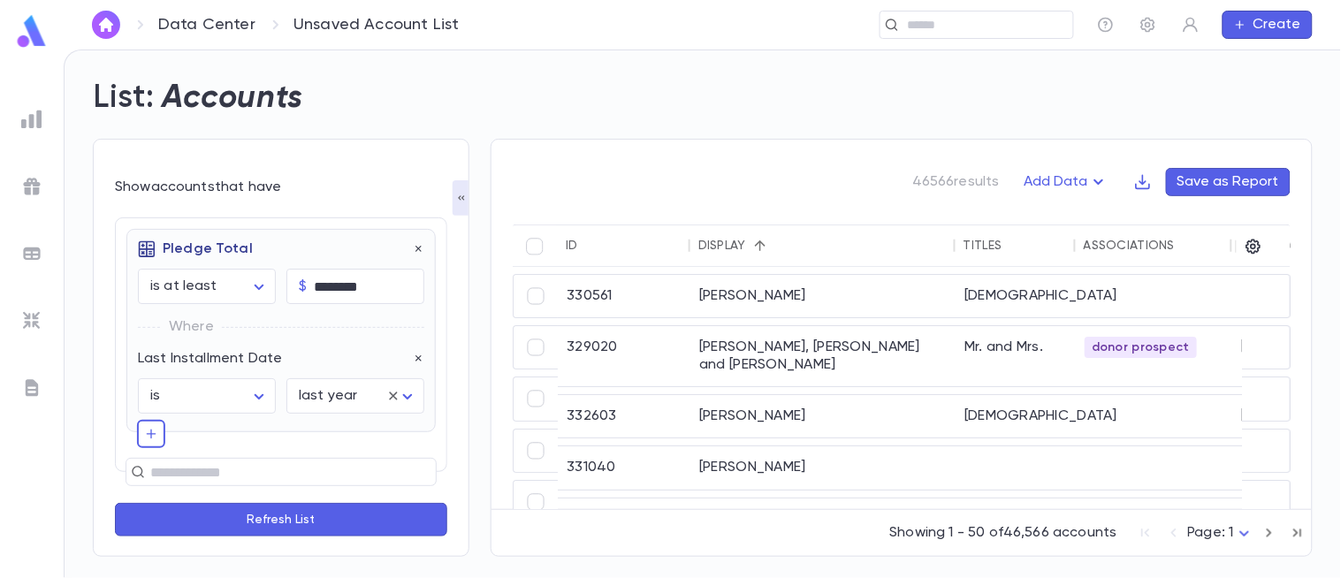
click at [286, 513] on button "Refresh List" at bounding box center [281, 520] width 332 height 34
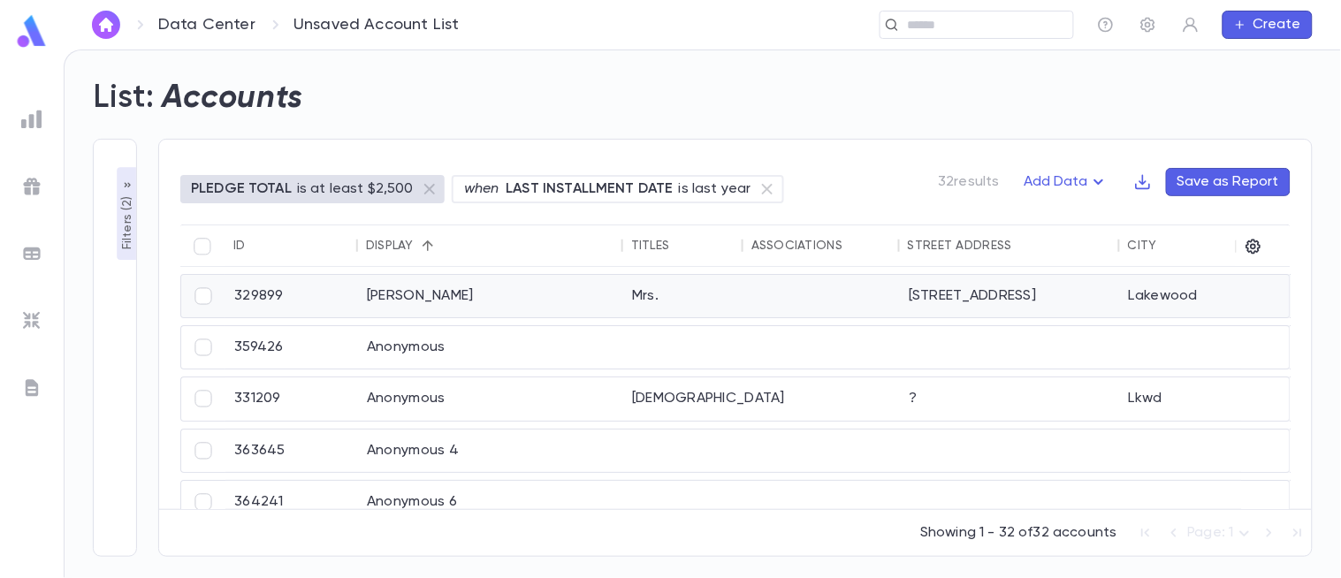
click at [421, 295] on div "[PERSON_NAME]" at bounding box center [490, 296] width 265 height 42
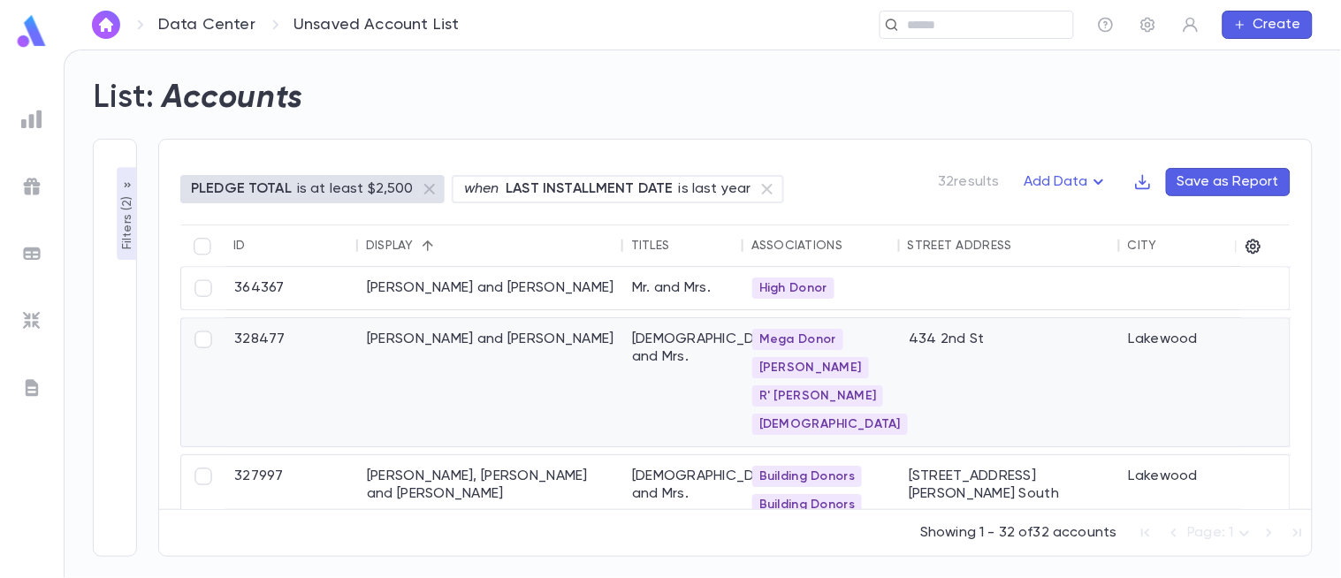
scroll to position [322, 0]
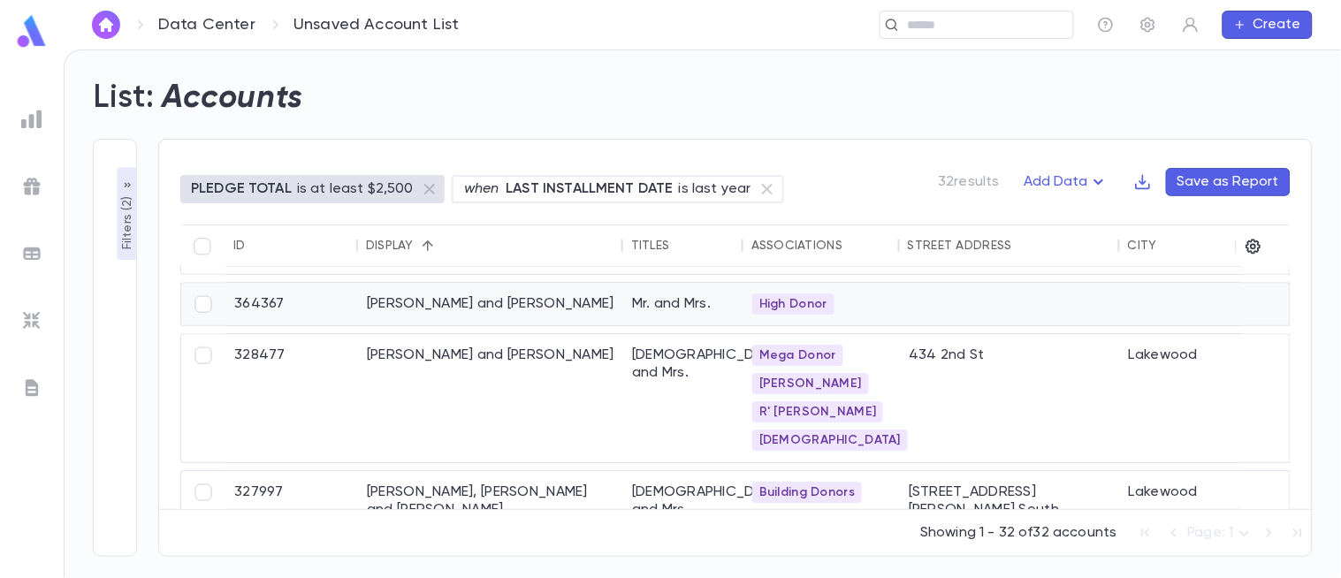
click at [451, 314] on div "Biederman, Hershy and Beilu" at bounding box center [490, 304] width 265 height 42
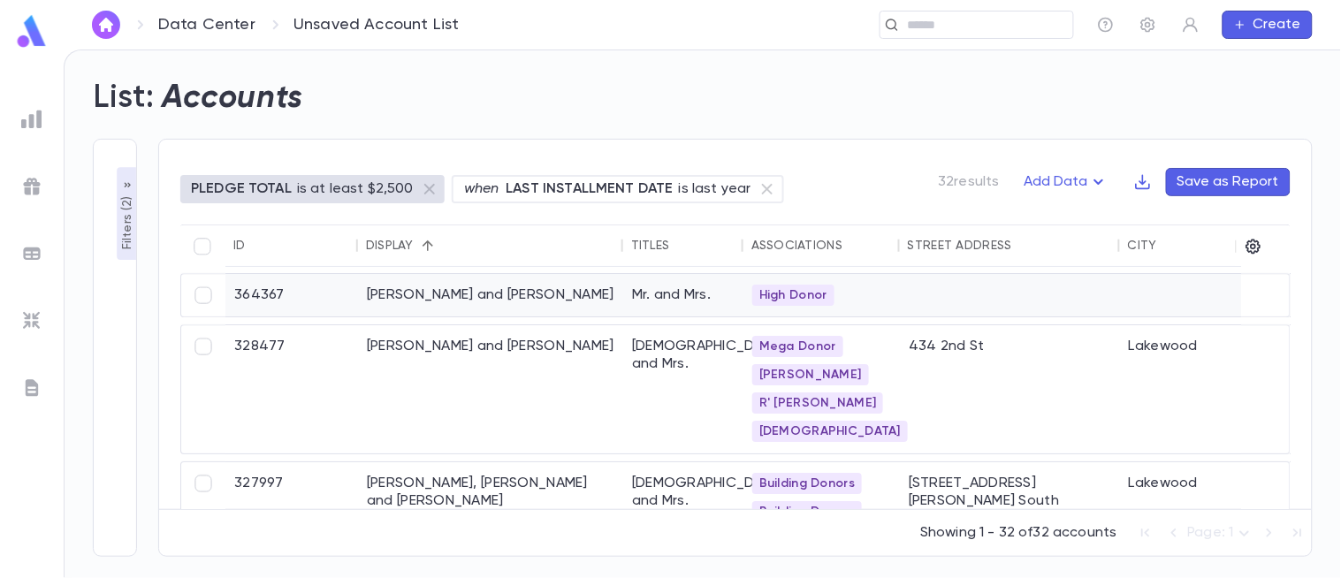
scroll to position [313, 0]
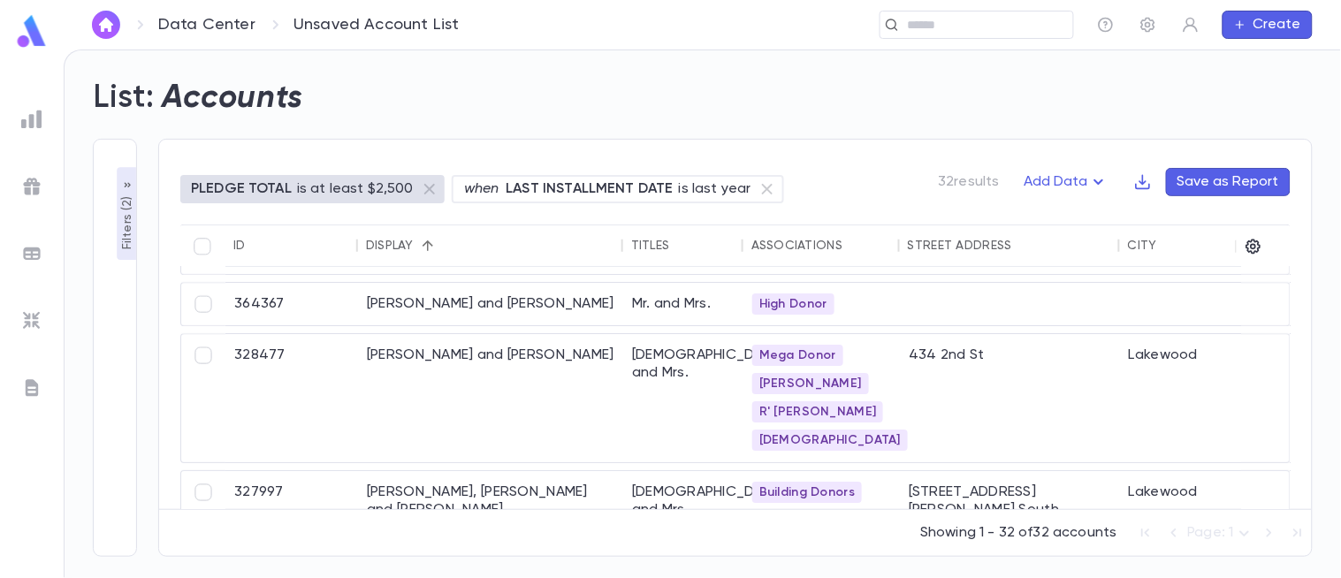
click at [133, 216] on p "Filters ( 2 )" at bounding box center [127, 221] width 18 height 57
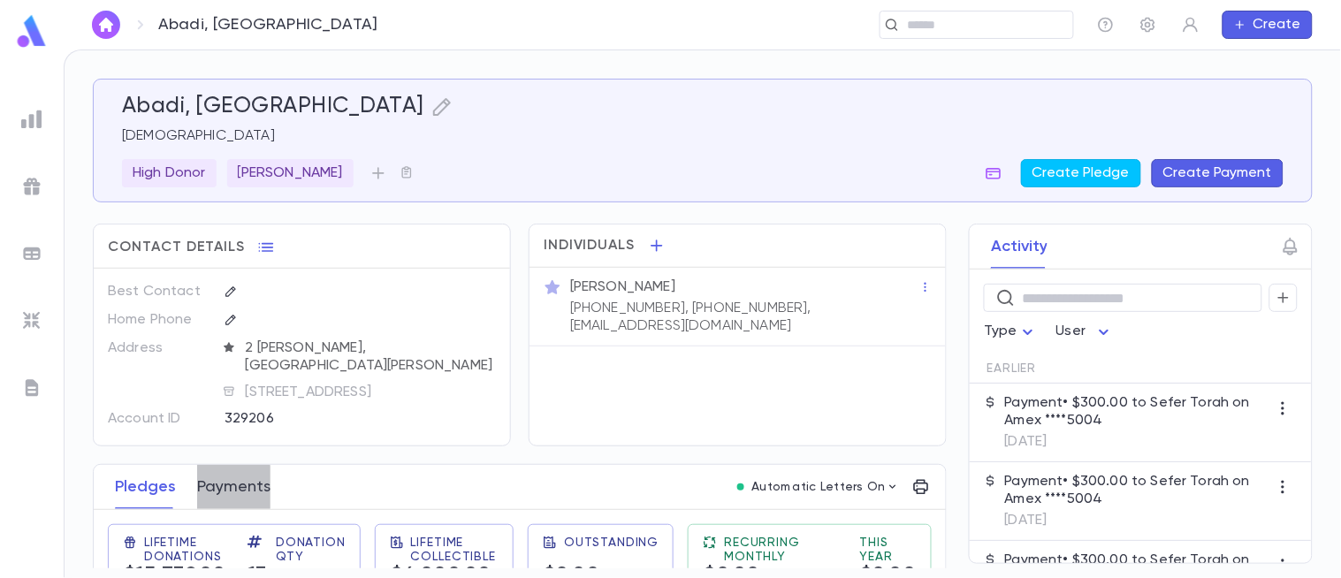
click at [230, 492] on button "Payments" at bounding box center [233, 487] width 73 height 44
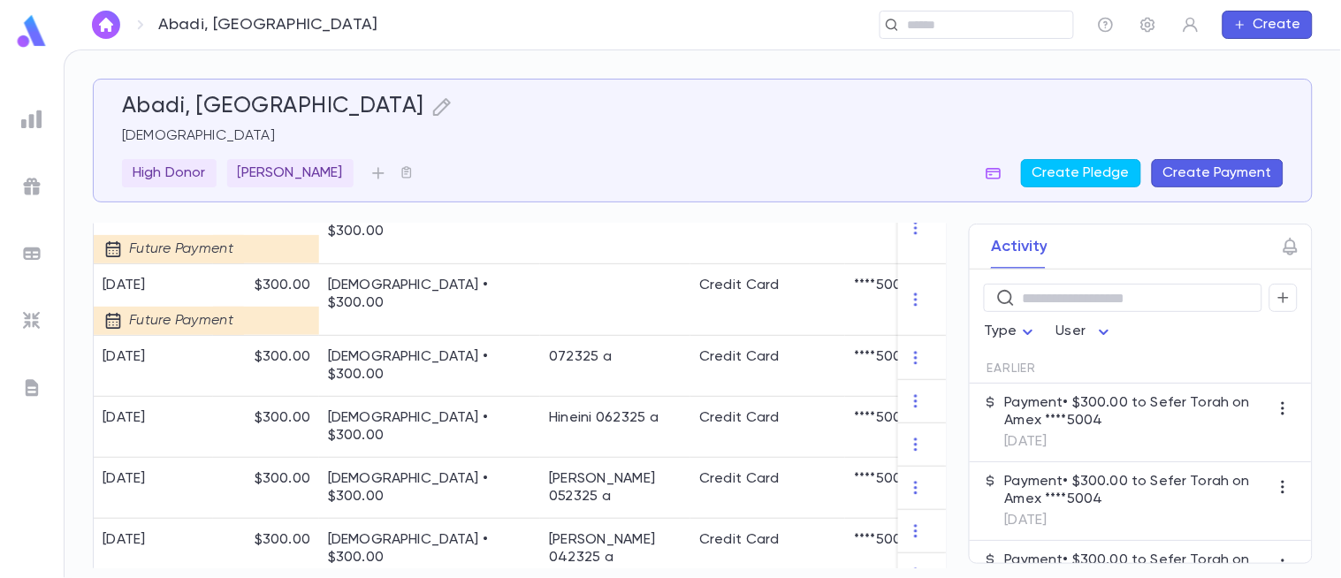
scroll to position [703, 0]
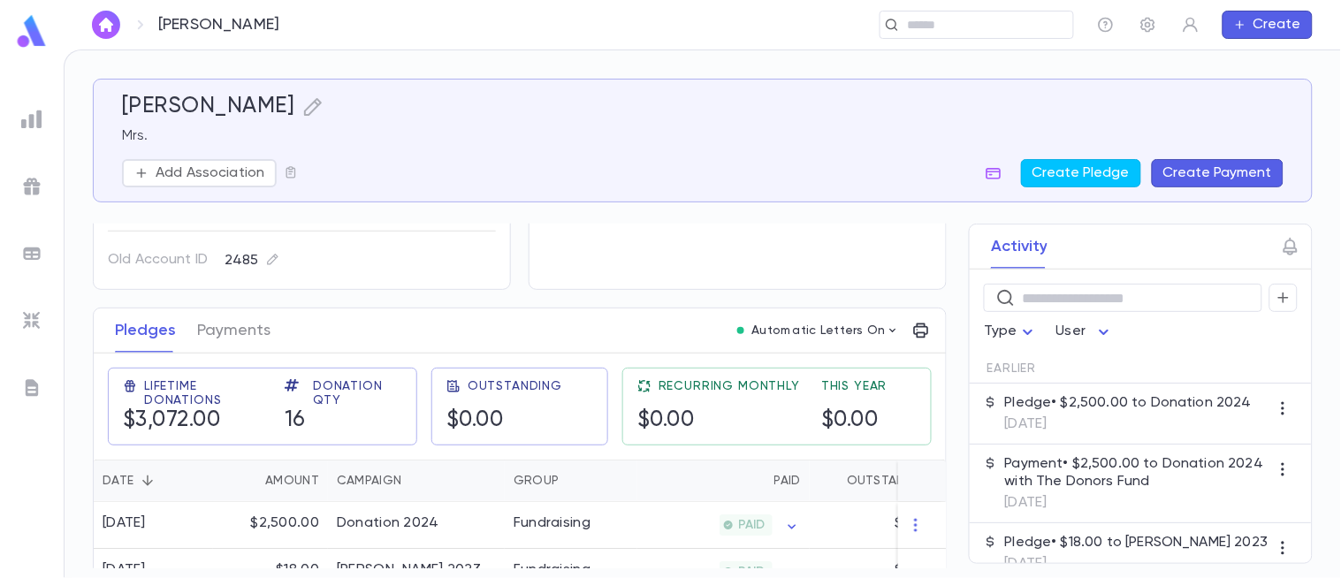
scroll to position [155, 0]
click at [242, 332] on button "Payments" at bounding box center [233, 332] width 73 height 44
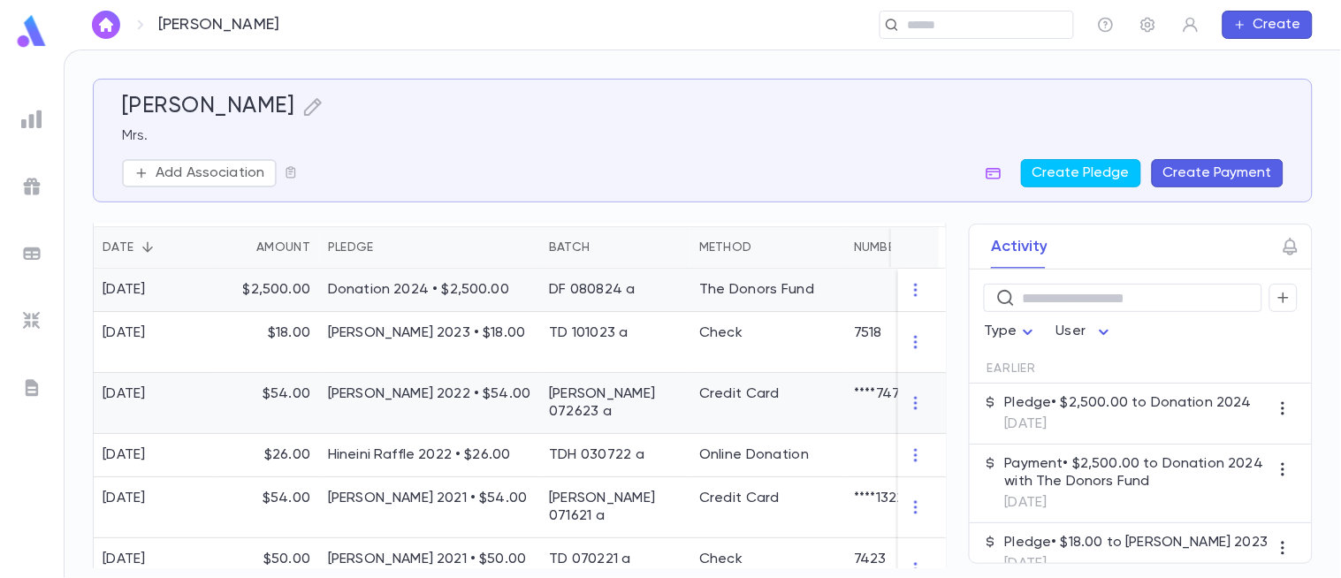
scroll to position [380, 0]
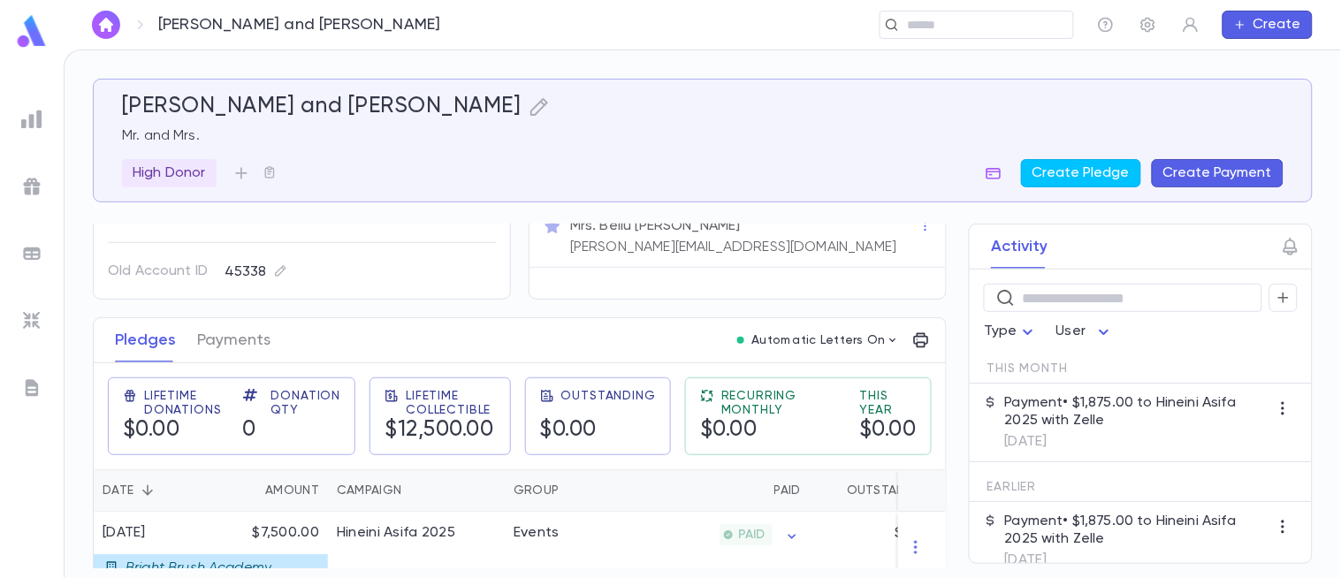
scroll to position [150, 0]
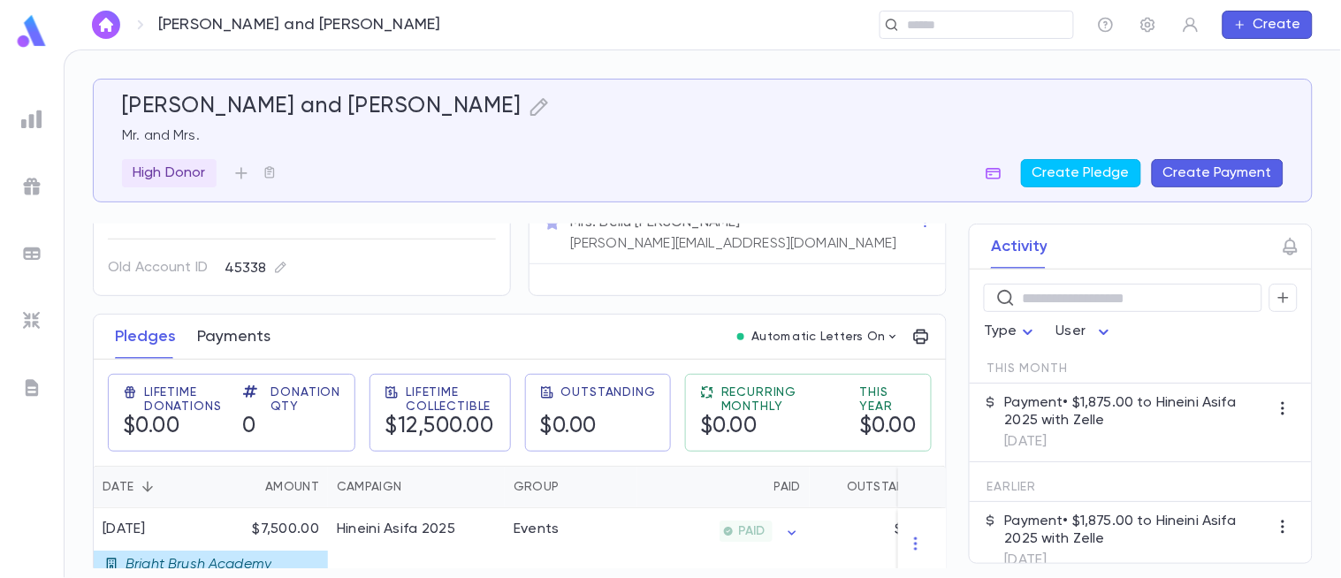
click at [239, 341] on button "Payments" at bounding box center [233, 337] width 73 height 44
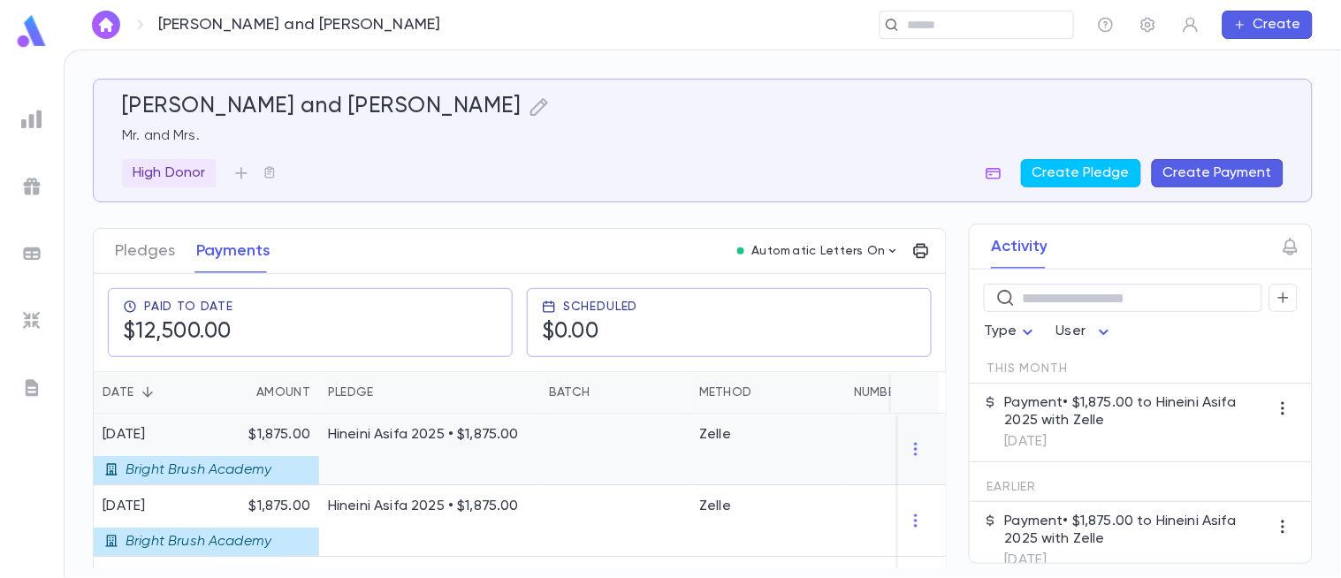
scroll to position [243, 0]
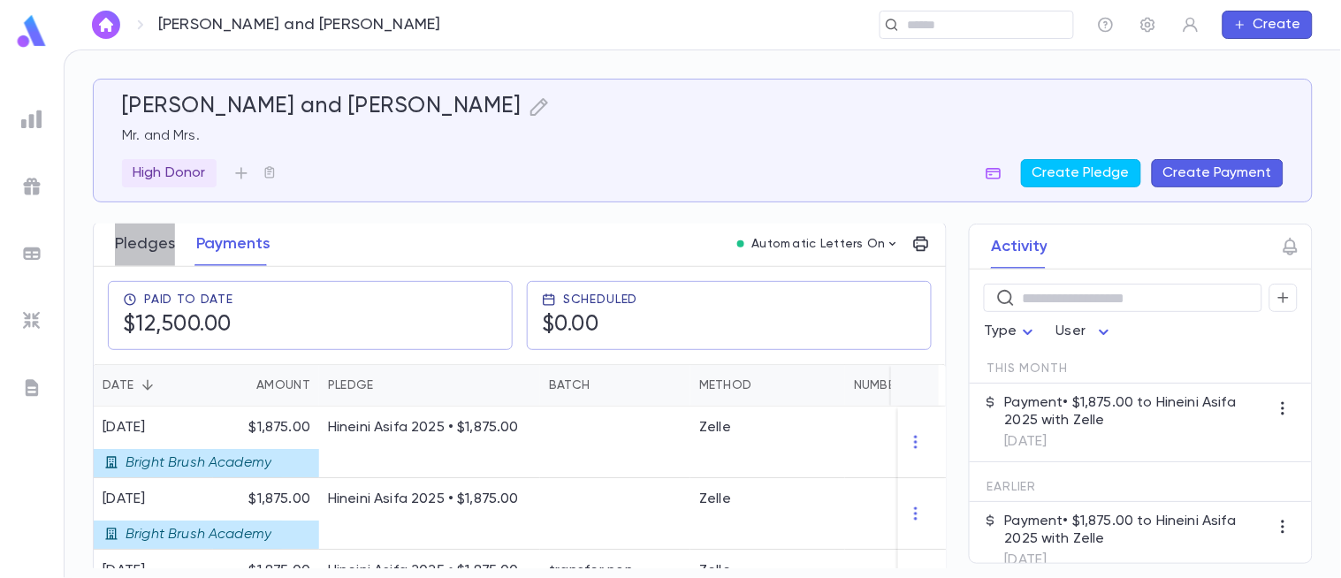
click at [146, 249] on button "Pledges" at bounding box center [145, 244] width 60 height 44
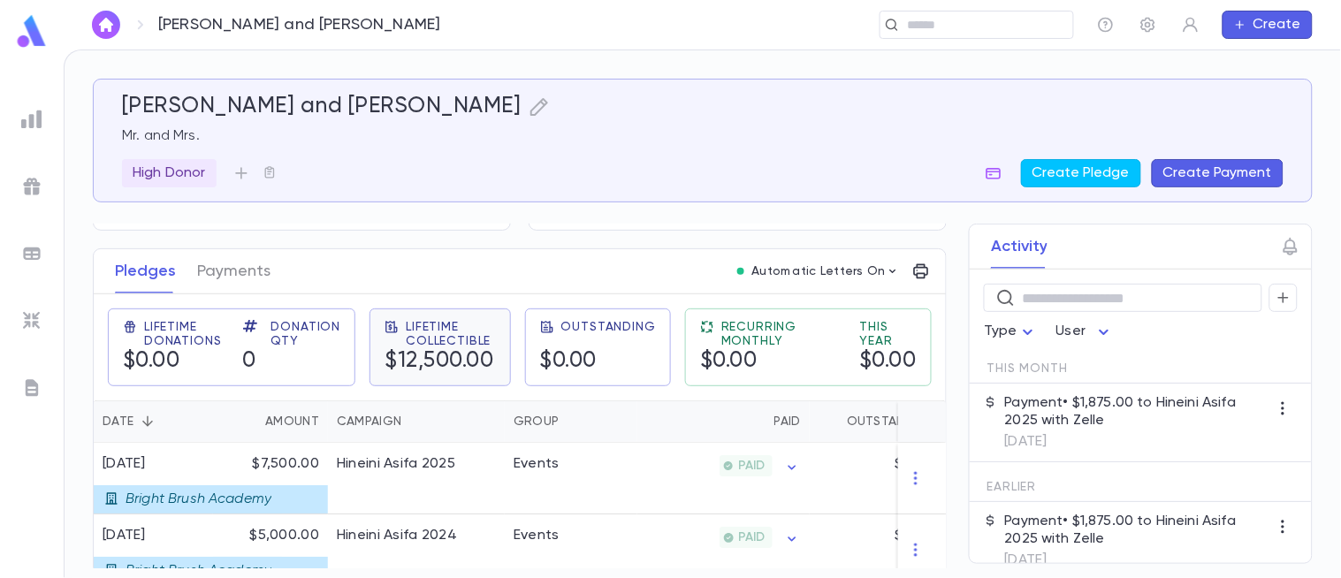
scroll to position [241, 0]
